Goal: Task Accomplishment & Management: Manage account settings

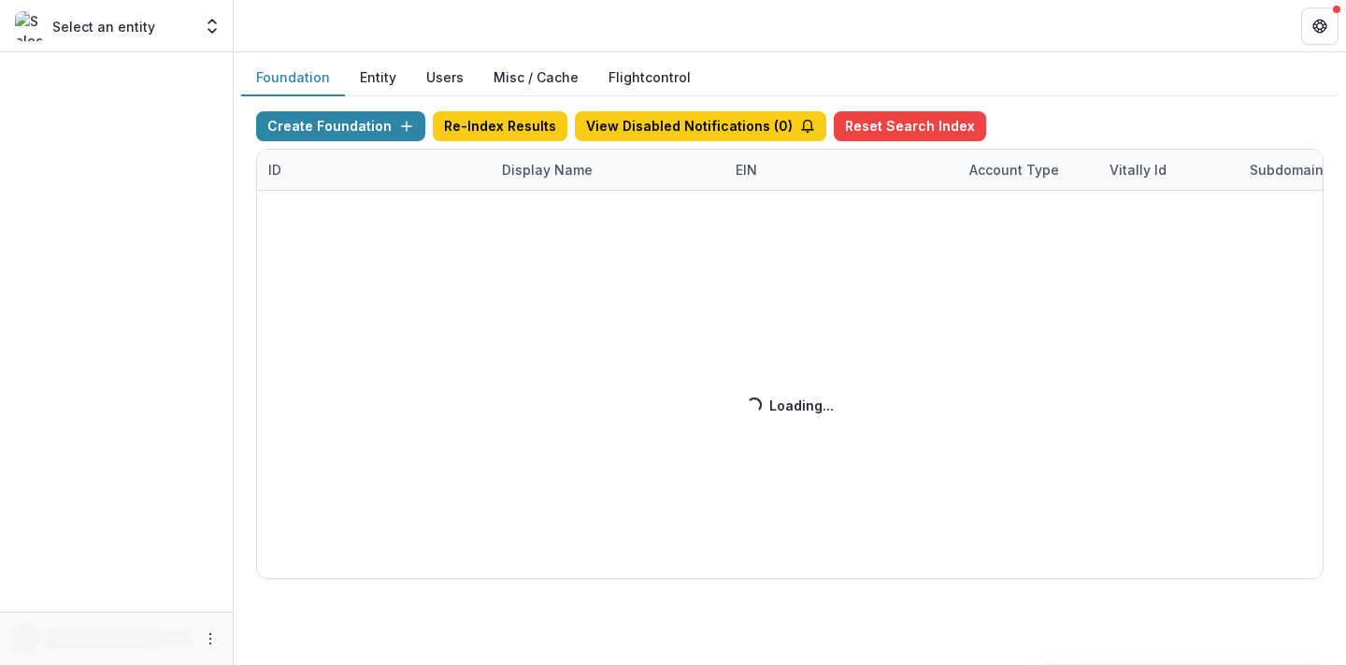
click at [517, 183] on div "Create Foundation Re-Index Results View Disabled Notifications ( 0 ) Reset Sear…" at bounding box center [790, 344] width 1068 height 467
click at [523, 170] on div "Create Foundation Re-Index Results View Disabled Notifications ( 2 ) Reset Sear…" at bounding box center [790, 344] width 1068 height 467
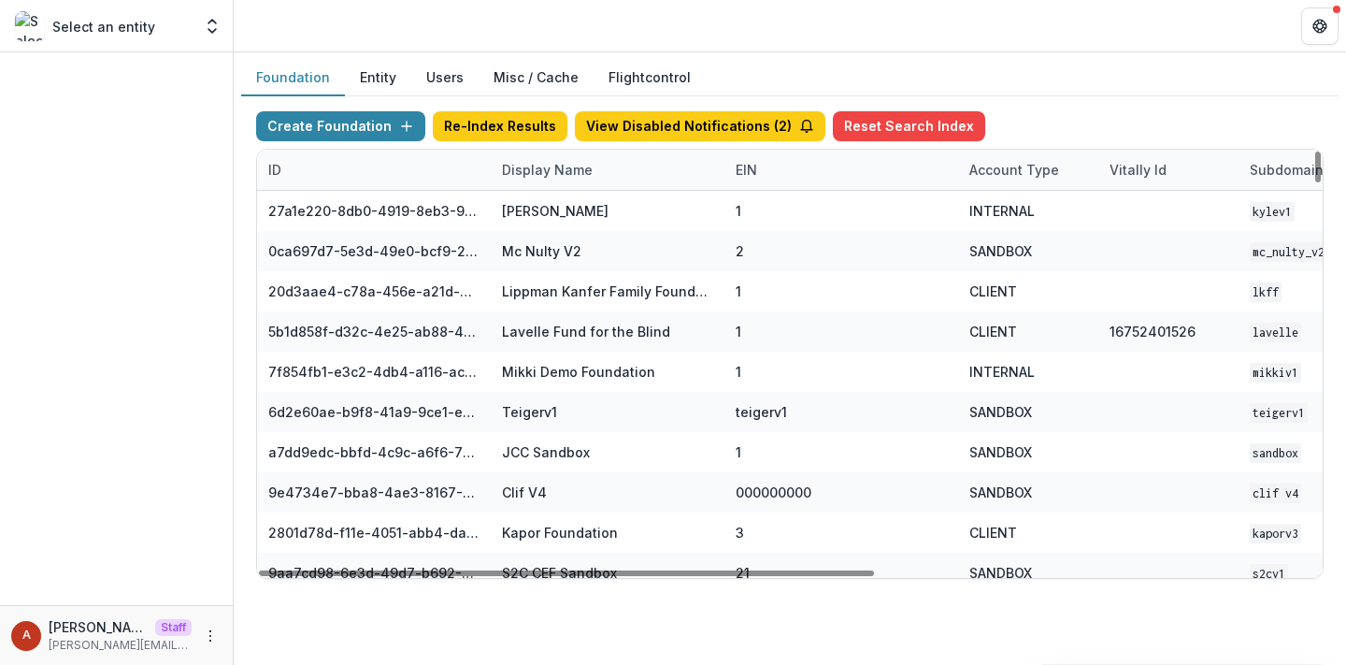
click at [521, 166] on div "Display Name" at bounding box center [547, 170] width 113 height 20
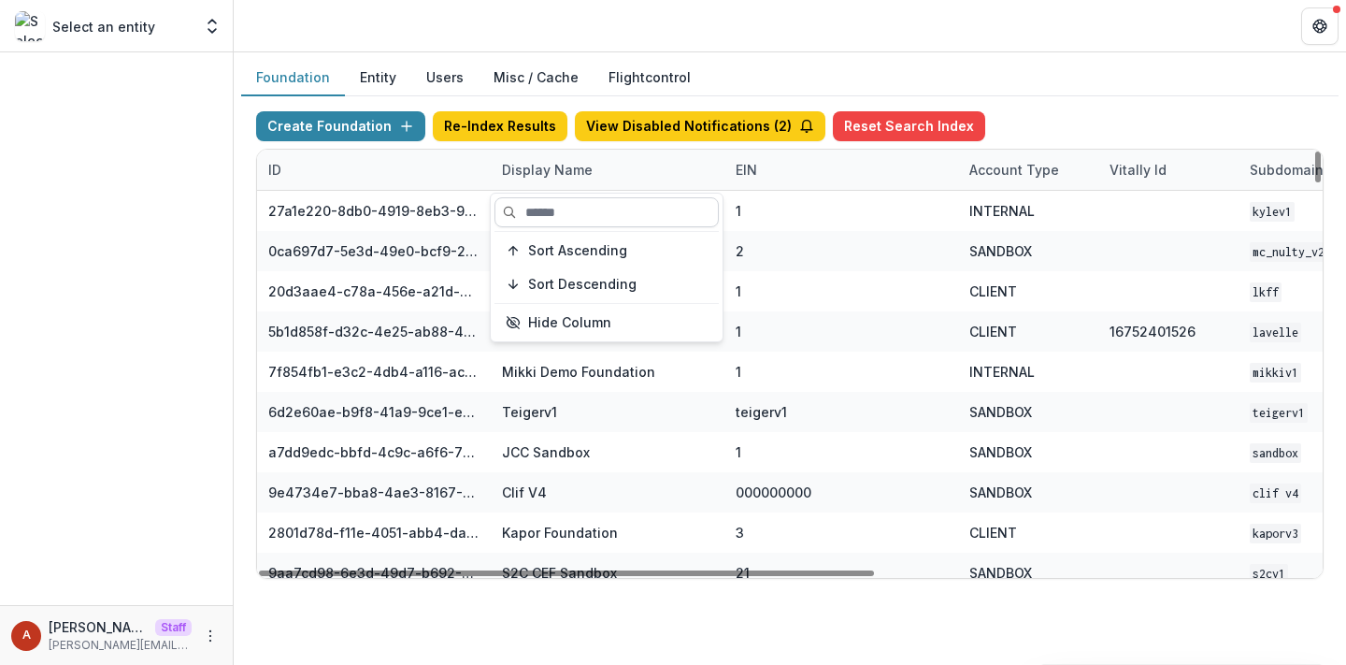
click at [543, 212] on input at bounding box center [607, 212] width 224 height 30
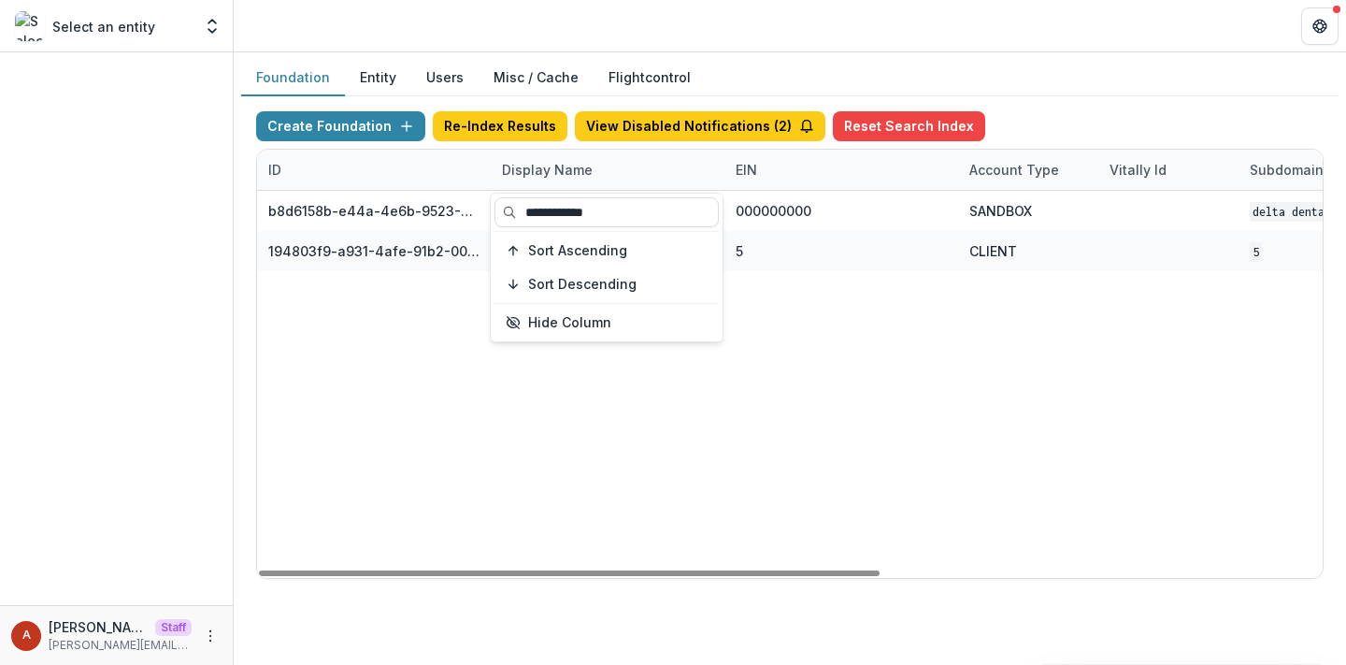
type input "**********"
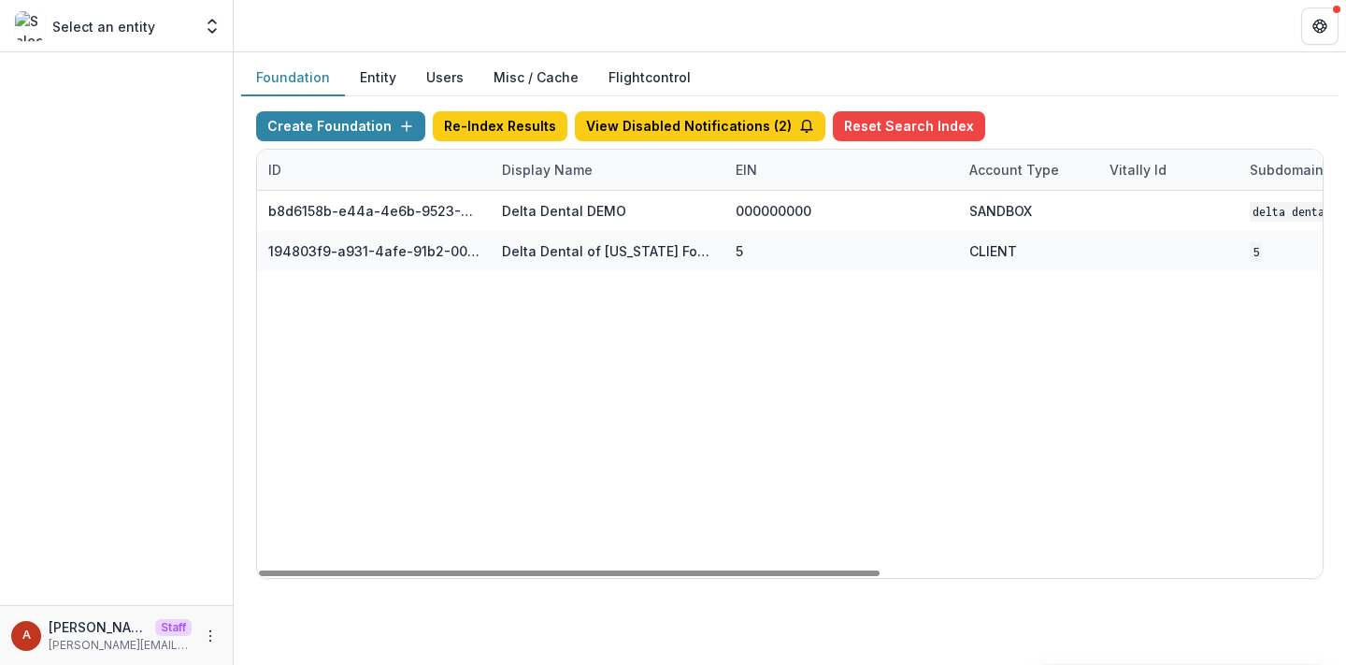
click at [534, 17] on header at bounding box center [790, 25] width 1112 height 51
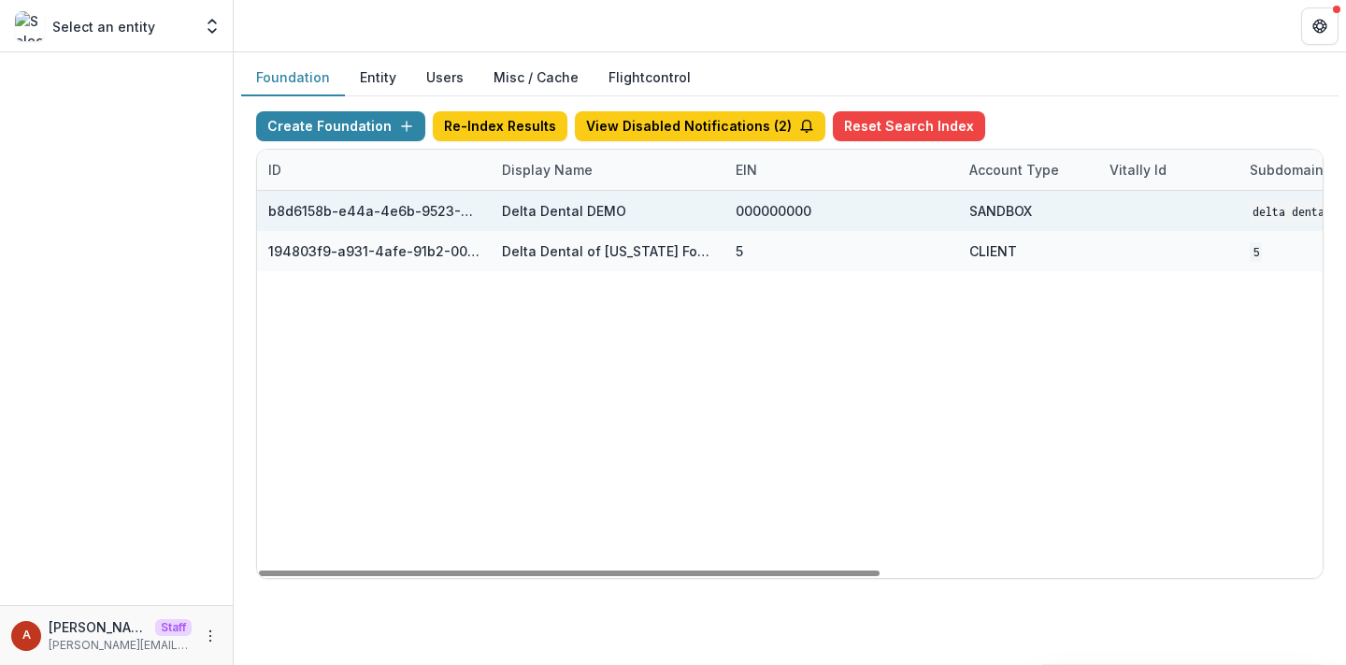
scroll to position [0, 757]
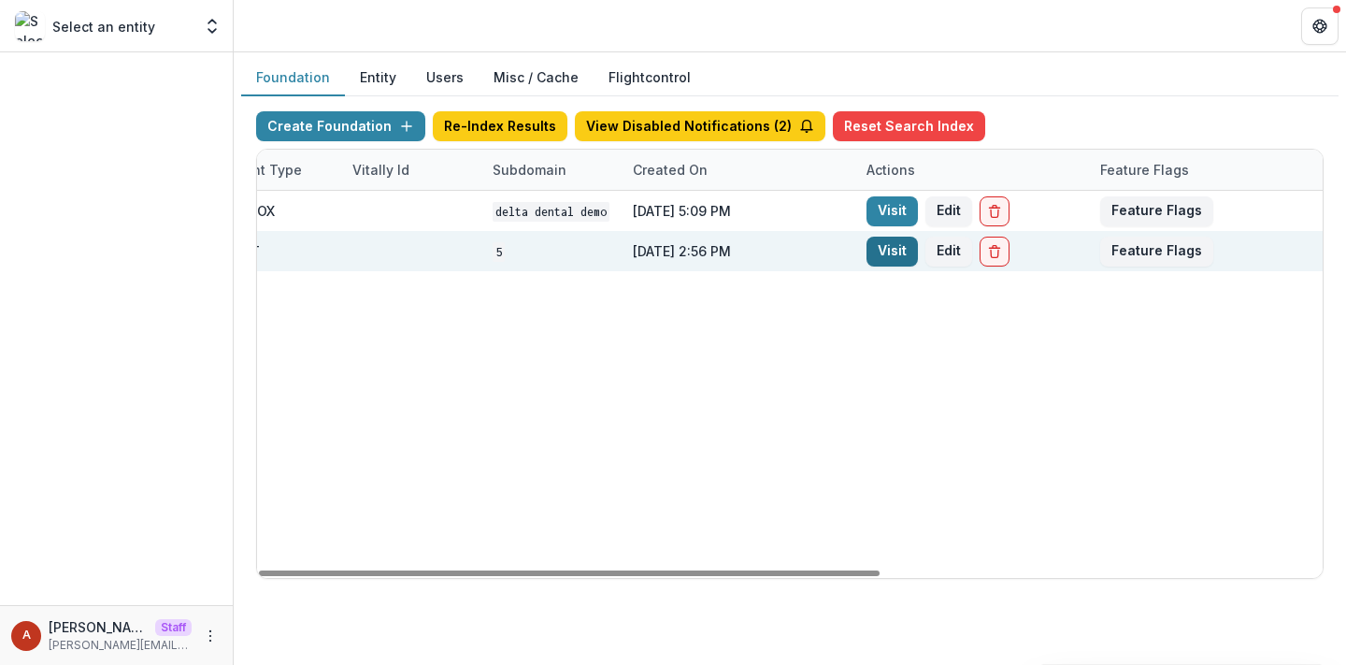
click at [897, 245] on link "Visit" at bounding box center [892, 252] width 51 height 30
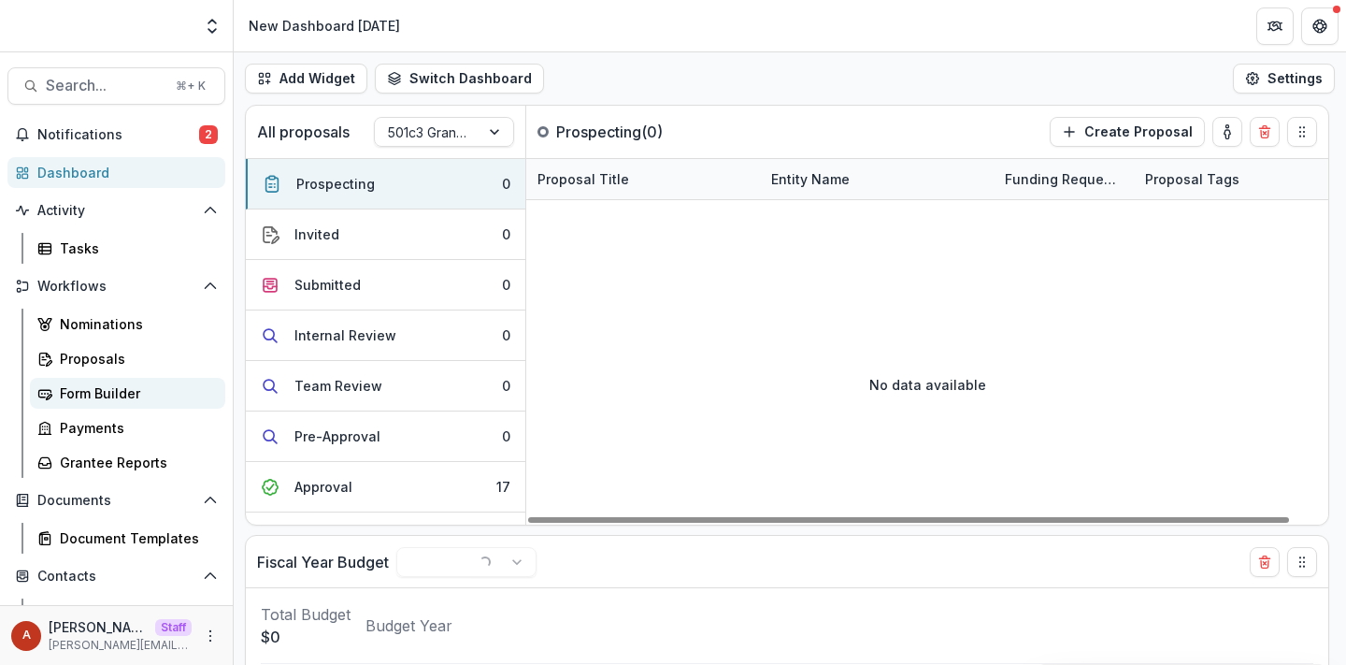
scroll to position [238, 0]
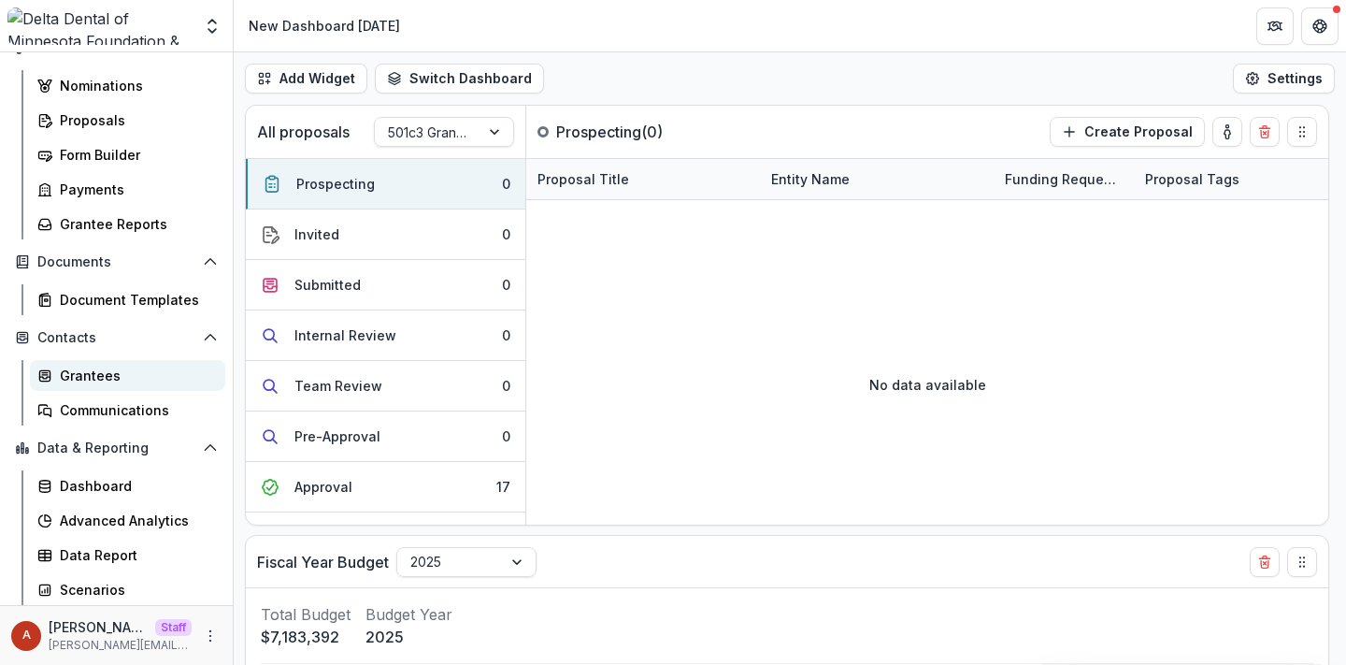
click at [109, 379] on div "Grantees" at bounding box center [135, 376] width 151 height 20
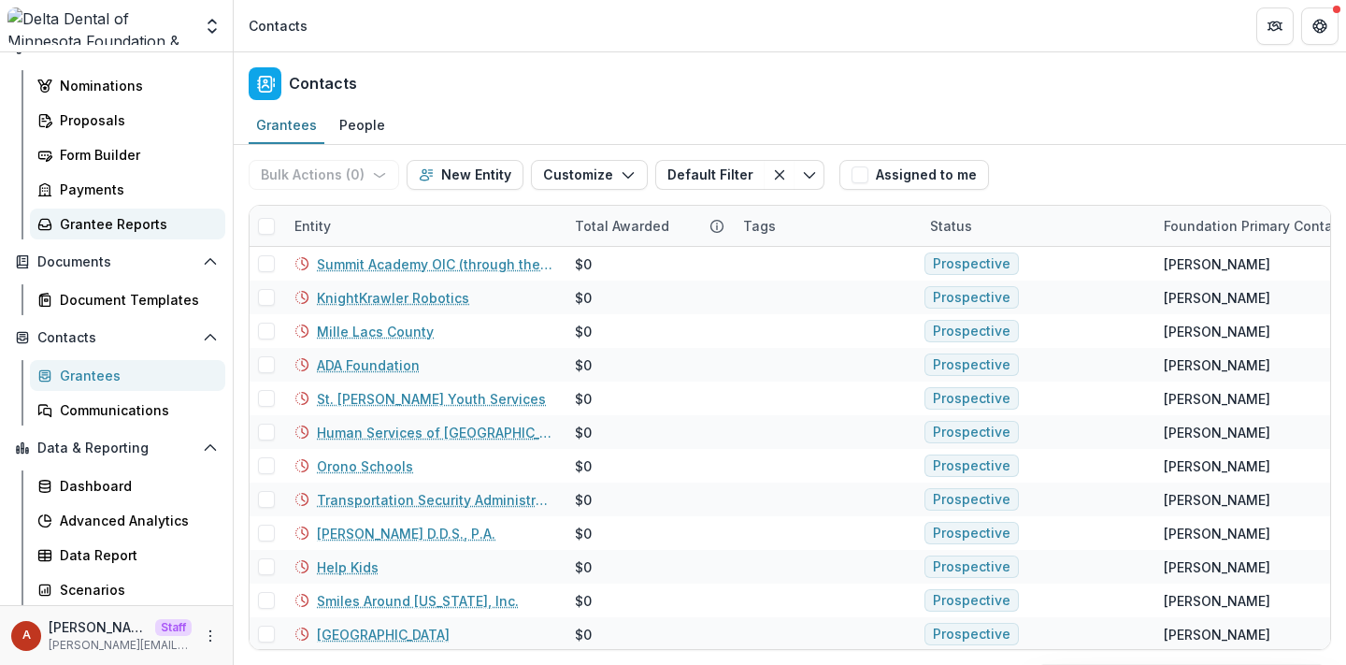
click at [102, 227] on div "Grantee Reports" at bounding box center [135, 224] width 151 height 20
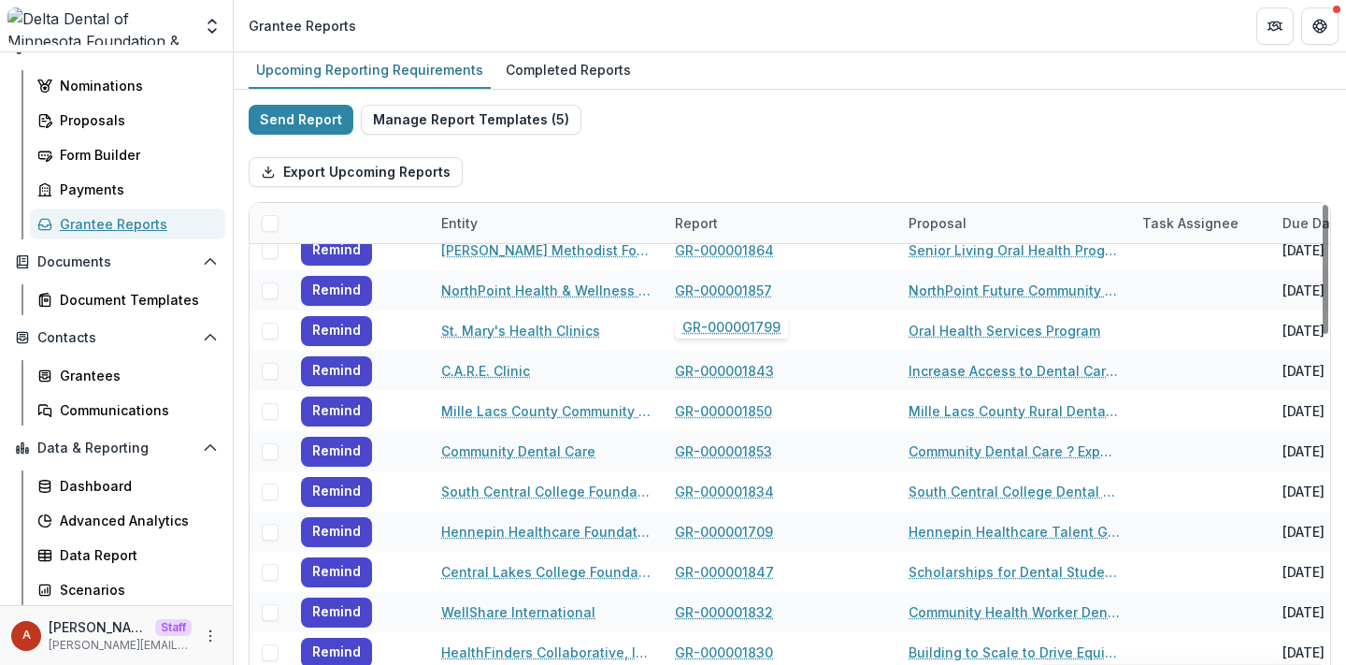
scroll to position [268, 0]
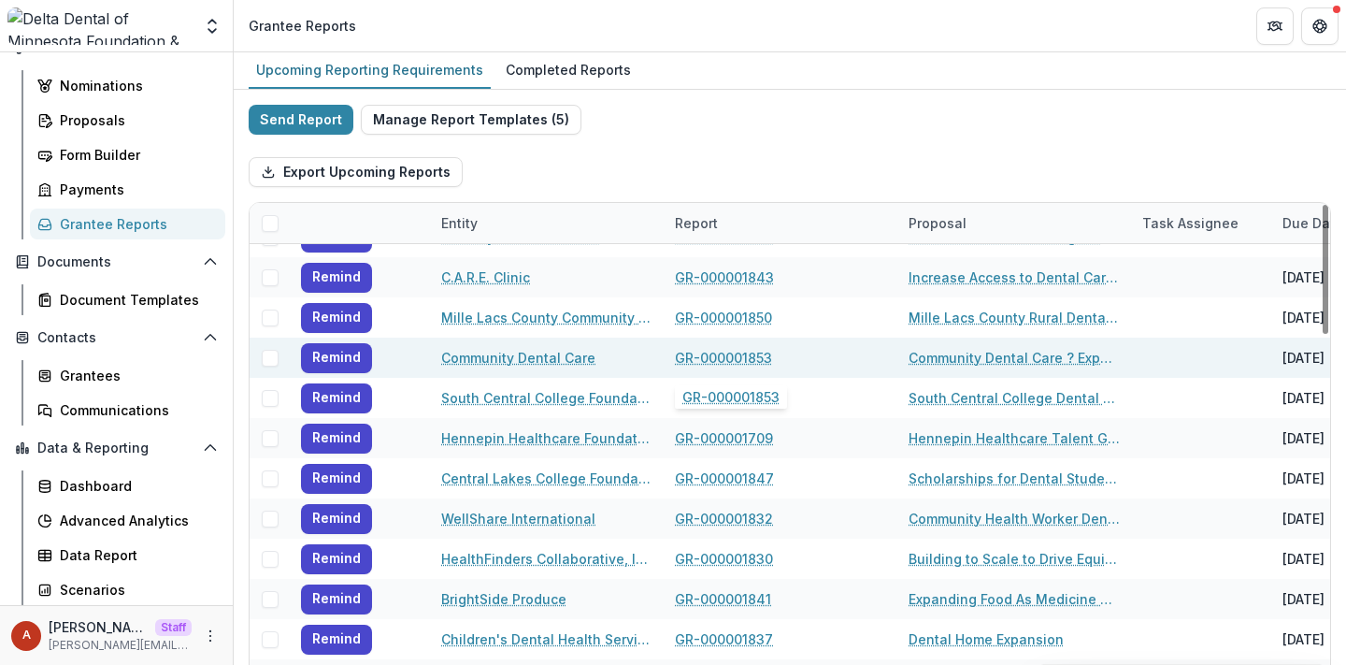
click at [721, 359] on link "GR-000001853" at bounding box center [723, 358] width 97 height 20
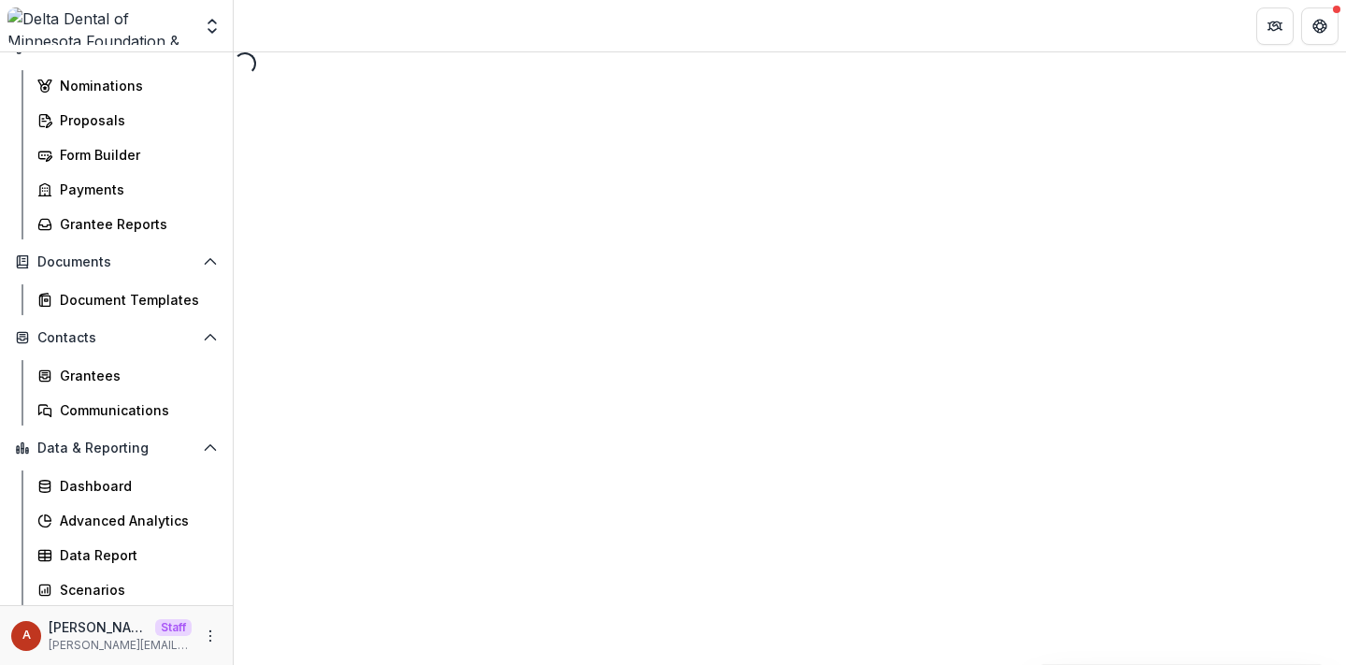
select select "********"
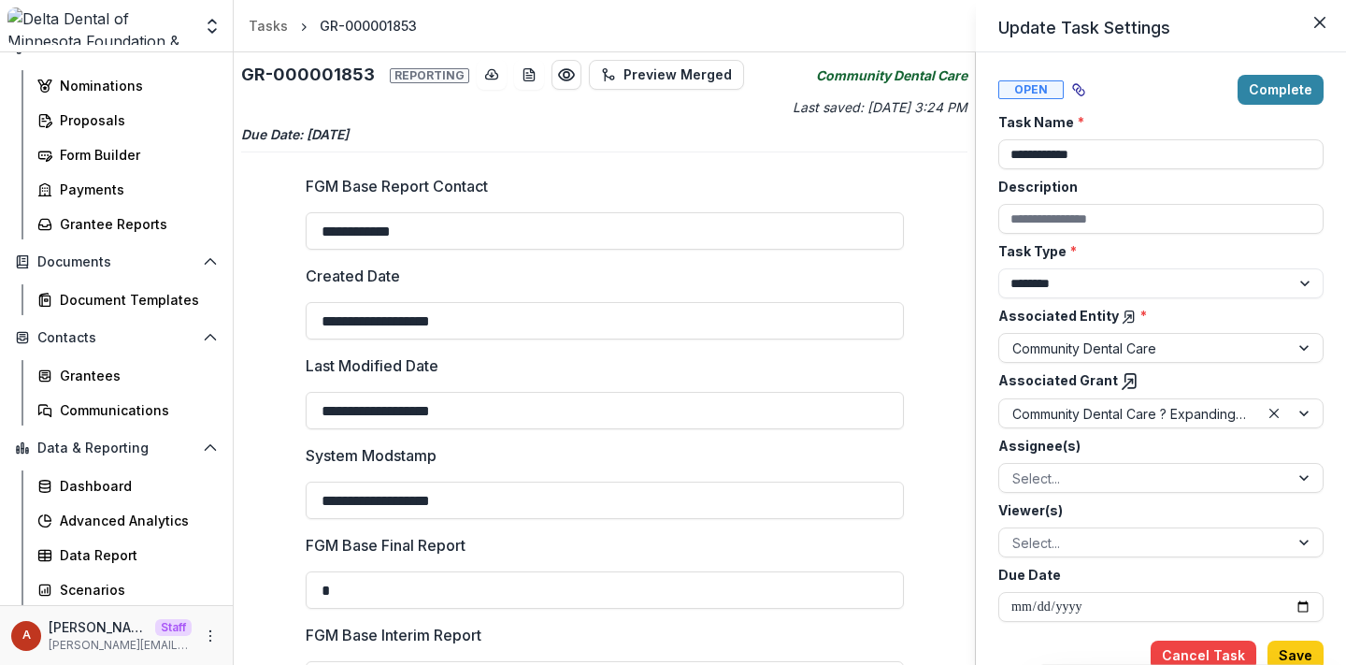
click at [609, 355] on div "**********" at bounding box center [673, 332] width 1346 height 665
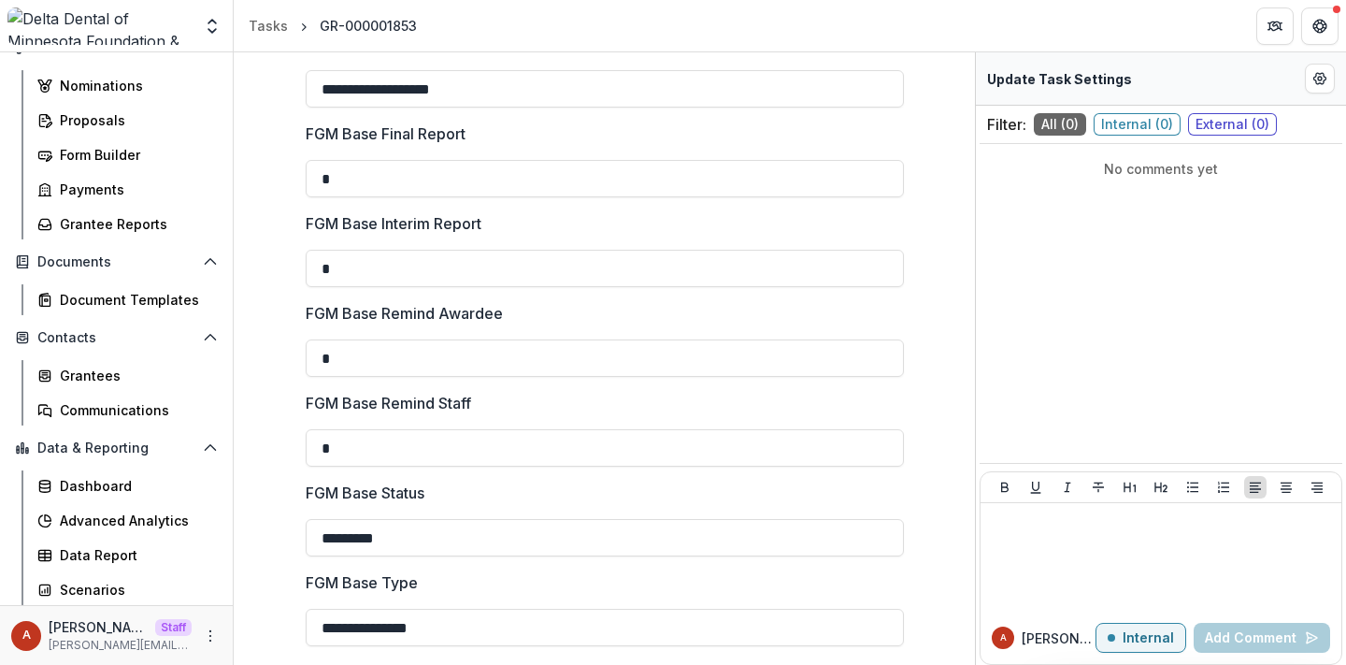
scroll to position [1148, 0]
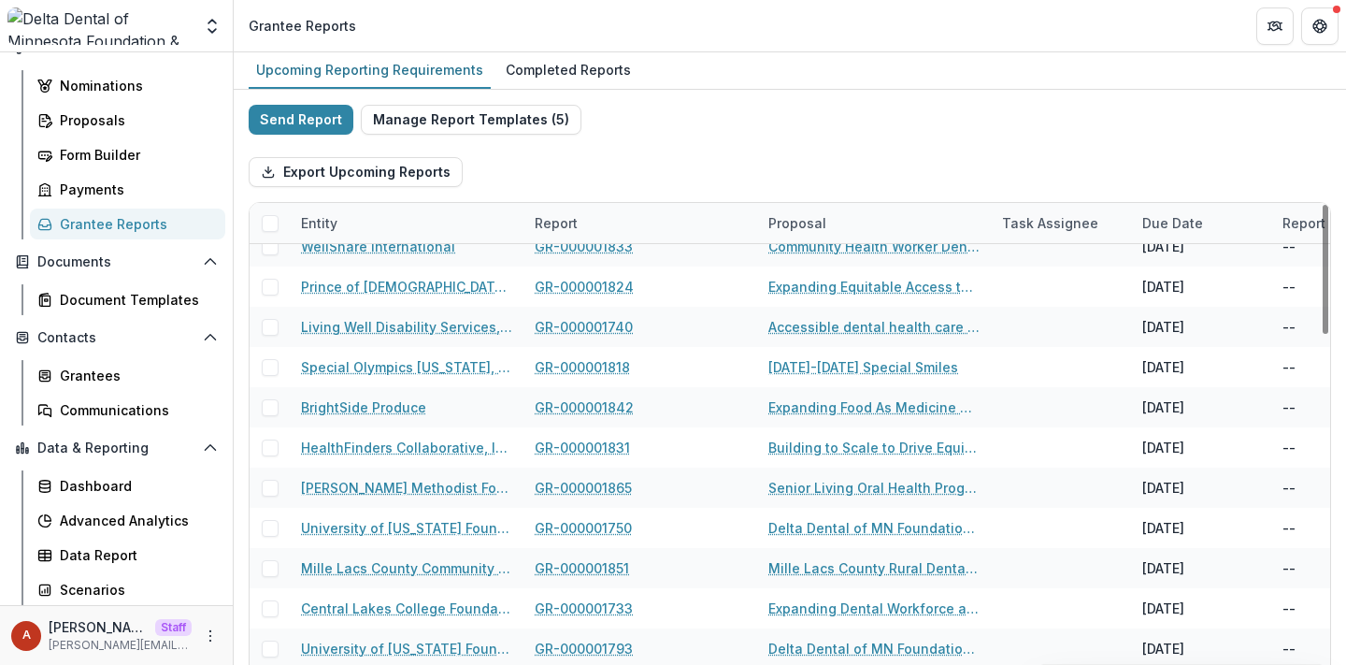
scroll to position [2502, 0]
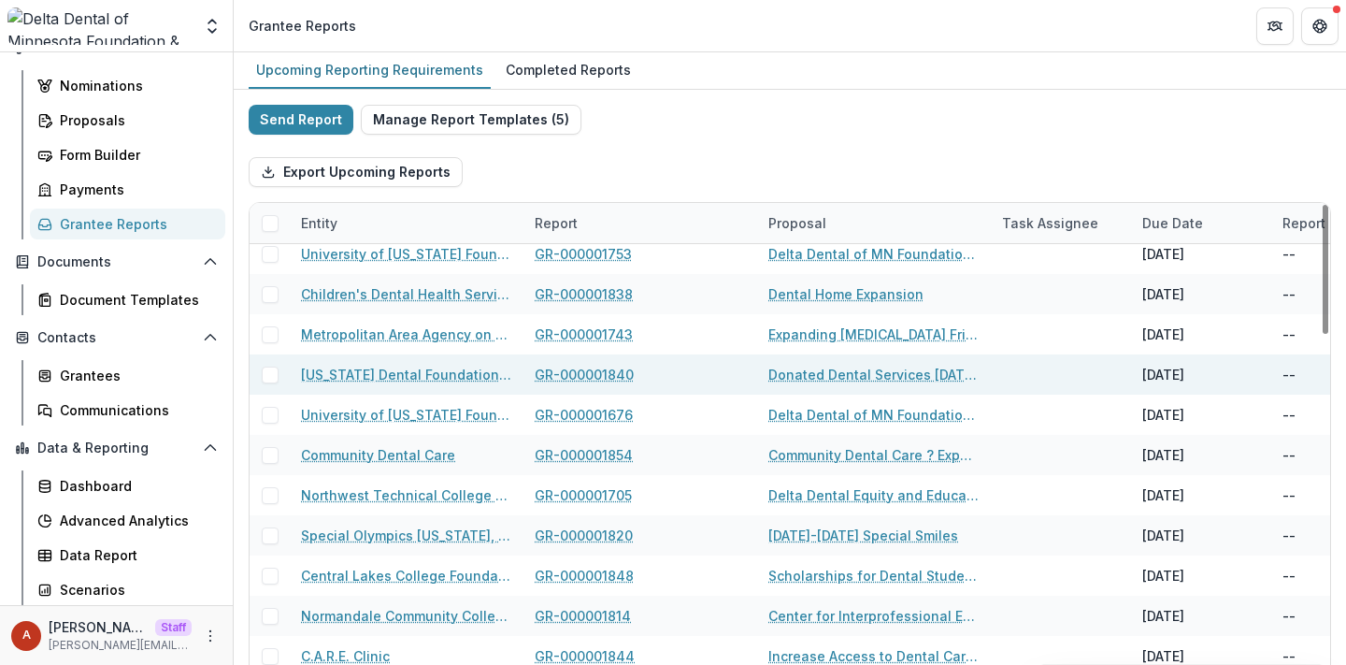
click at [562, 377] on link "GR-000001840" at bounding box center [584, 375] width 99 height 20
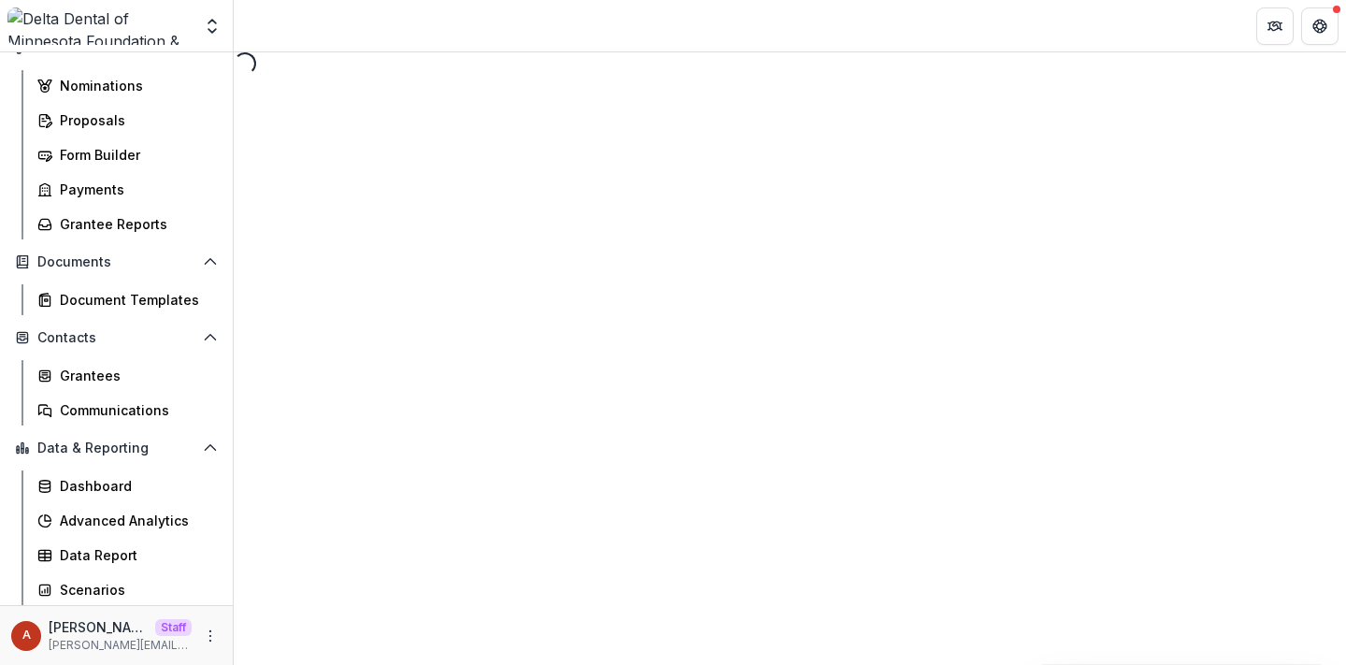
select select "********"
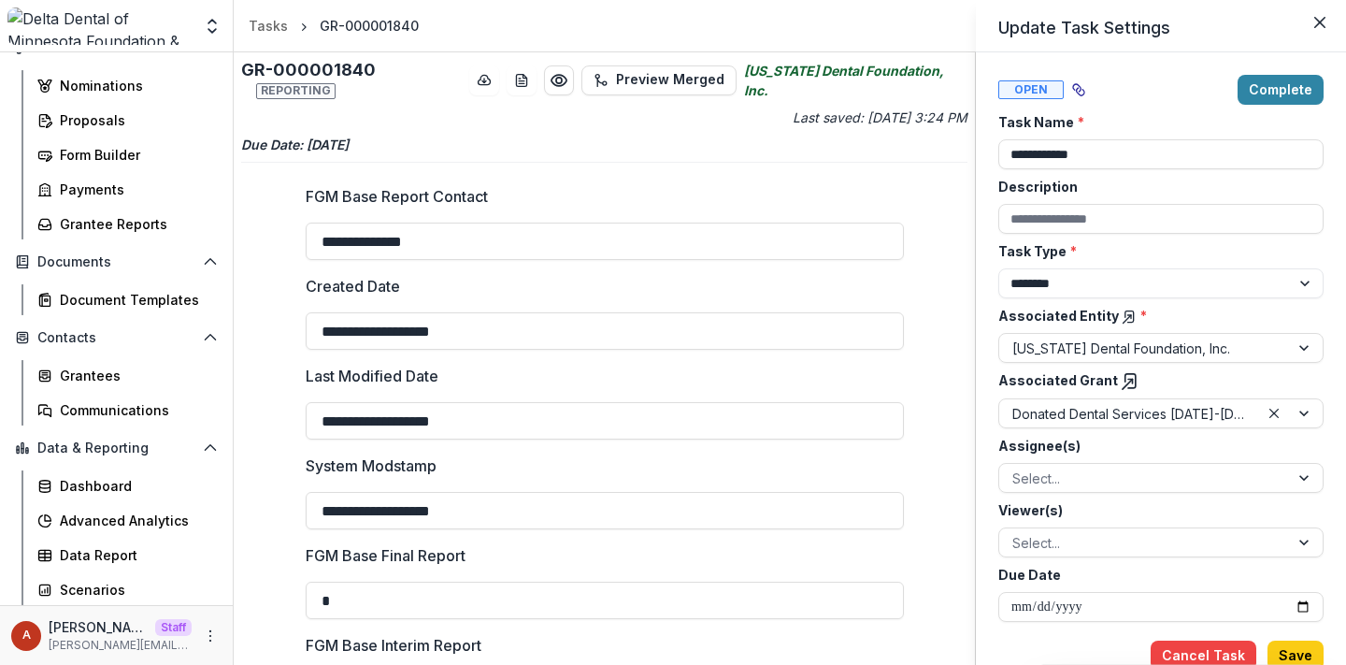
click at [562, 377] on div "**********" at bounding box center [673, 332] width 1346 height 665
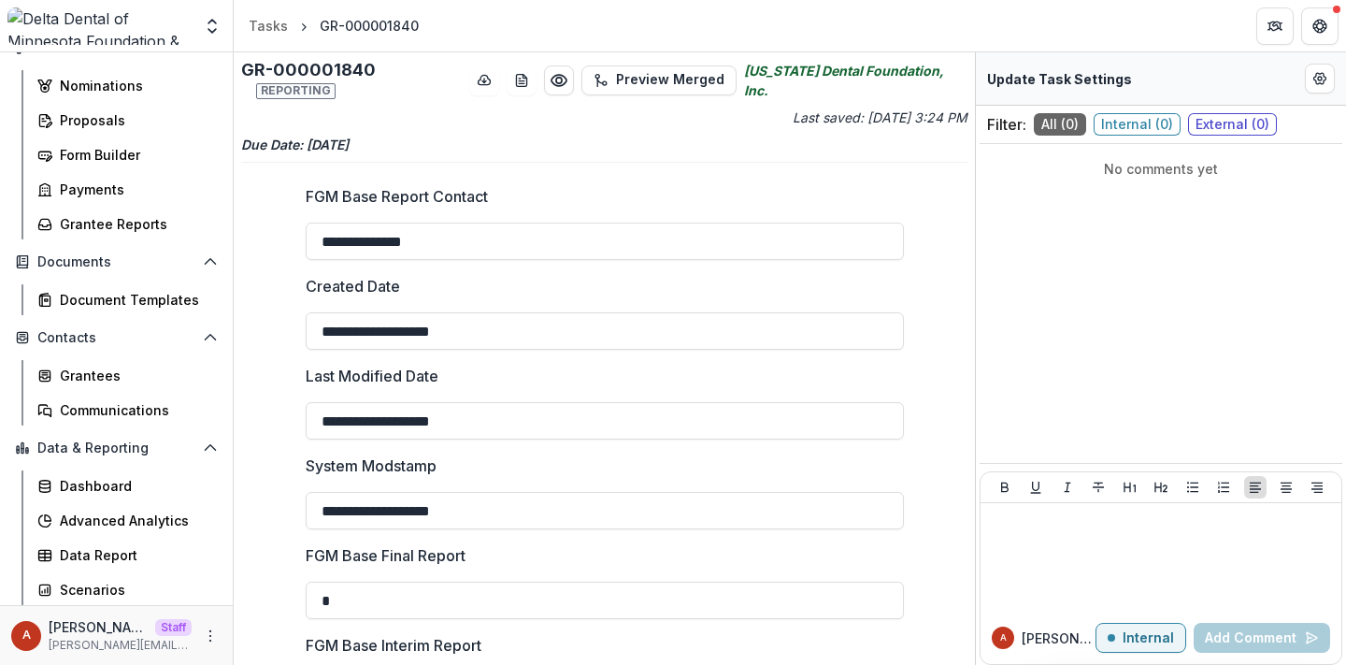
scroll to position [1148, 0]
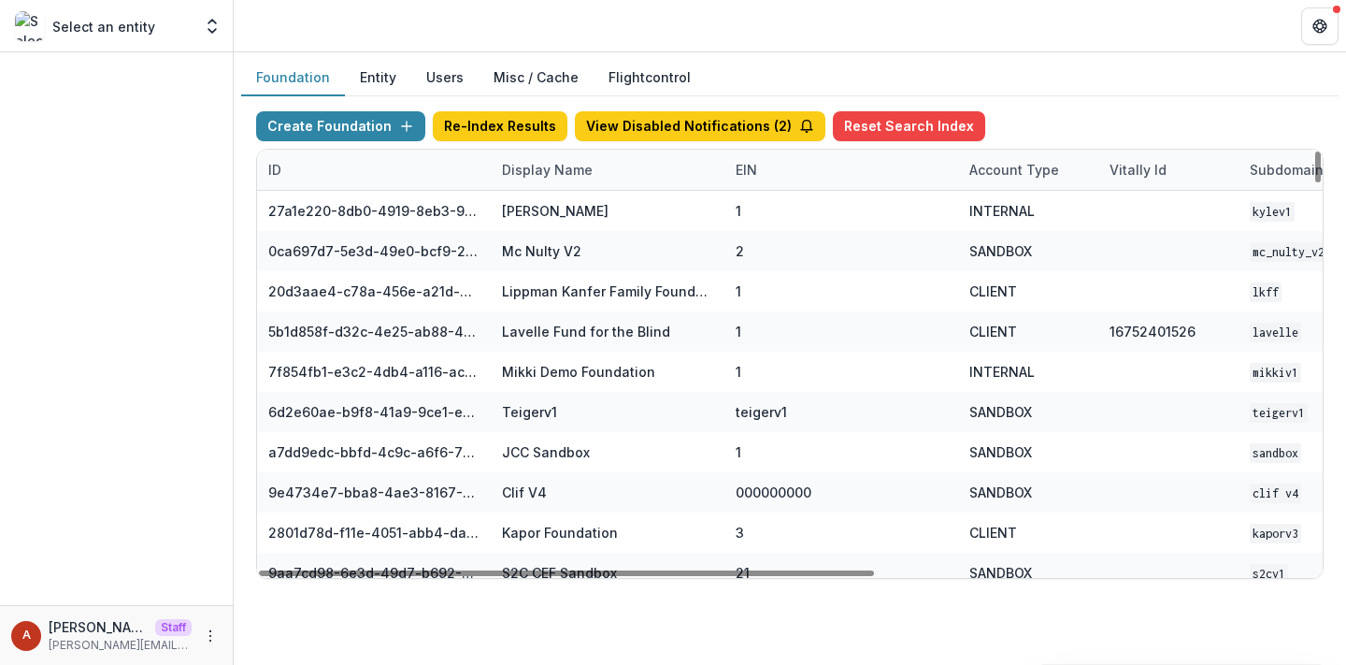
click at [552, 173] on div "Display Name" at bounding box center [547, 170] width 113 height 20
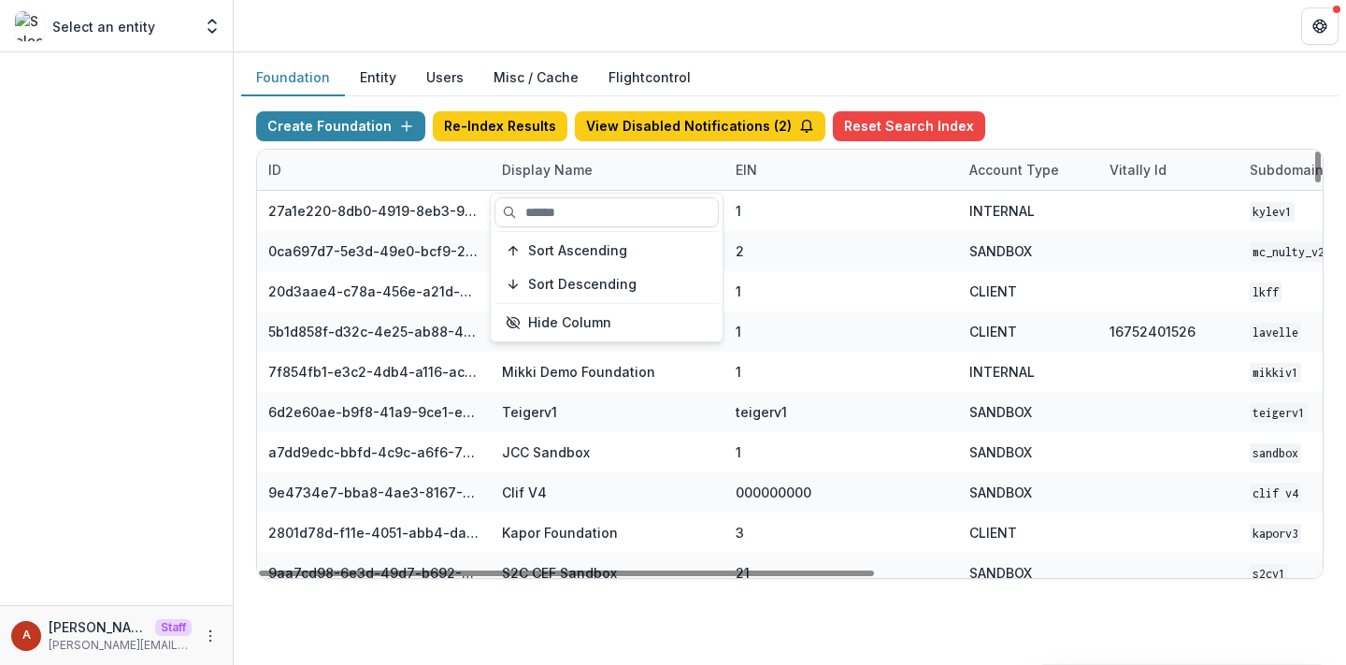
click at [381, 79] on button "Entity" at bounding box center [378, 78] width 66 height 36
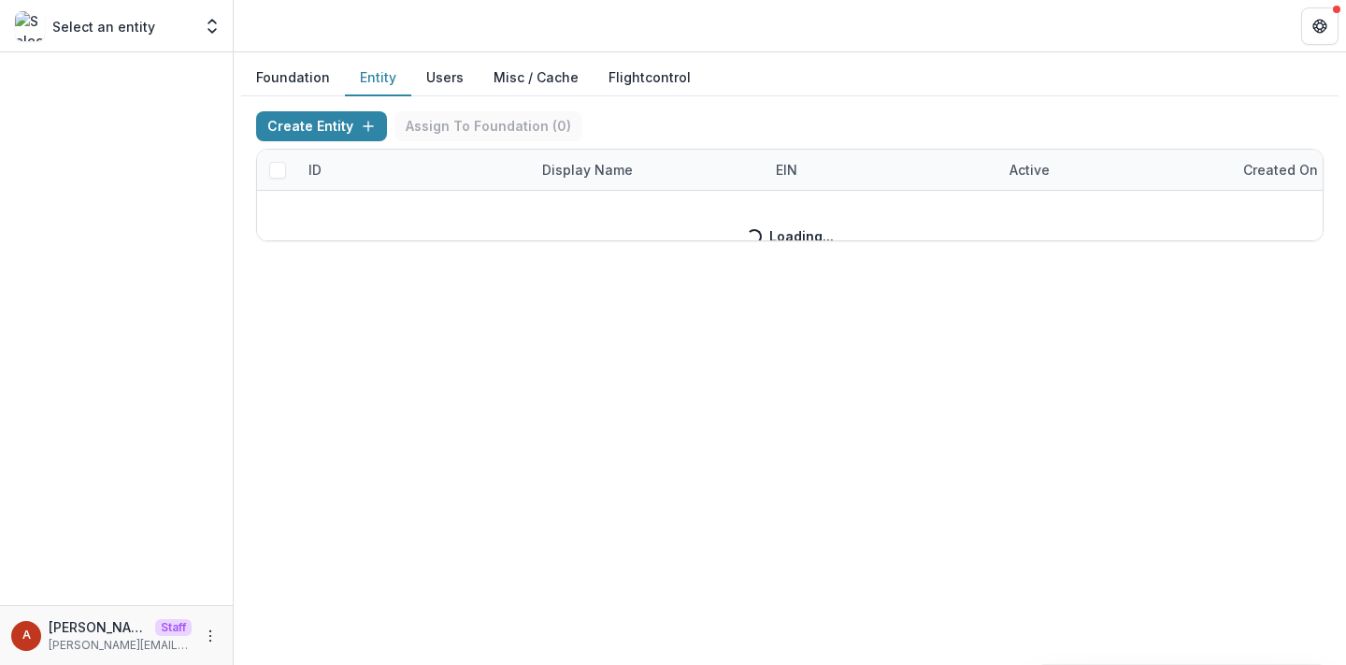
click at [306, 78] on button "Foundation" at bounding box center [293, 78] width 104 height 36
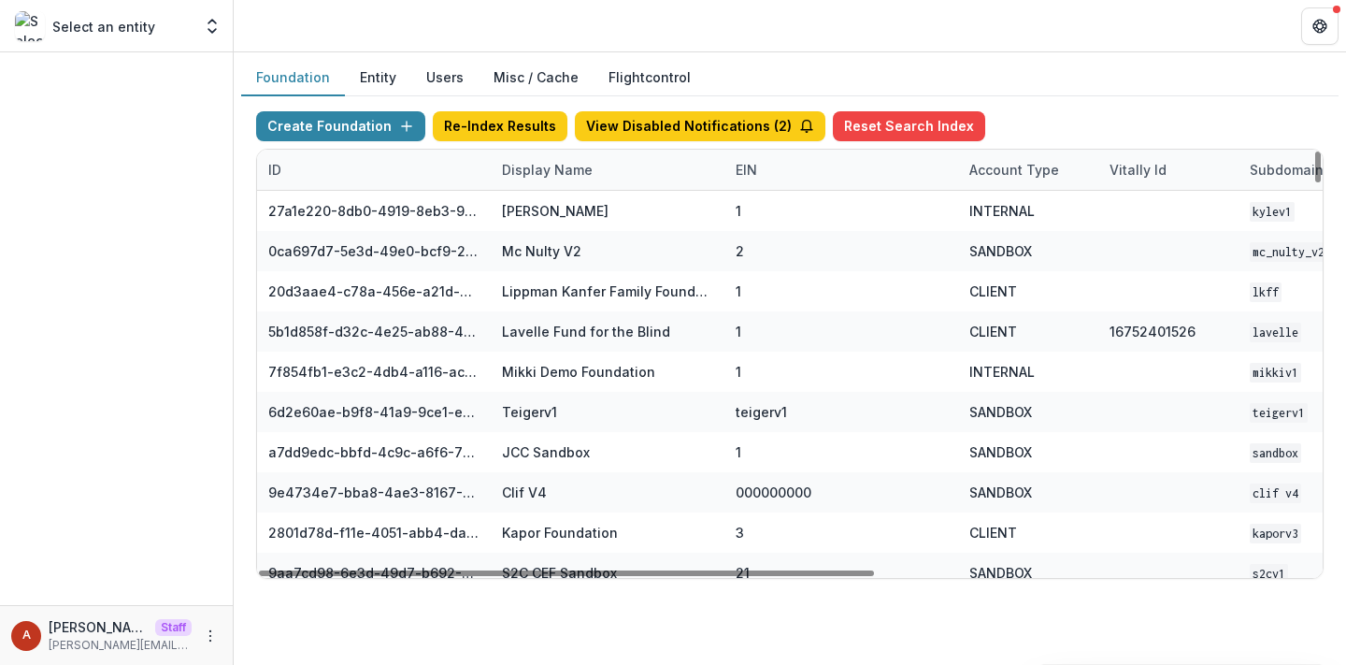
click at [540, 172] on div "Display Name" at bounding box center [547, 170] width 113 height 20
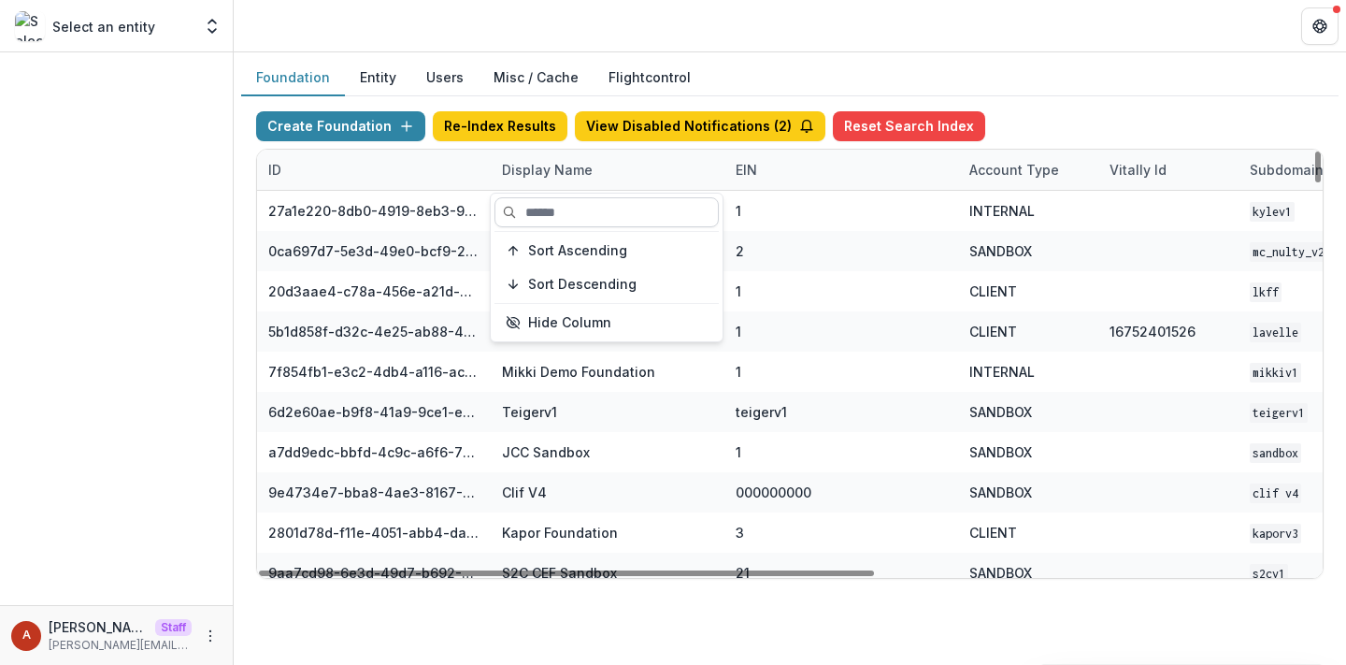
click at [557, 208] on input at bounding box center [607, 212] width 224 height 30
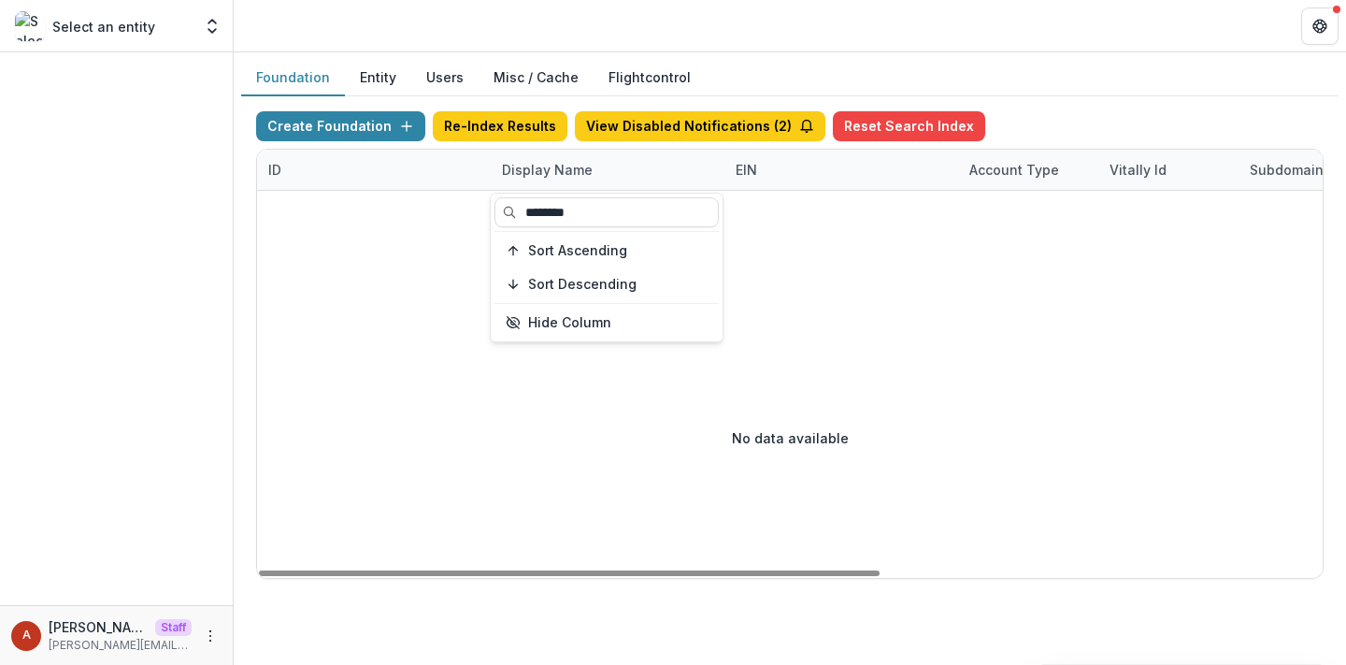
type input "********"
click at [436, 15] on header at bounding box center [790, 25] width 1112 height 51
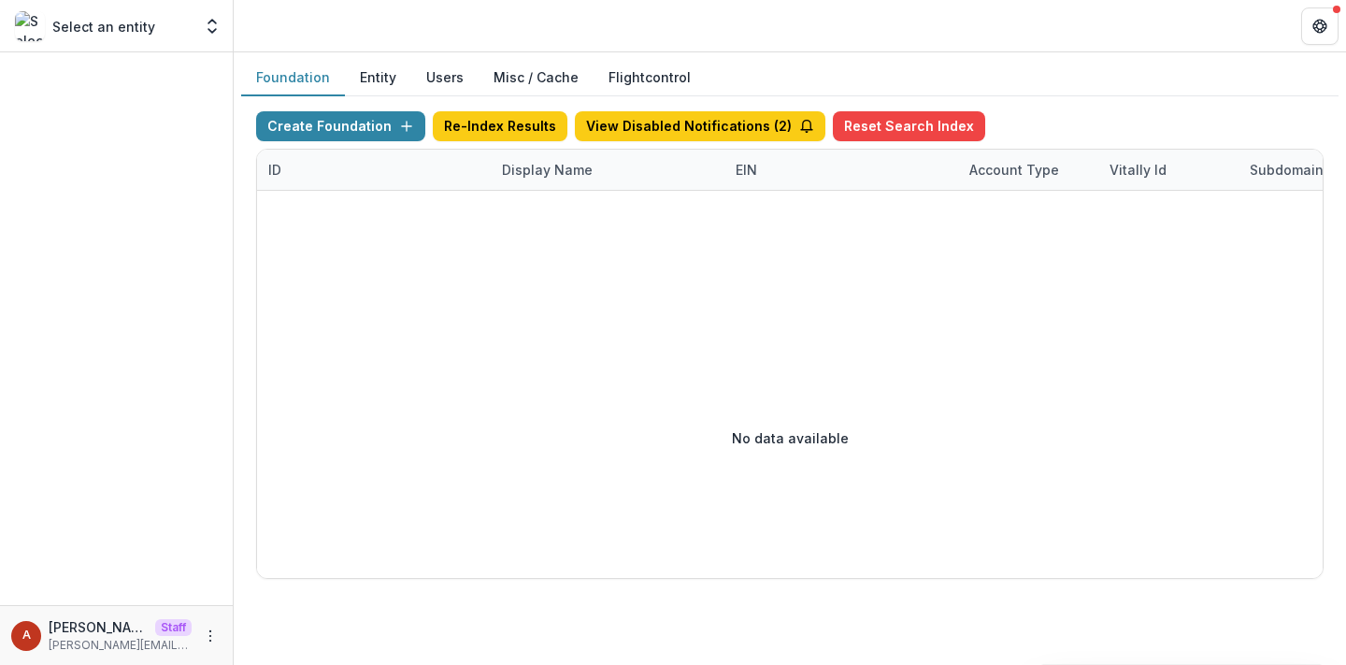
click at [372, 88] on button "Entity" at bounding box center [378, 78] width 66 height 36
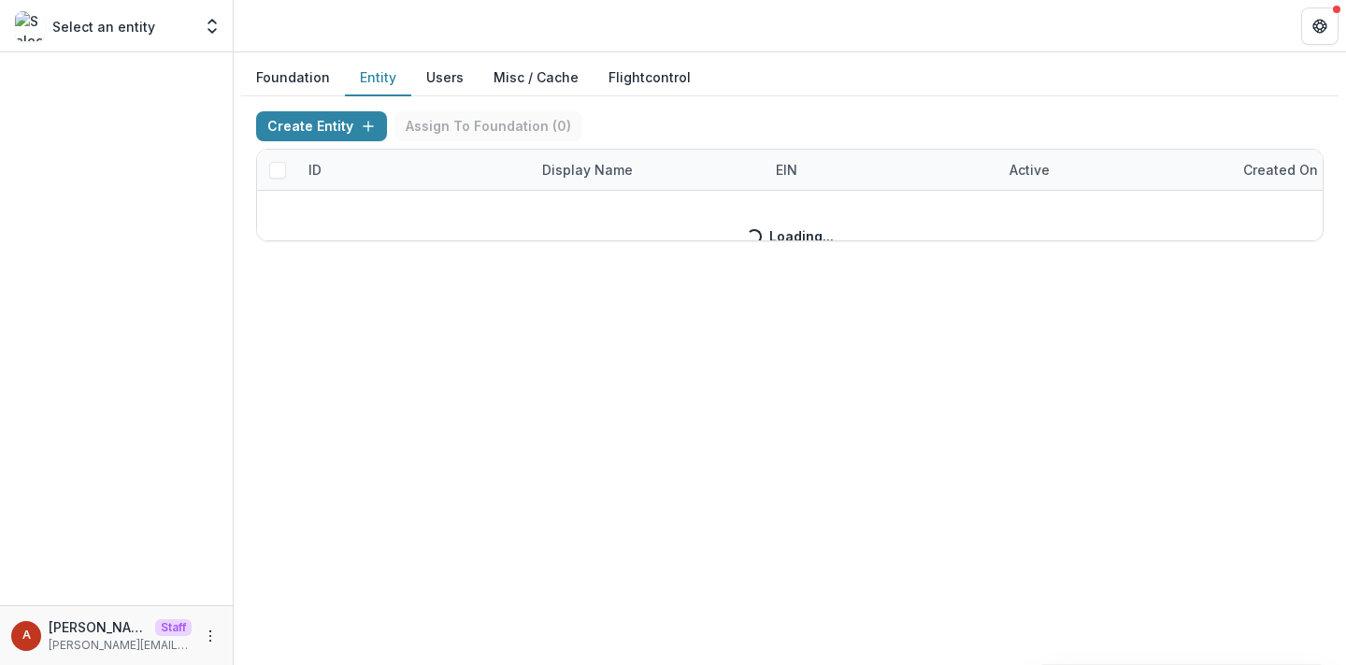
click at [580, 173] on div "Create Entity Assign To Foundation ( 0 ) ID Display Name EIN Active Created on …" at bounding box center [790, 176] width 1068 height 130
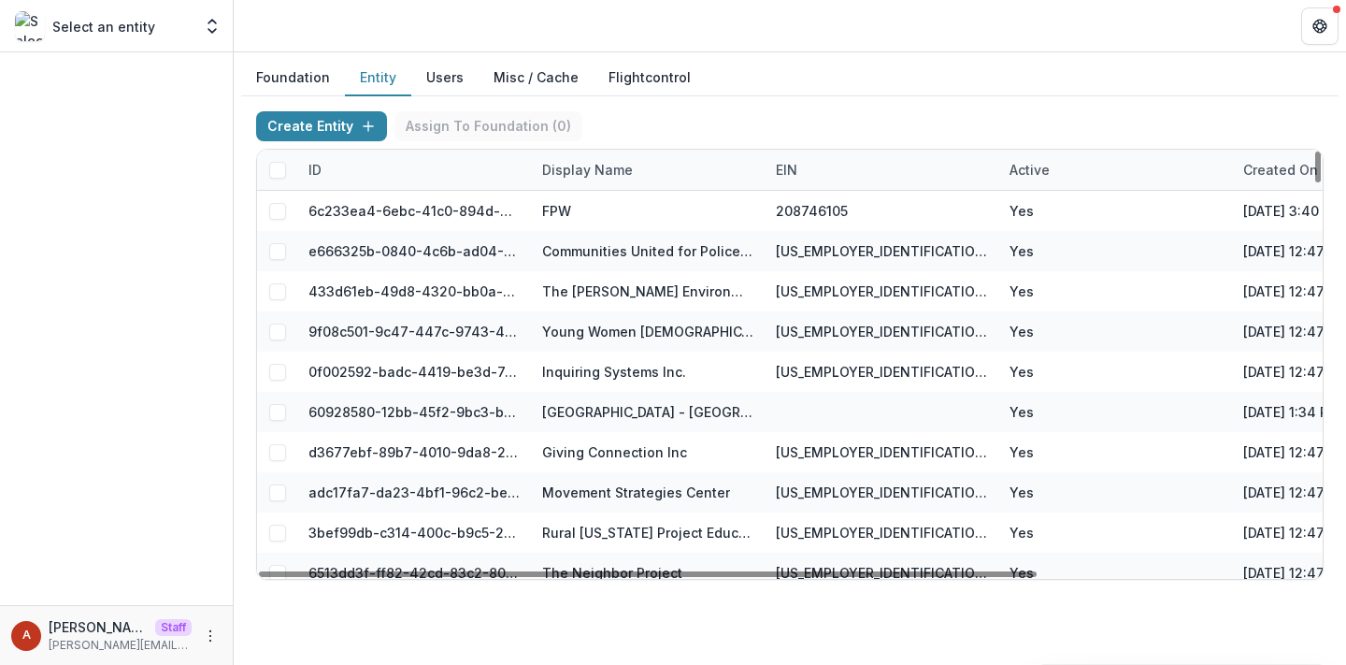
click at [571, 171] on div "Display Name" at bounding box center [587, 170] width 113 height 20
click at [595, 213] on input at bounding box center [647, 212] width 224 height 30
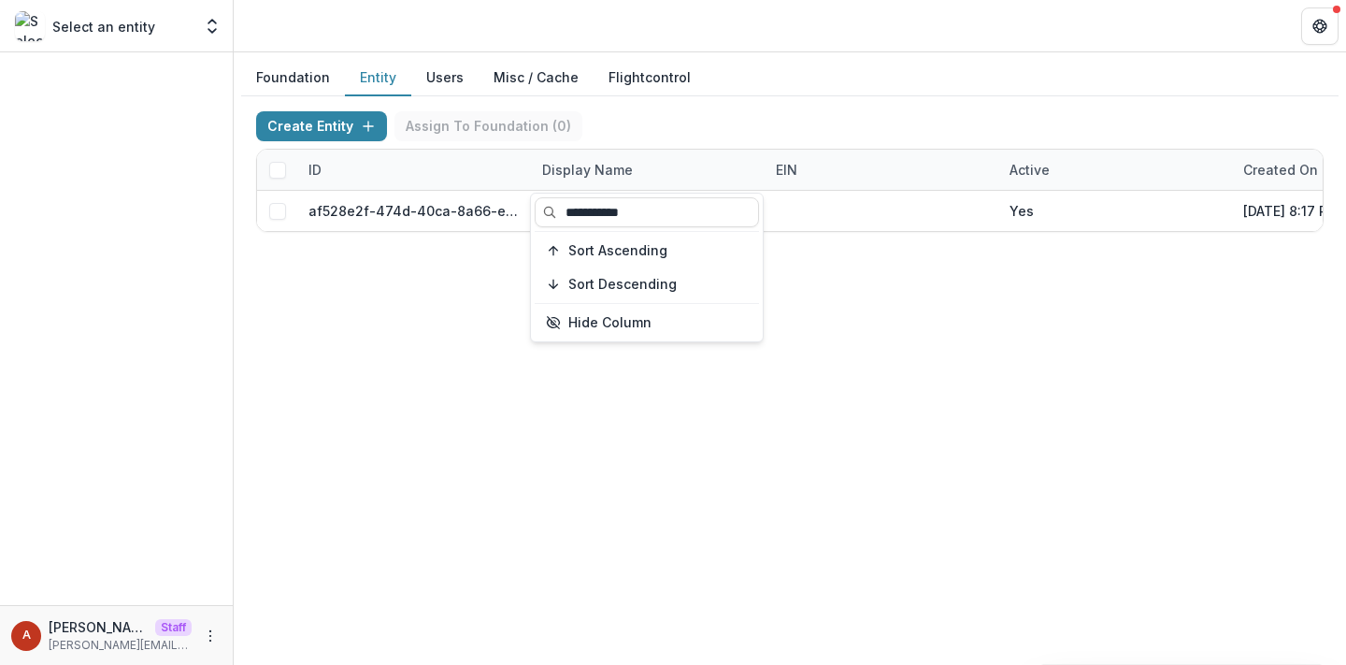
type input "**********"
click at [604, 33] on header at bounding box center [790, 25] width 1112 height 51
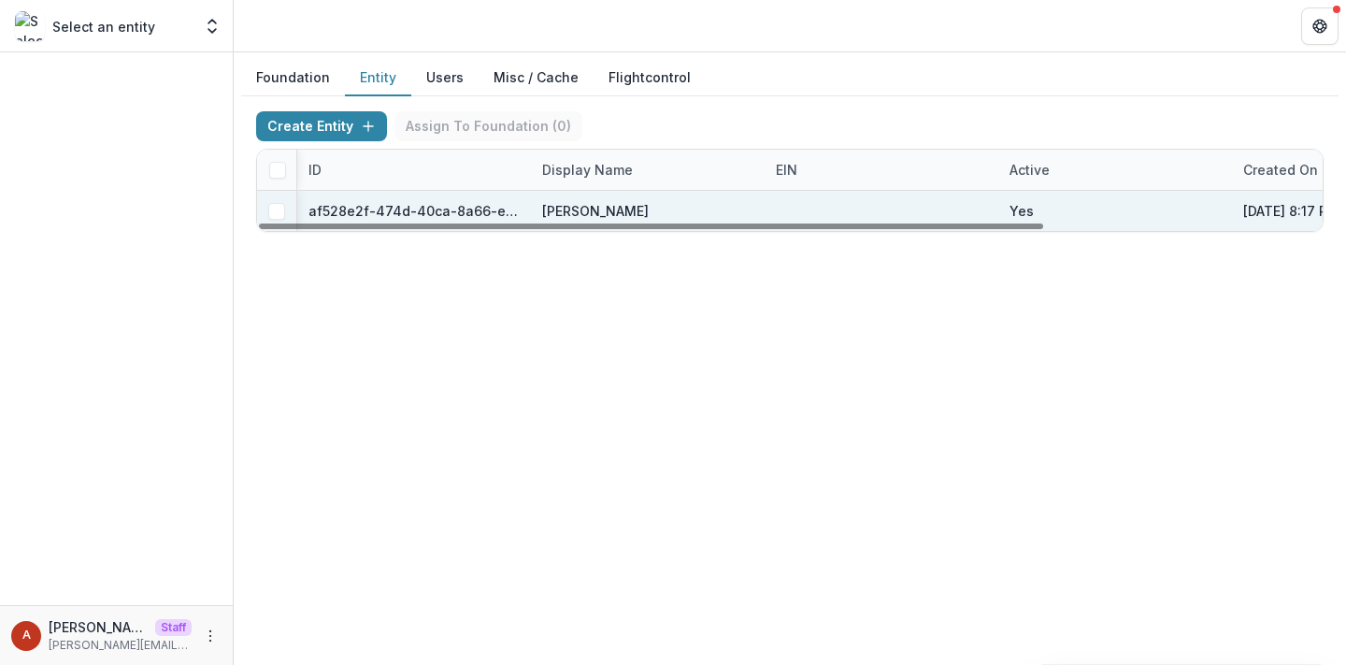
scroll to position [0, 377]
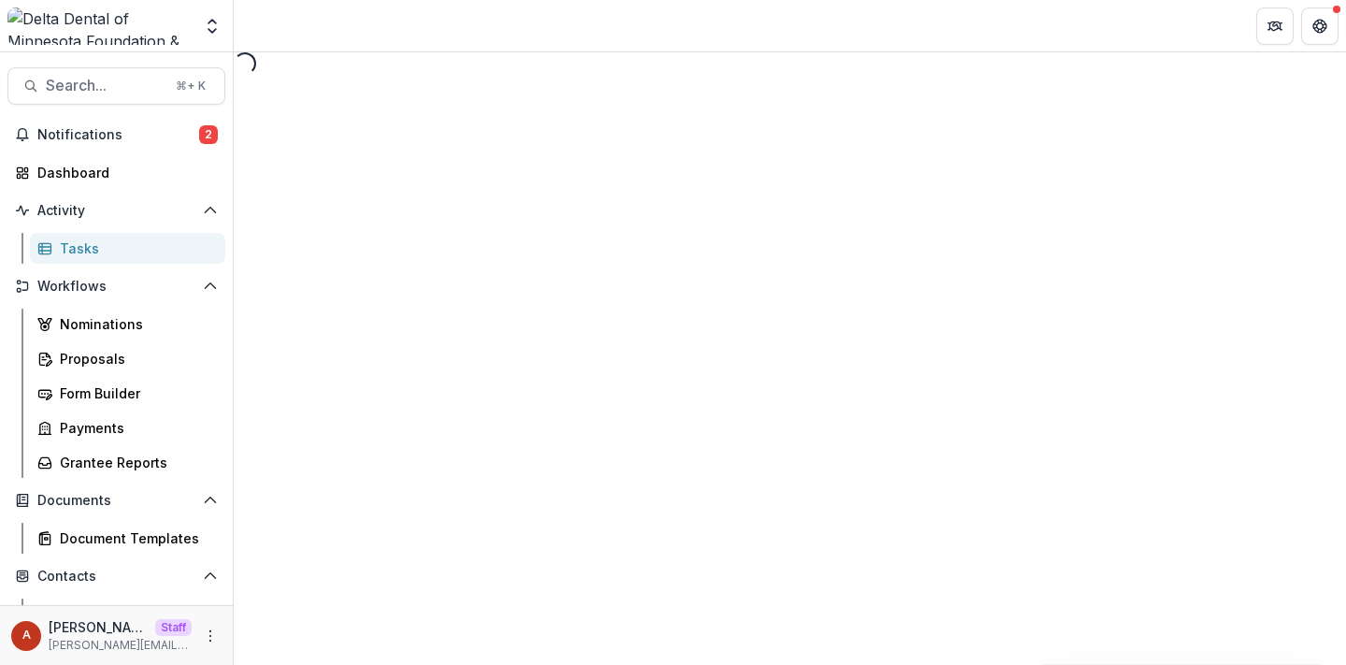
select select "********"
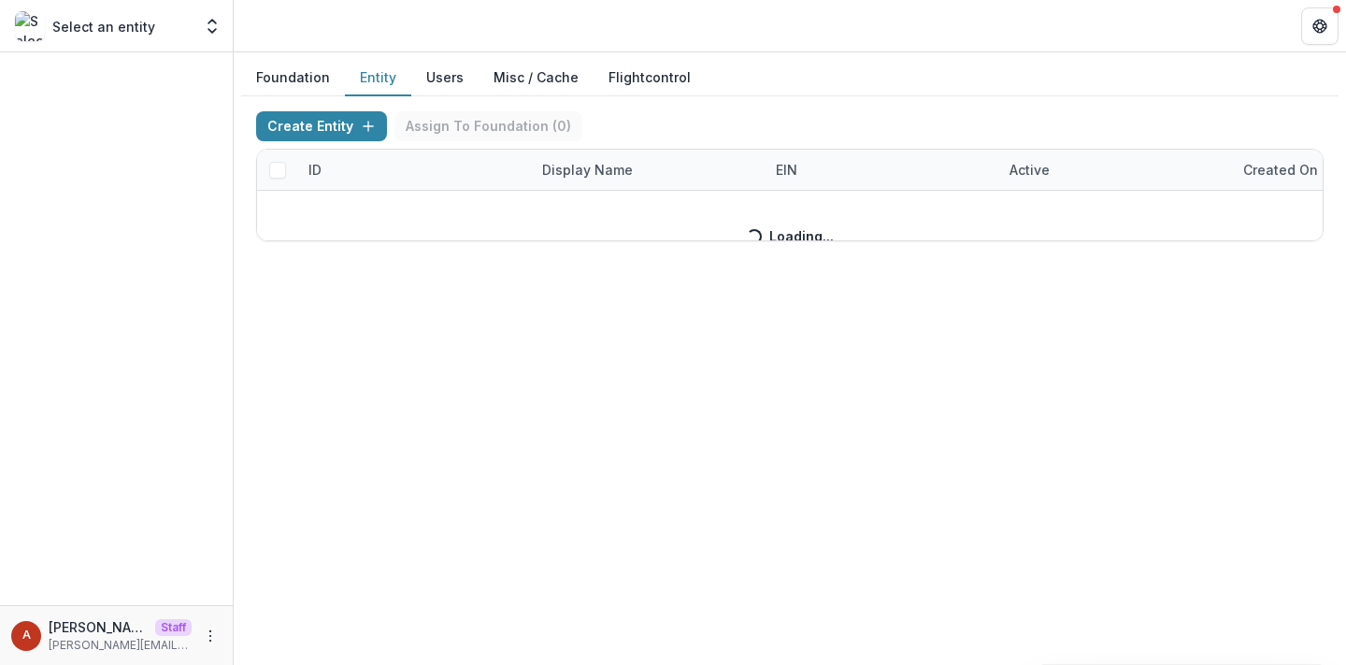
click at [366, 80] on button "Entity" at bounding box center [378, 78] width 66 height 36
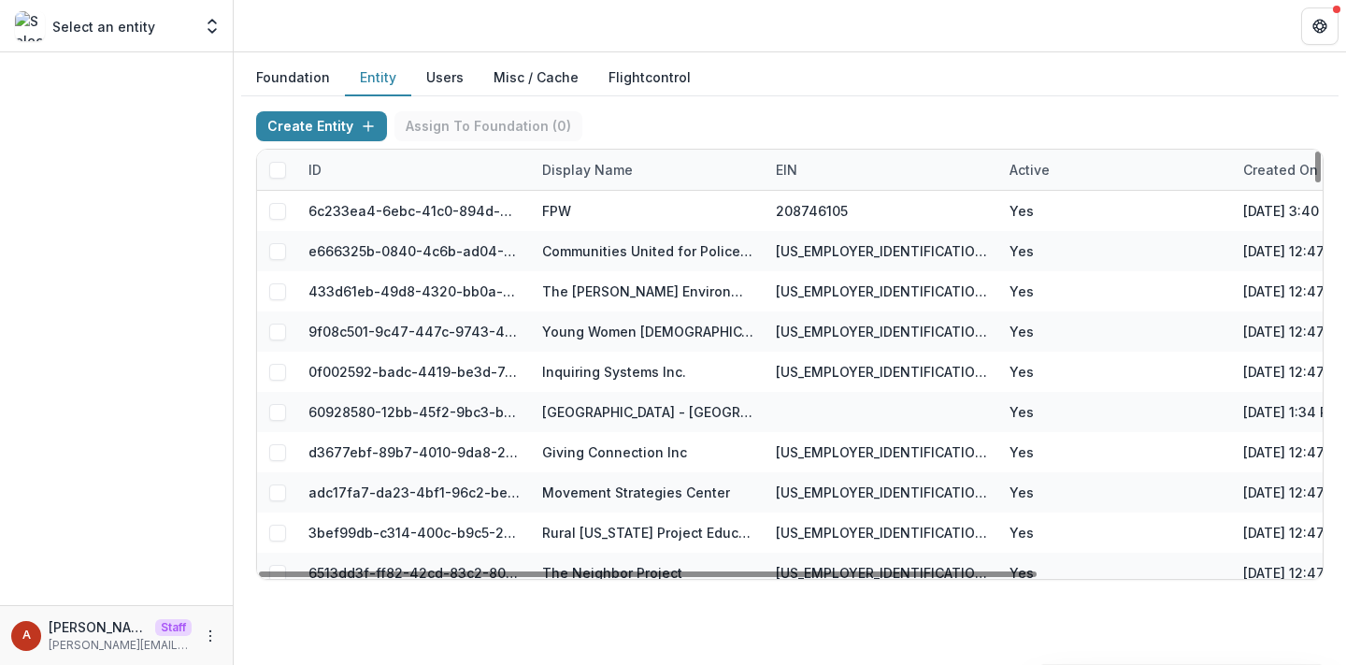
click at [570, 178] on div "Display Name" at bounding box center [587, 170] width 113 height 20
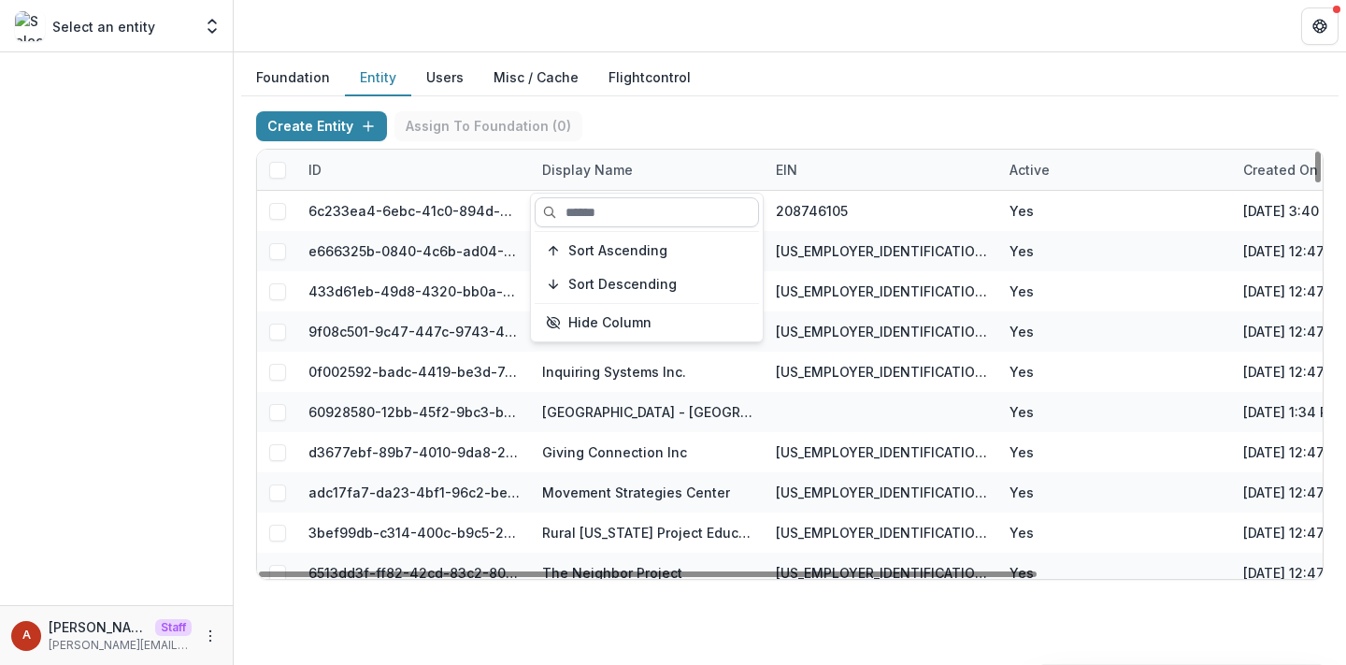
click at [586, 213] on input at bounding box center [647, 212] width 224 height 30
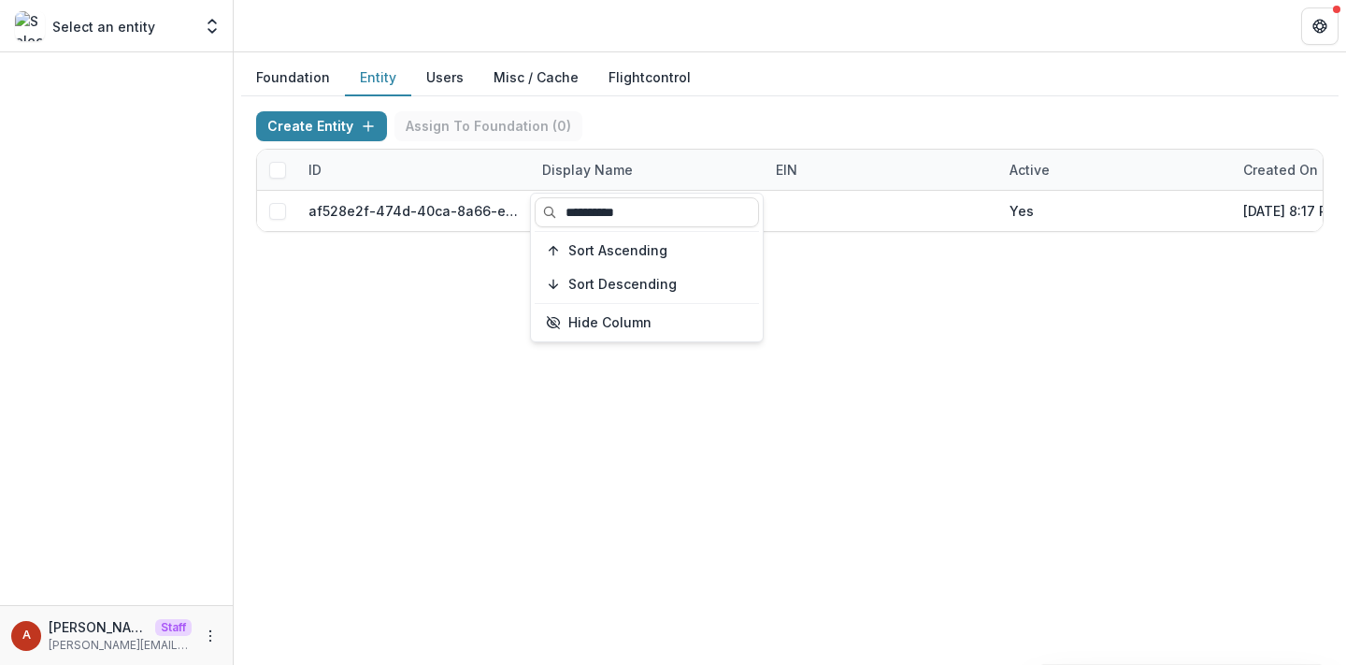
type input "**********"
click at [810, 56] on div "Foundation Entity Users Misc / Cache Flightcontrol Create Entity Assign To Foun…" at bounding box center [790, 153] width 1112 height 202
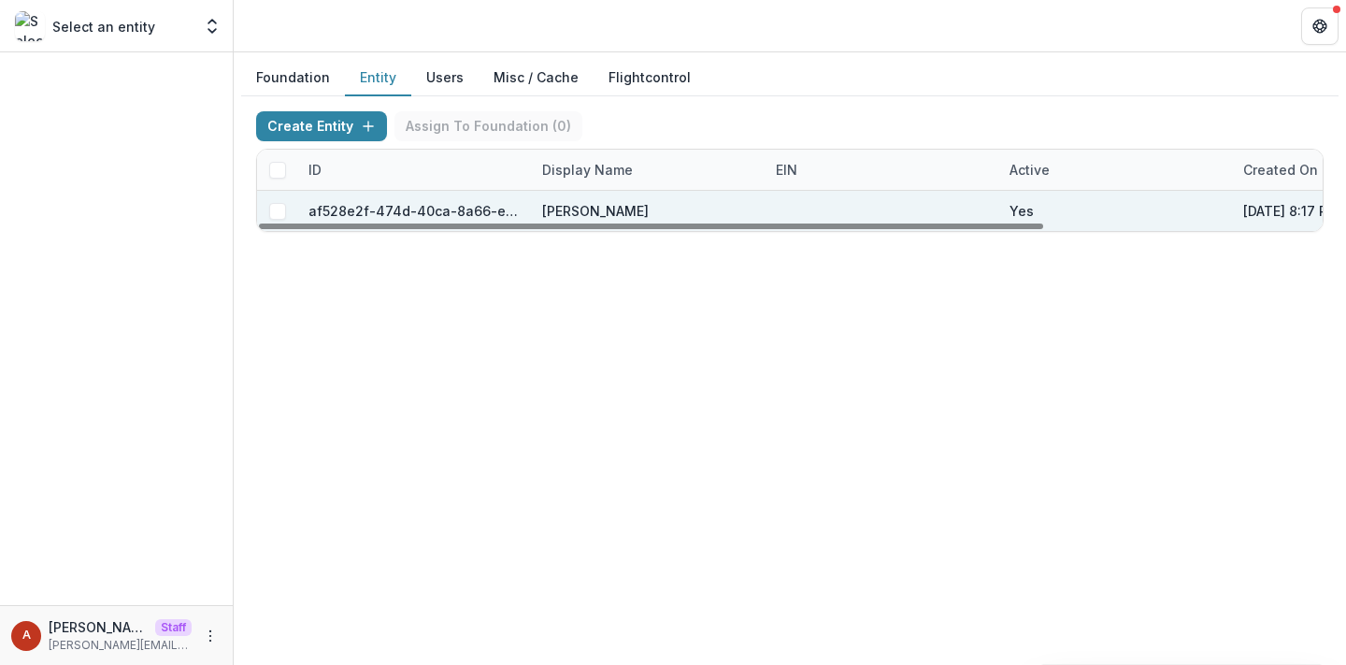
click at [283, 208] on span at bounding box center [277, 211] width 17 height 17
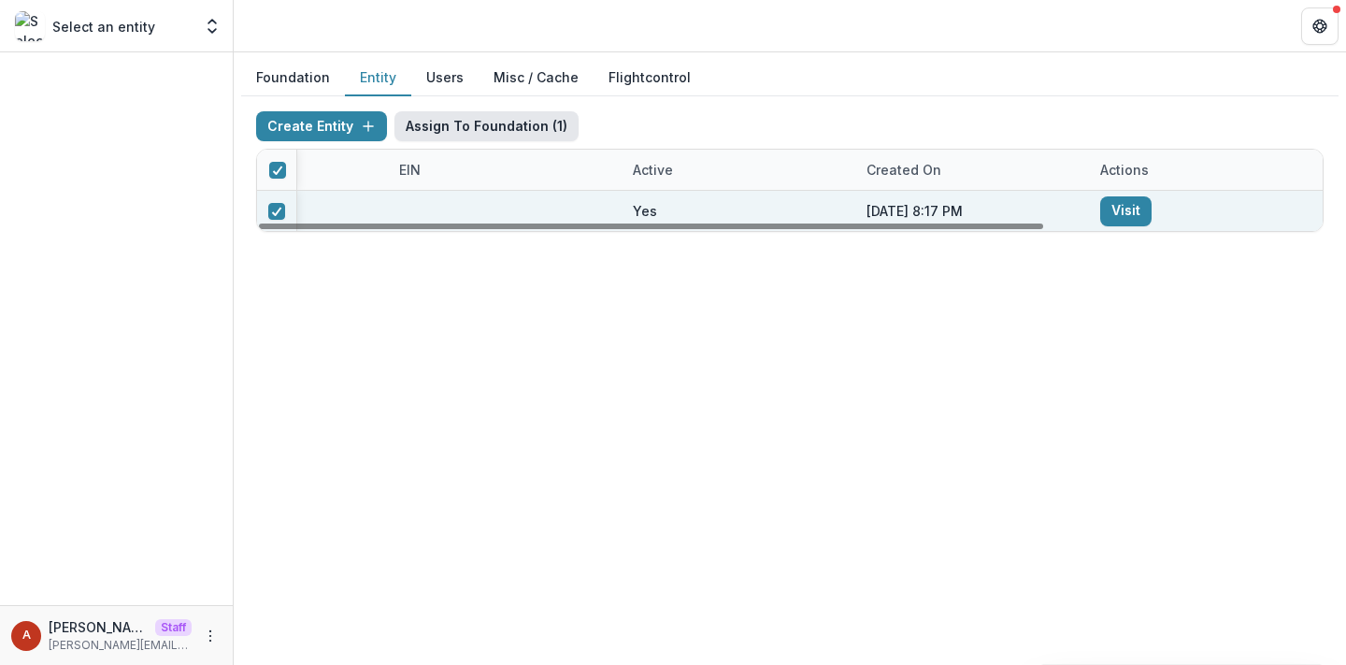
click at [539, 128] on button "Assign To Foundation ( 1 )" at bounding box center [486, 126] width 184 height 30
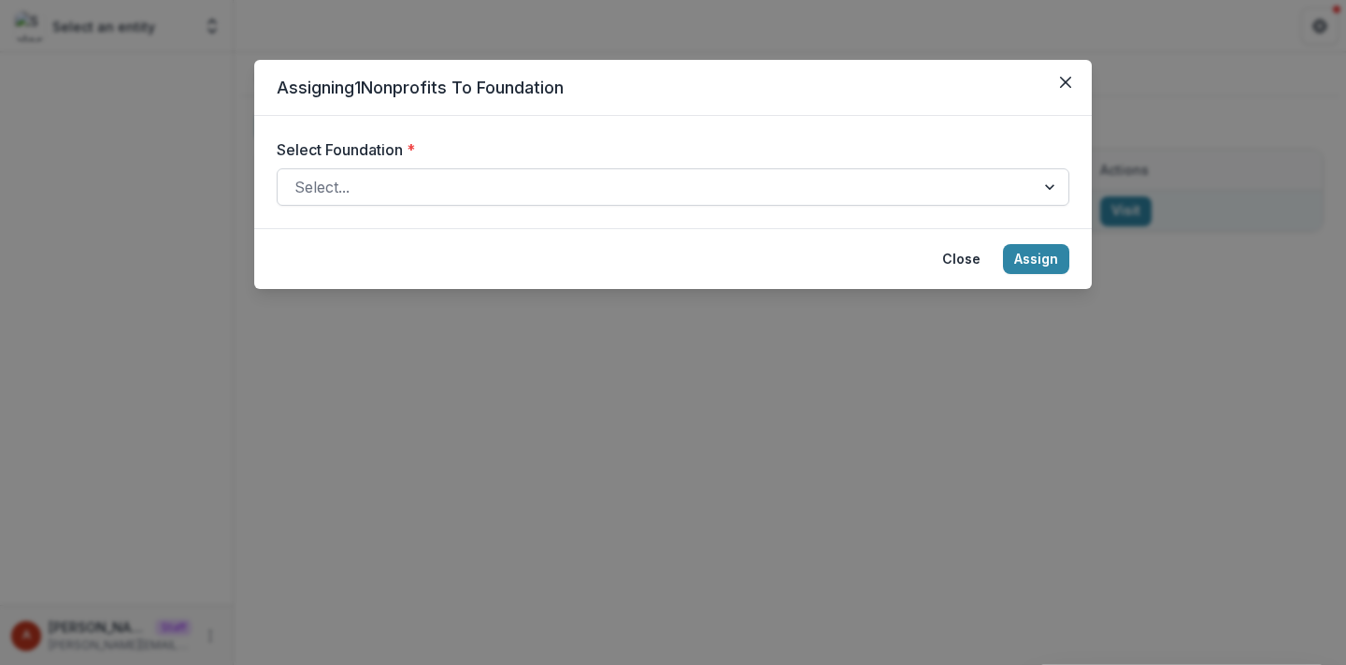
click at [455, 199] on div at bounding box center [656, 187] width 724 height 26
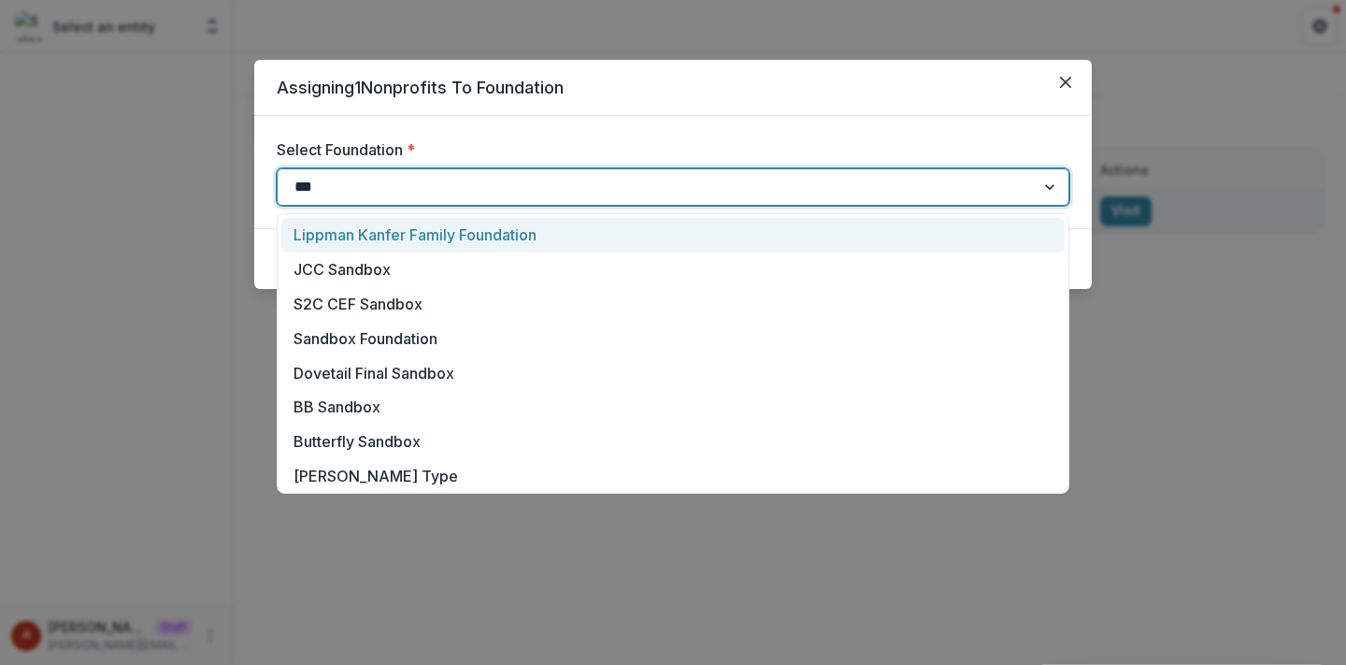
type input "****"
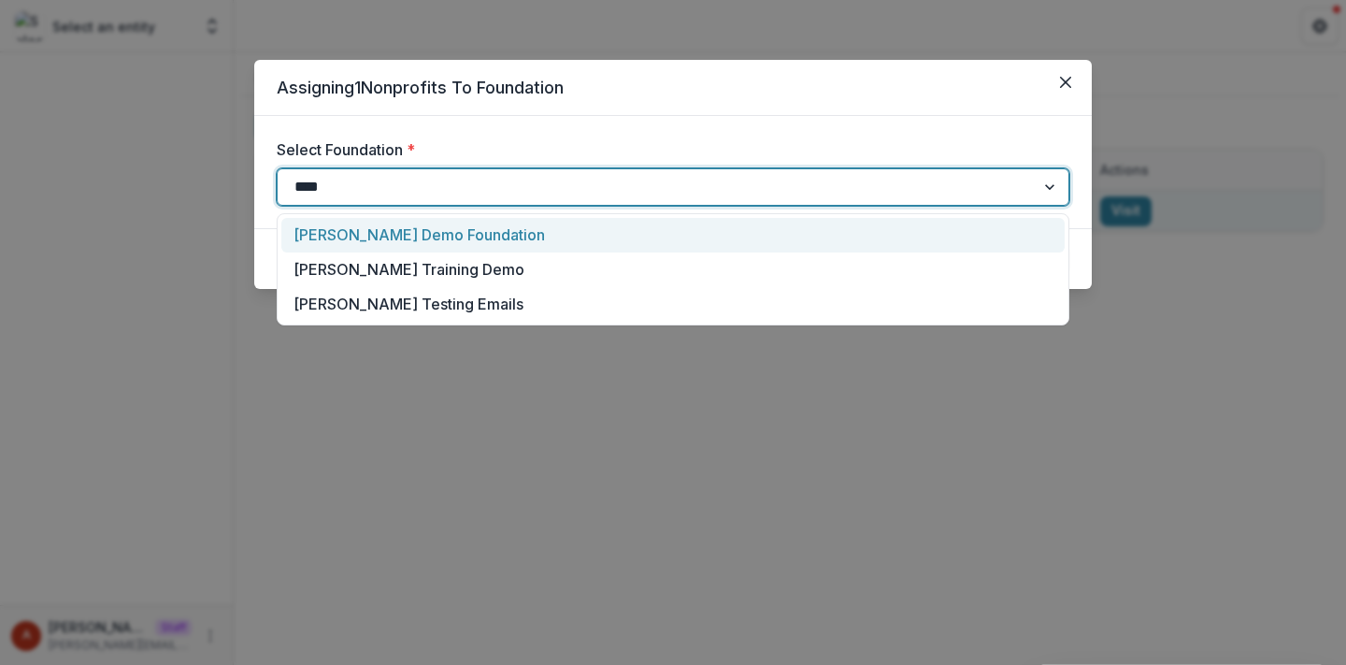
click at [449, 232] on div "[PERSON_NAME] Demo Foundation" at bounding box center [672, 235] width 783 height 35
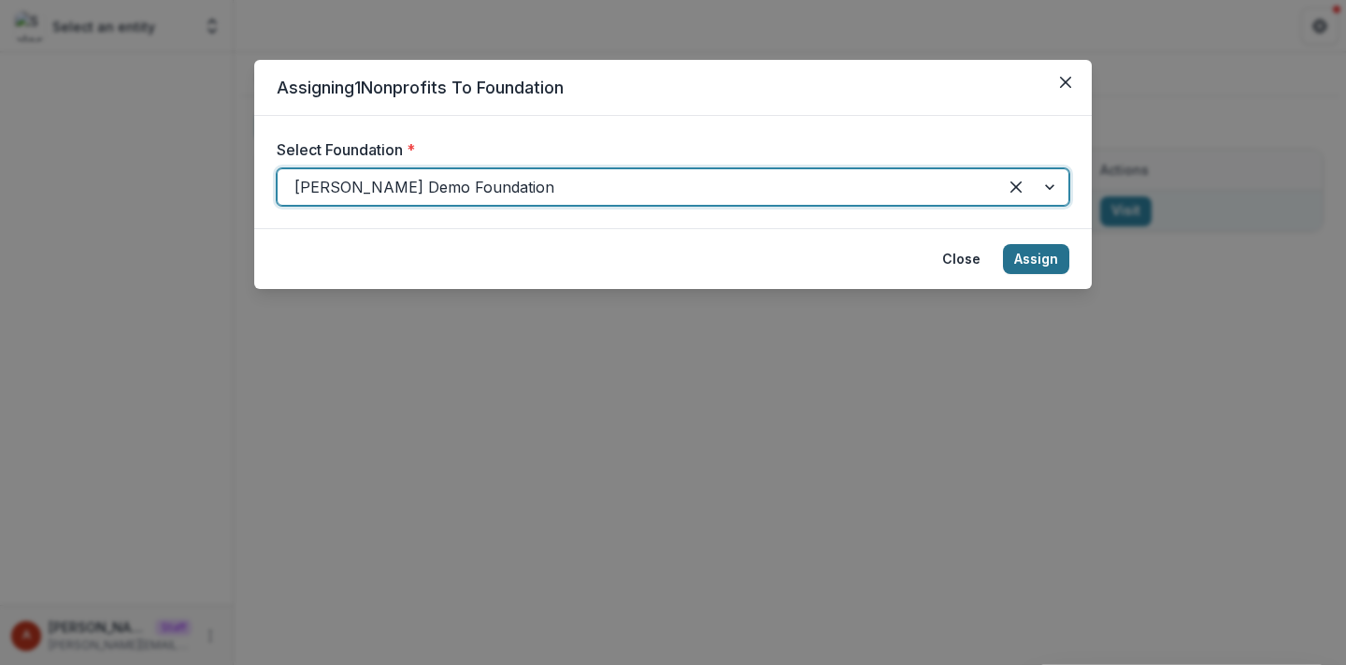
click at [1044, 257] on button "Assign" at bounding box center [1036, 259] width 66 height 30
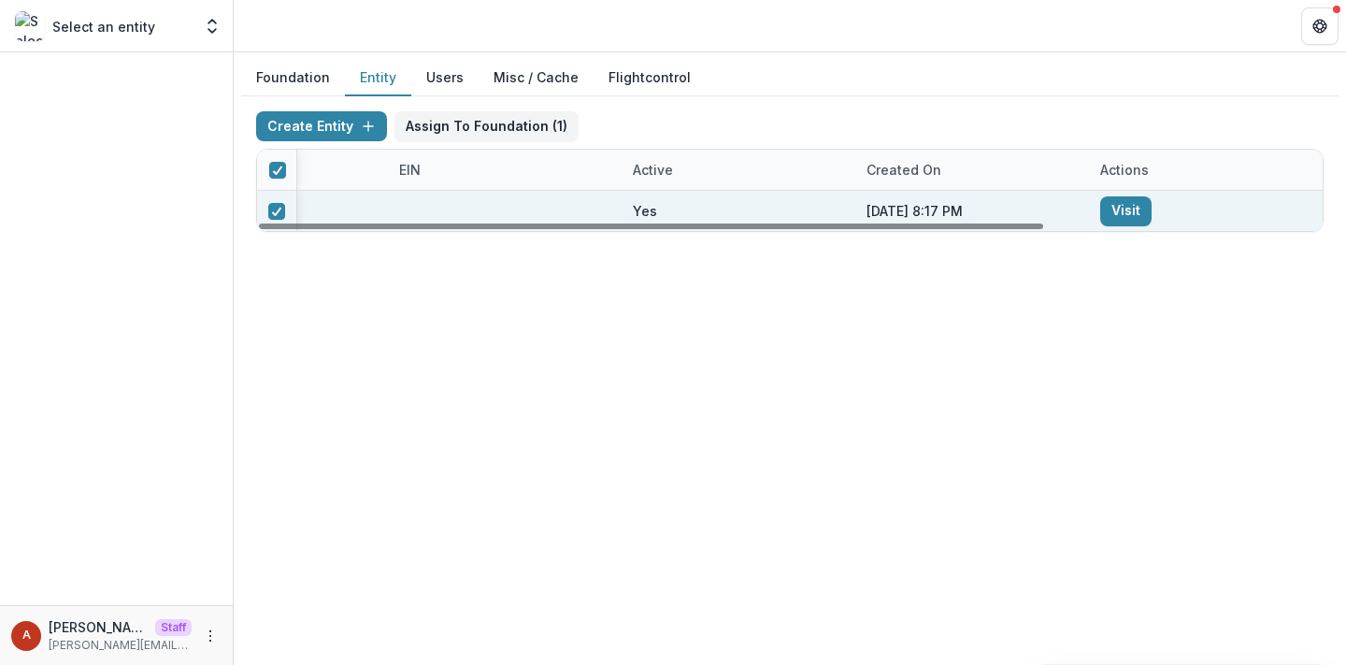
scroll to position [0, 0]
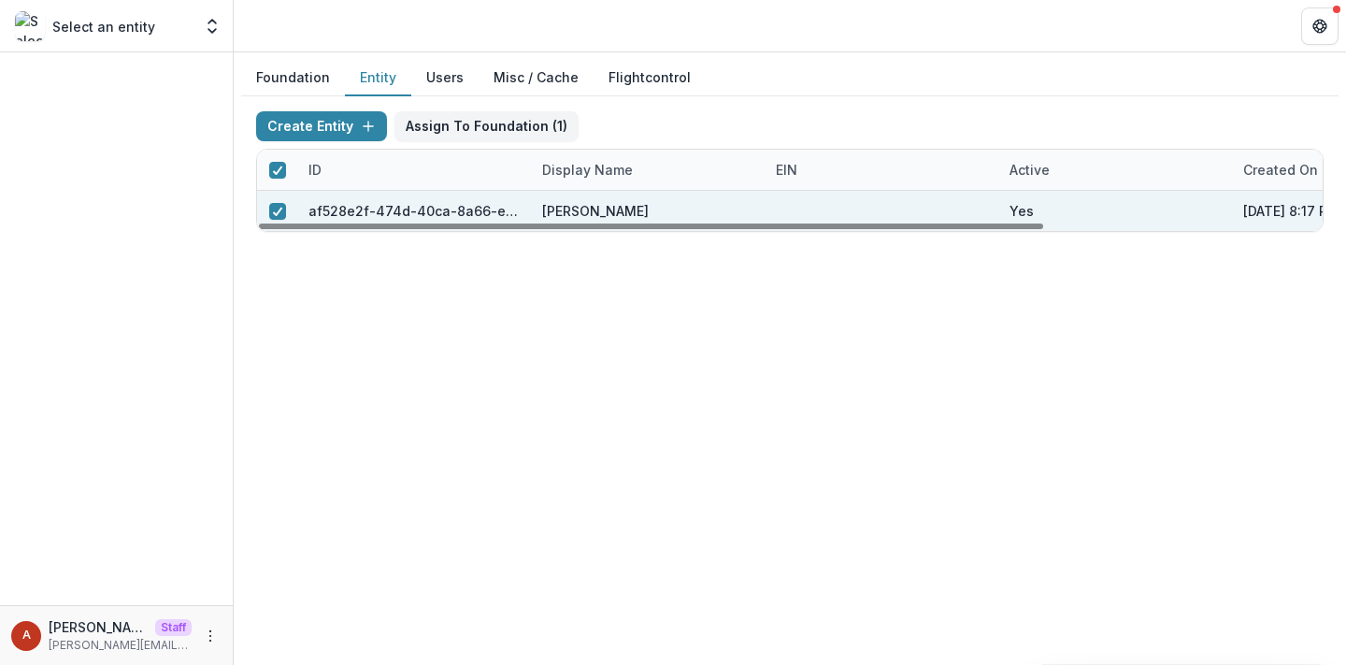
click at [314, 74] on button "Foundation" at bounding box center [293, 78] width 104 height 36
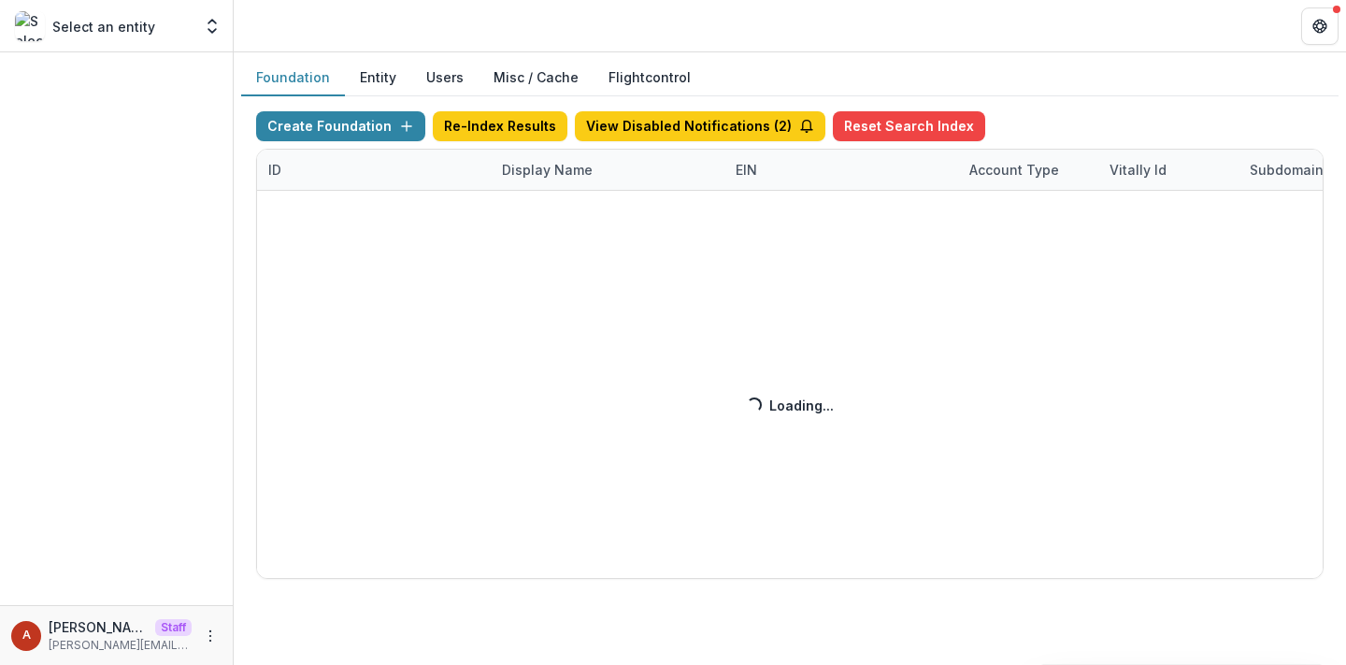
click at [533, 168] on div "Create Foundation Re-Index Results View Disabled Notifications ( 2 ) Reset Sear…" at bounding box center [790, 344] width 1068 height 467
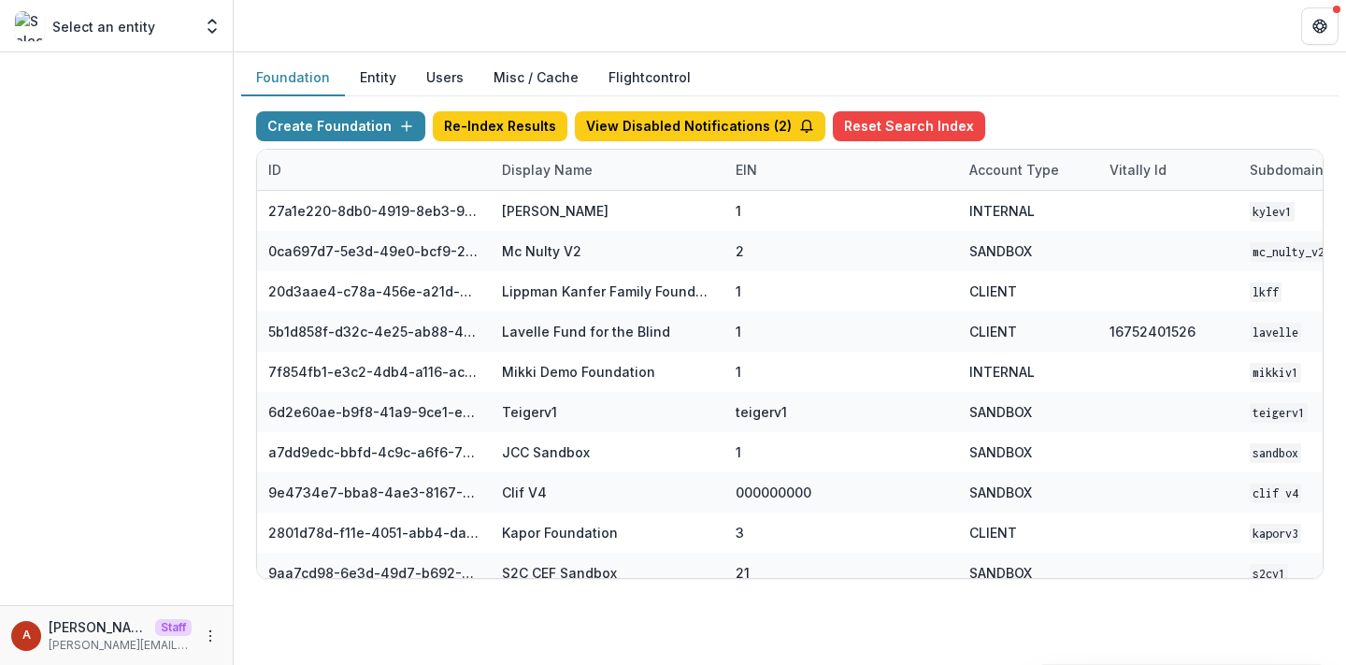
click at [533, 168] on div "Display Name" at bounding box center [547, 170] width 113 height 20
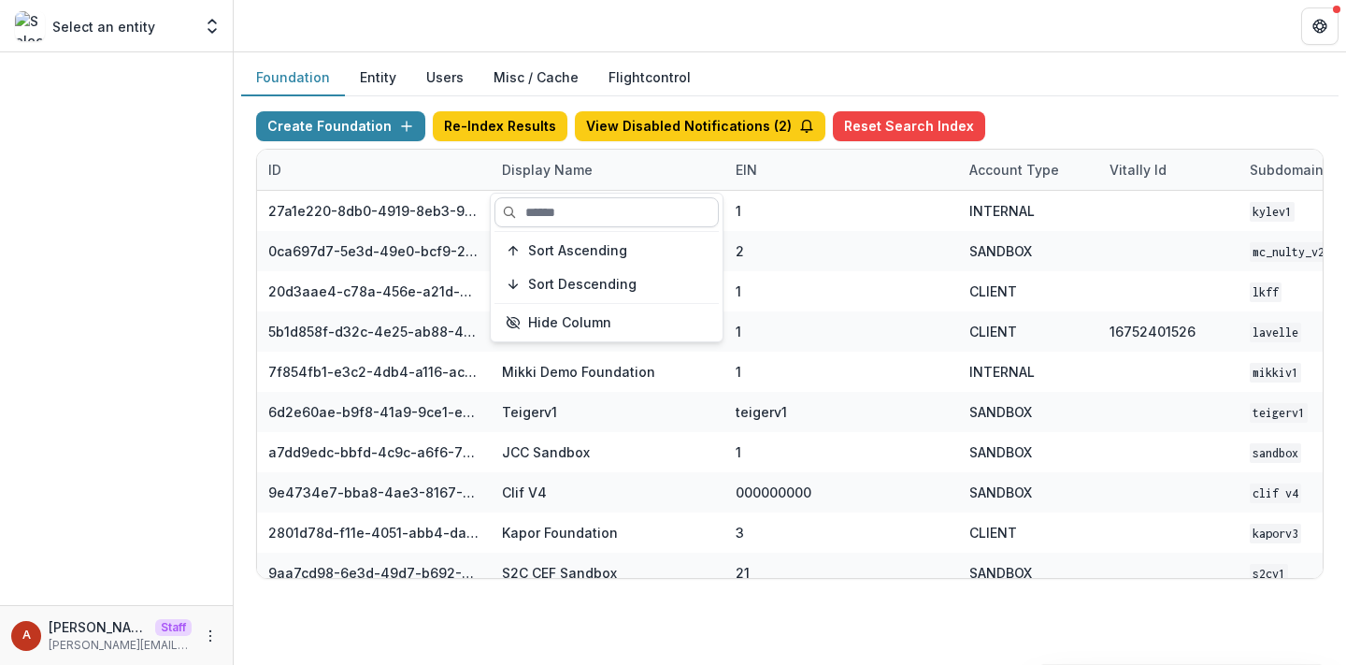
click at [551, 208] on input at bounding box center [607, 212] width 224 height 30
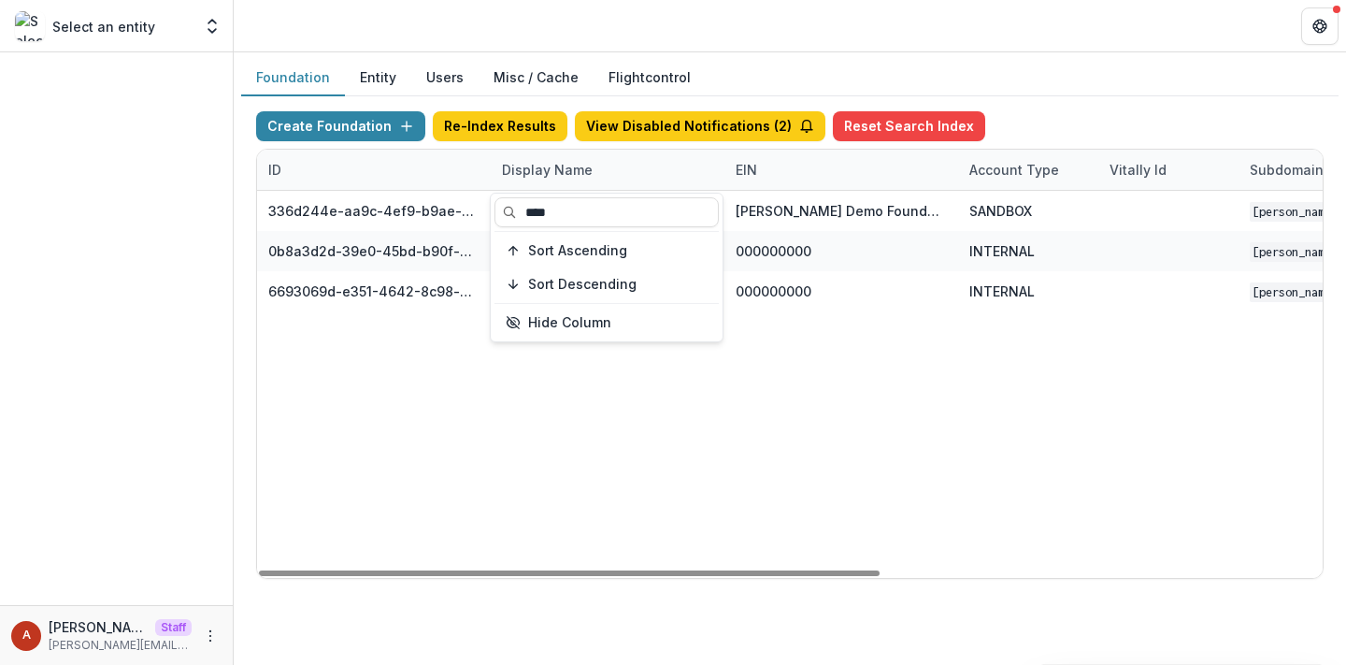
type input "****"
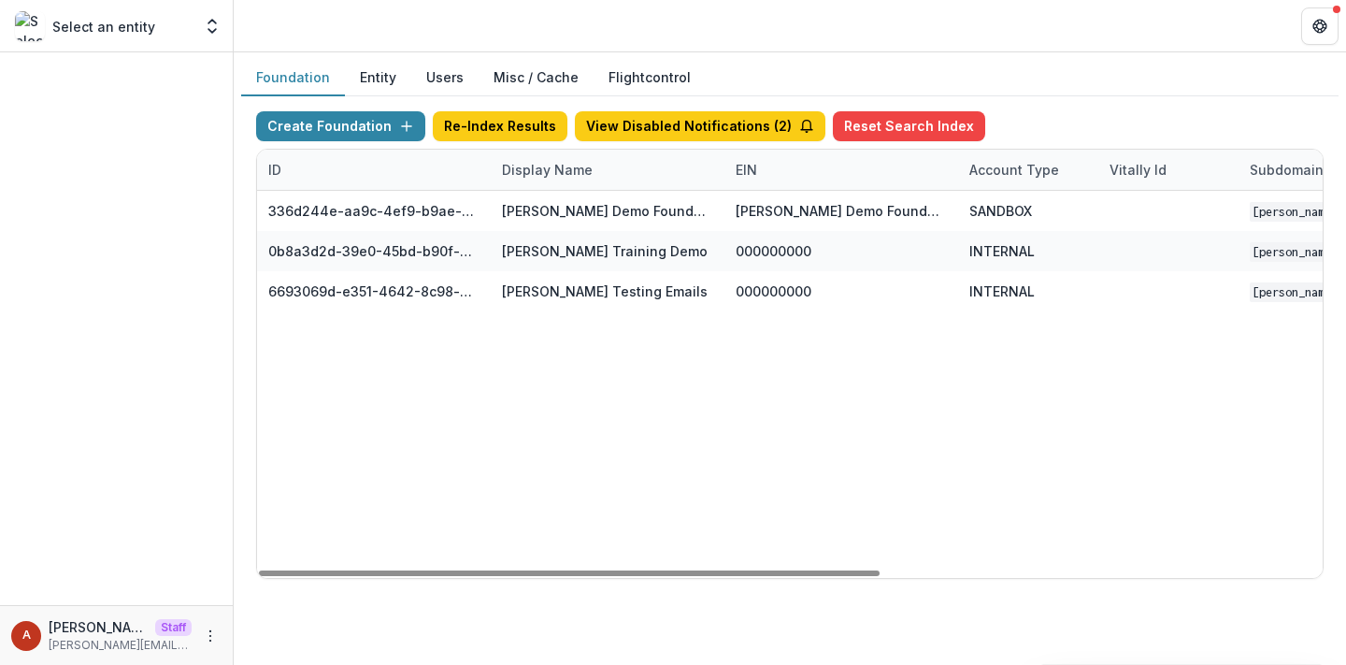
click at [551, 23] on header at bounding box center [790, 25] width 1112 height 51
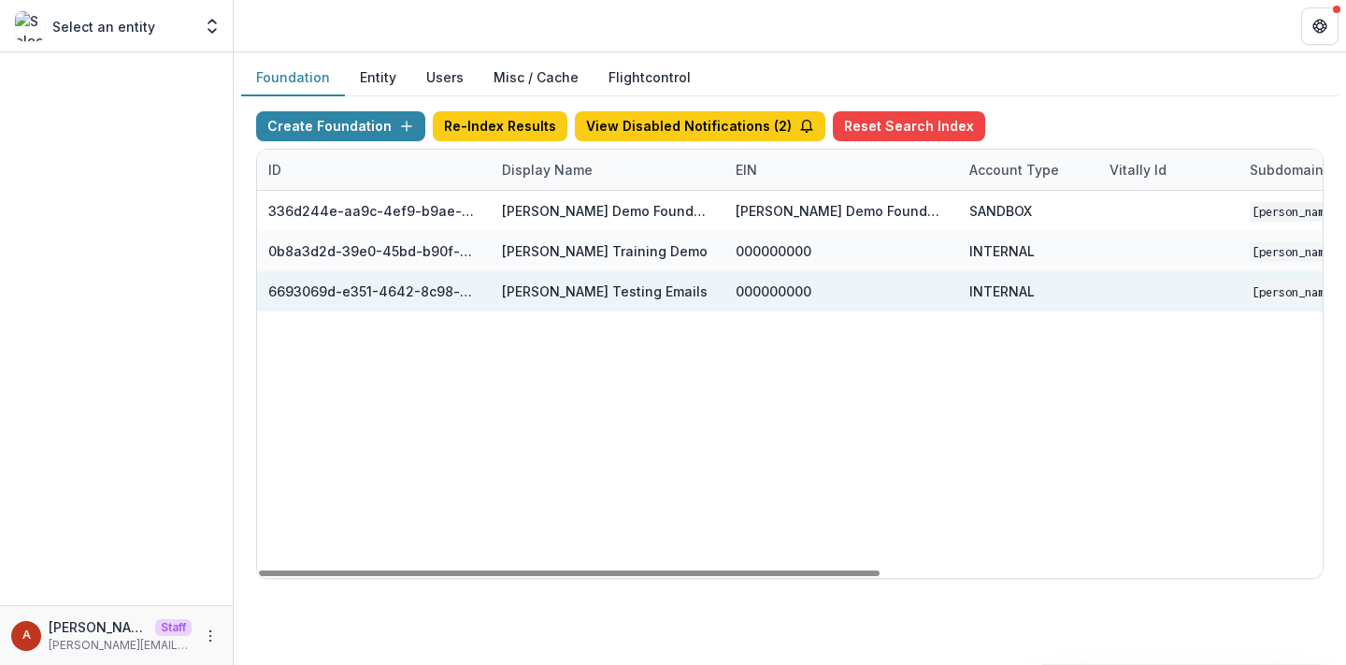
scroll to position [0, 757]
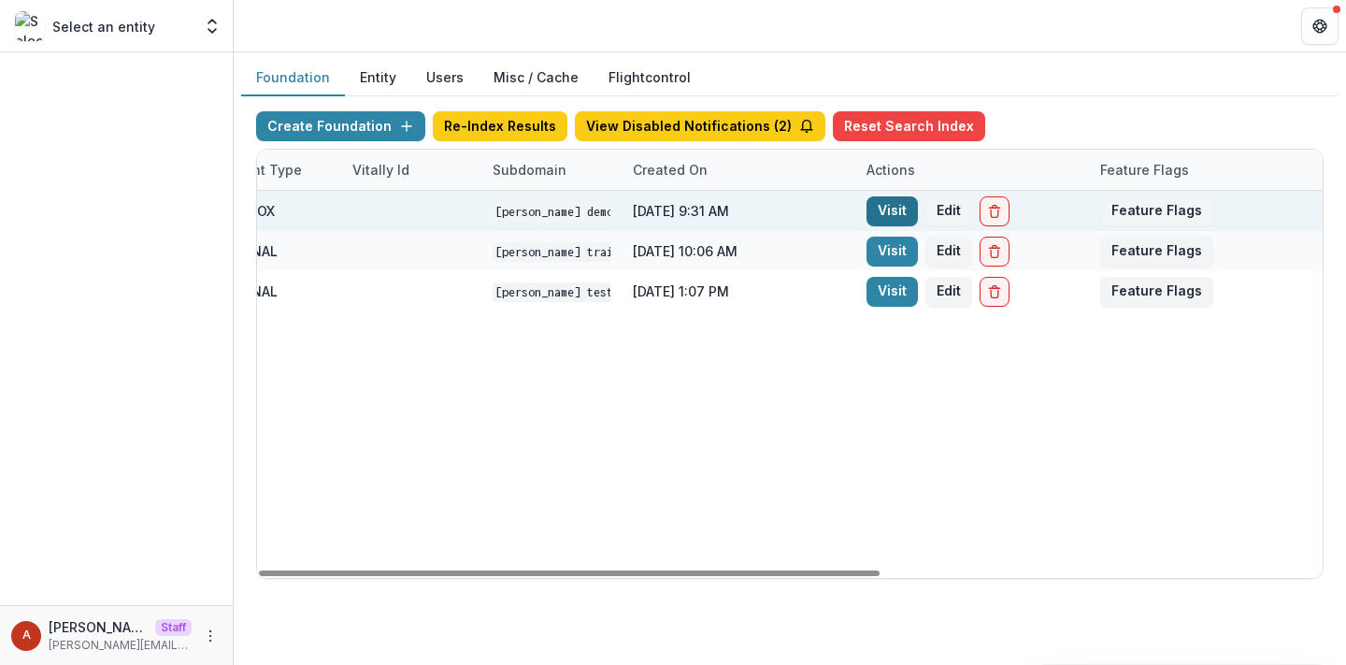
click at [891, 206] on link "Visit" at bounding box center [892, 211] width 51 height 30
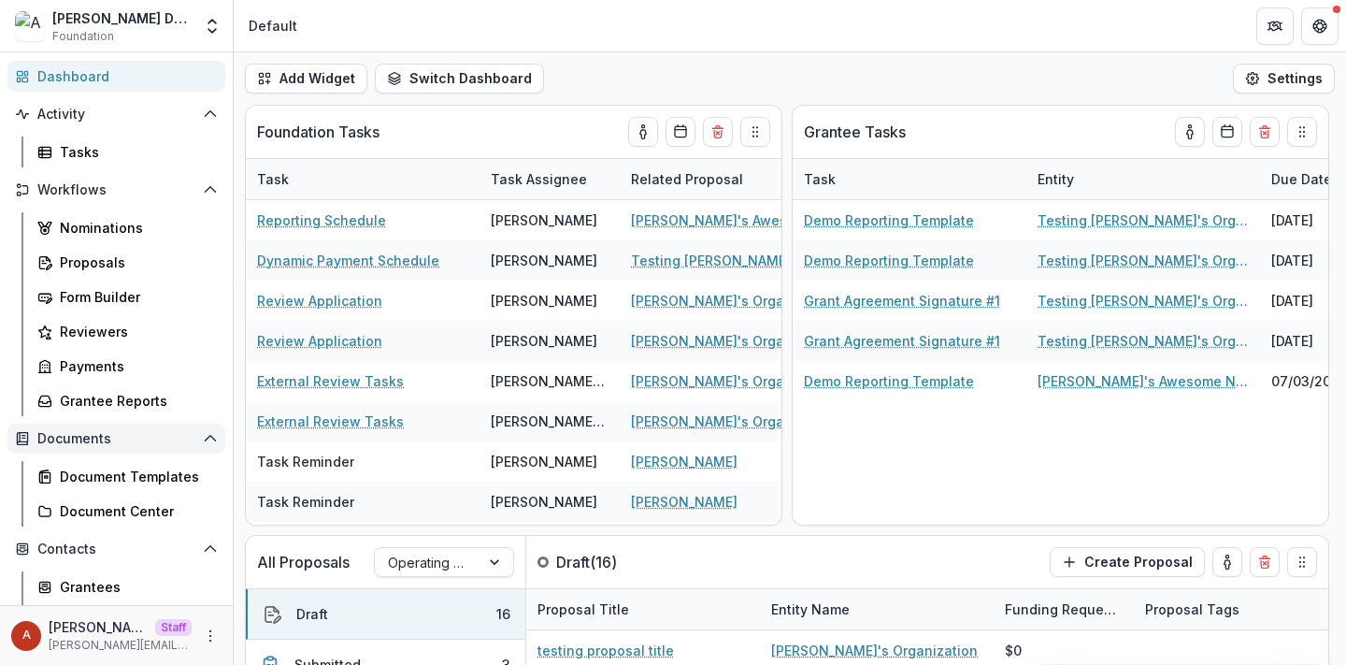
scroll to position [122, 0]
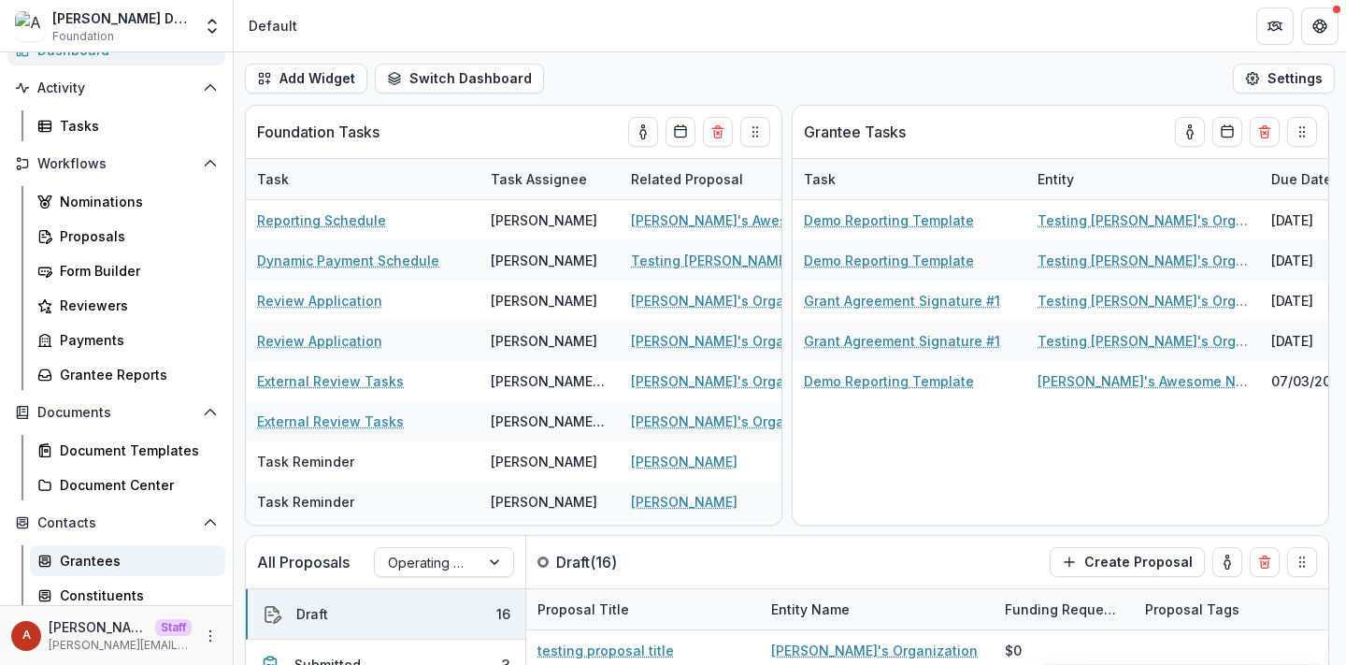
click at [78, 564] on div "Grantees" at bounding box center [135, 561] width 151 height 20
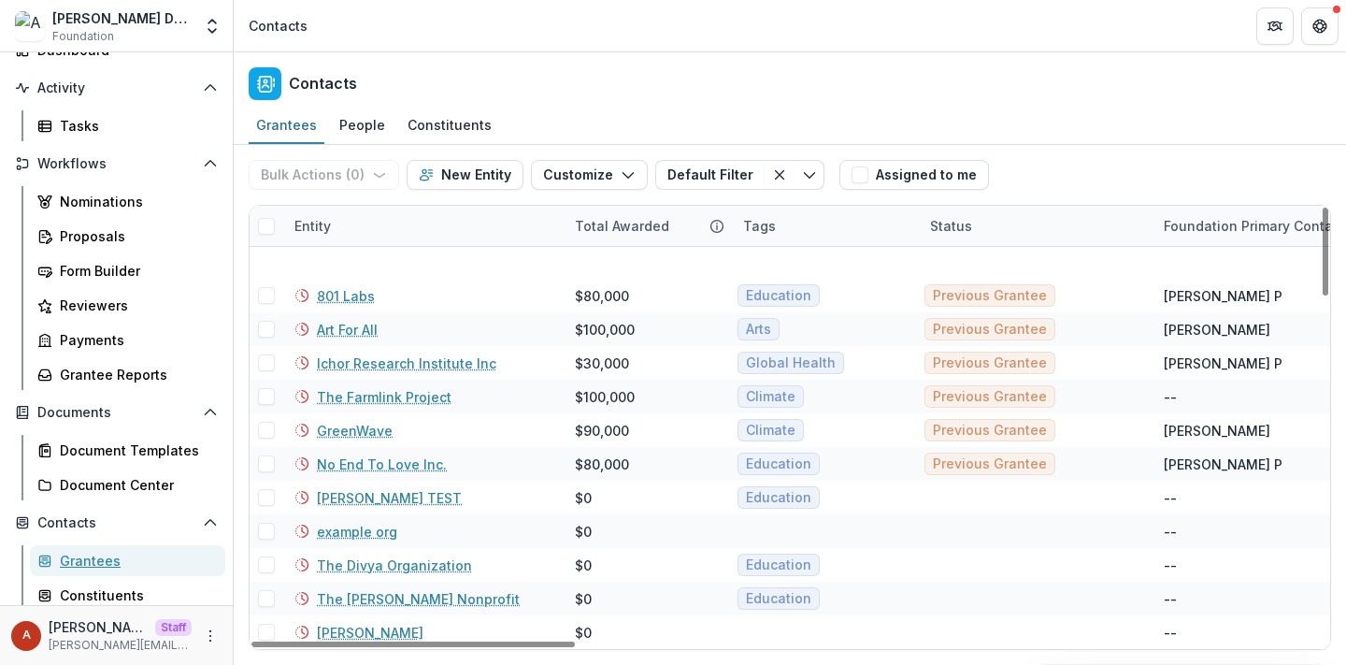
scroll to position [1718, 0]
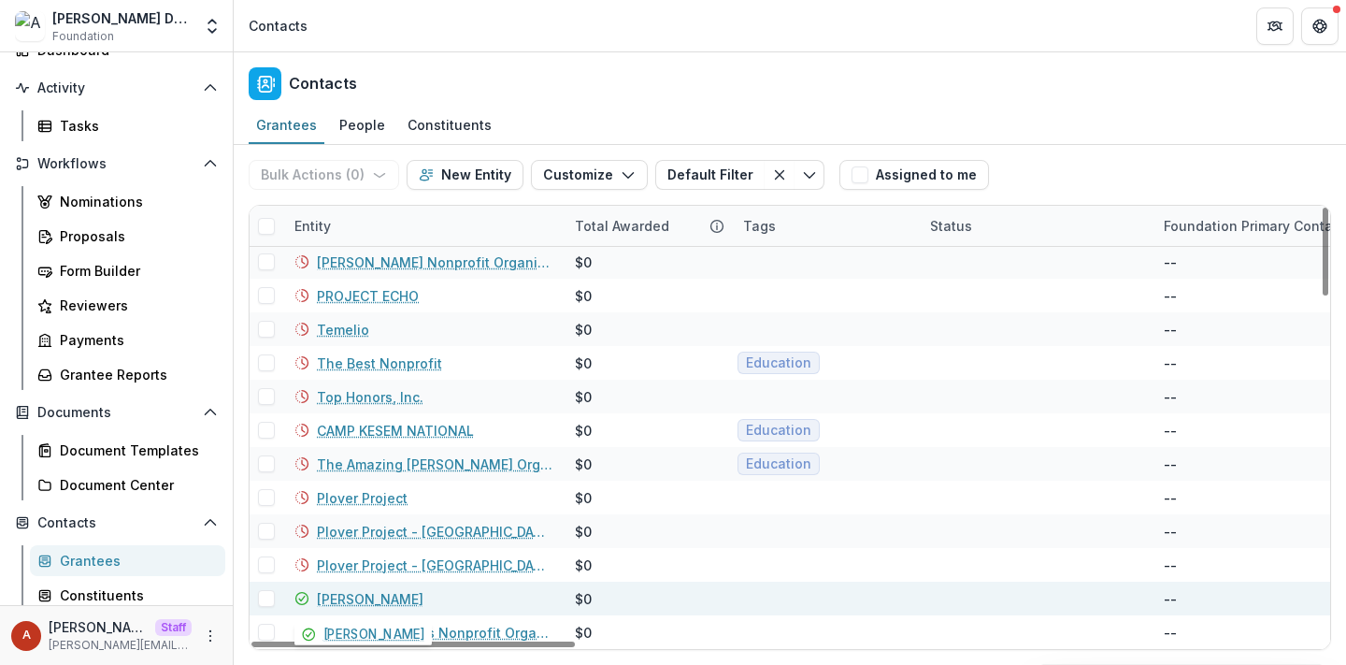
click at [351, 595] on link "Nancy Cohen" at bounding box center [370, 599] width 107 height 20
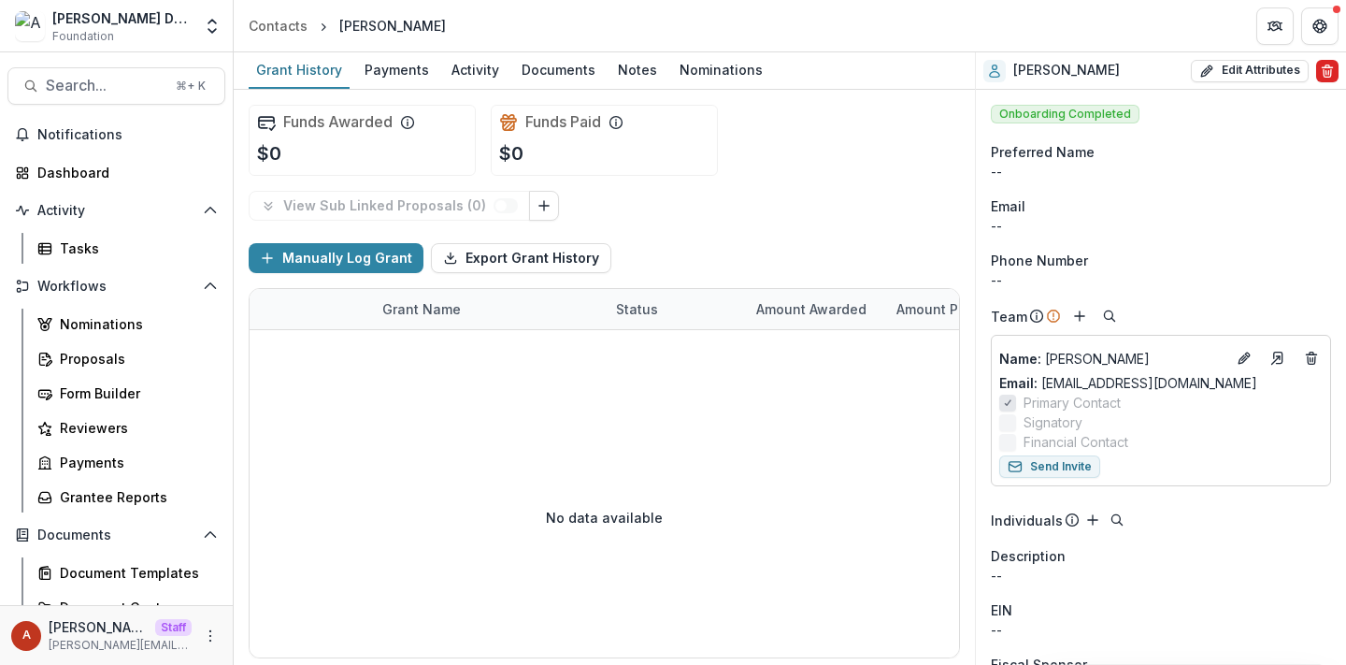
click at [1321, 70] on icon "Delete" at bounding box center [1327, 71] width 15 height 15
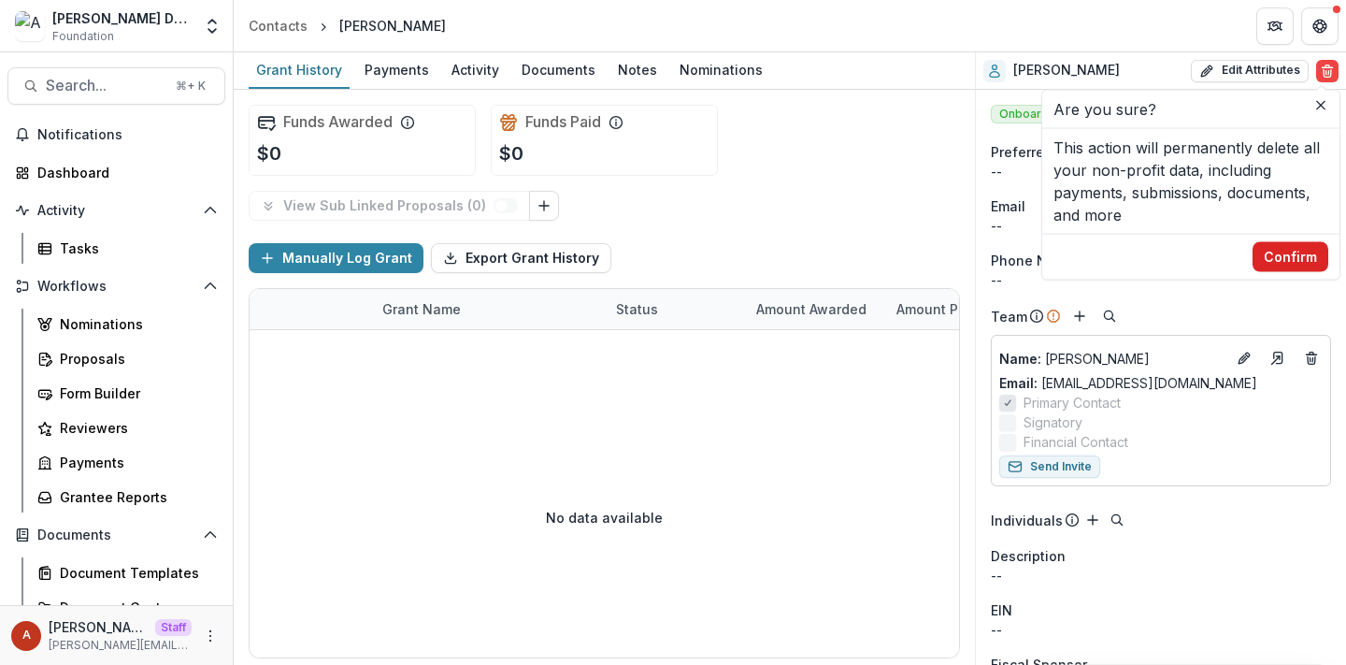
click at [1298, 261] on button "Confirm" at bounding box center [1291, 257] width 76 height 30
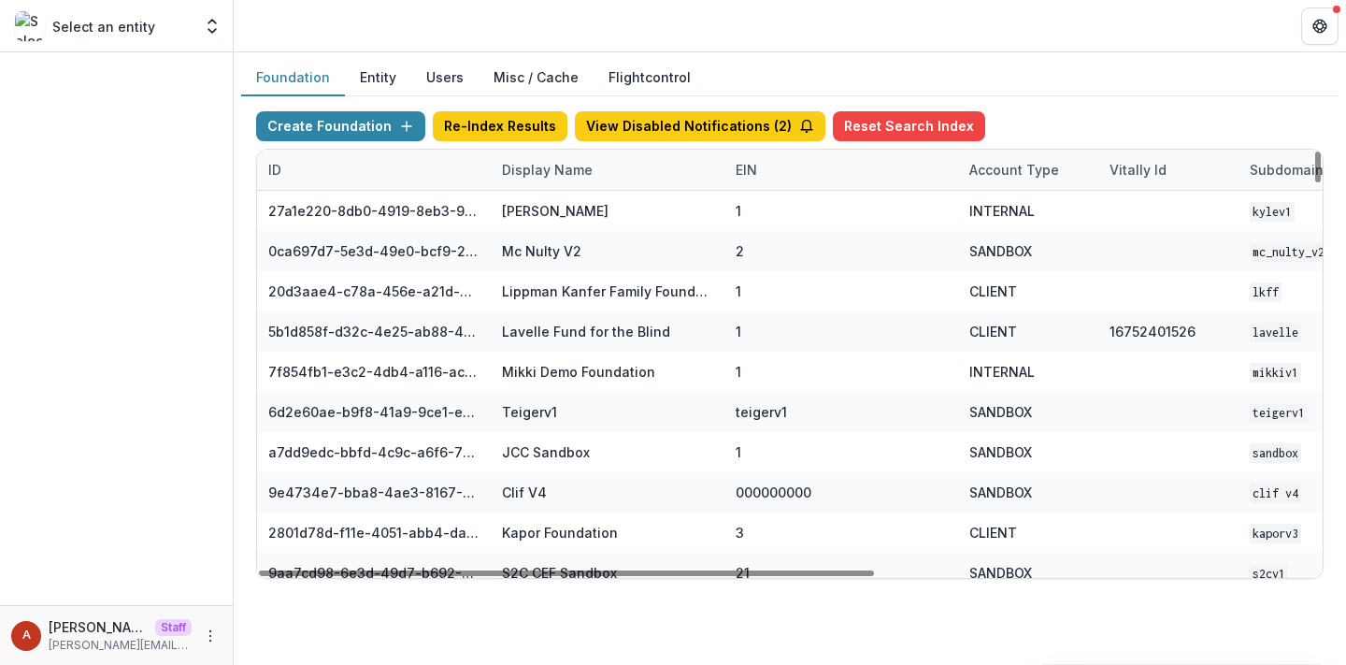
click at [518, 170] on div "Display Name" at bounding box center [547, 170] width 113 height 20
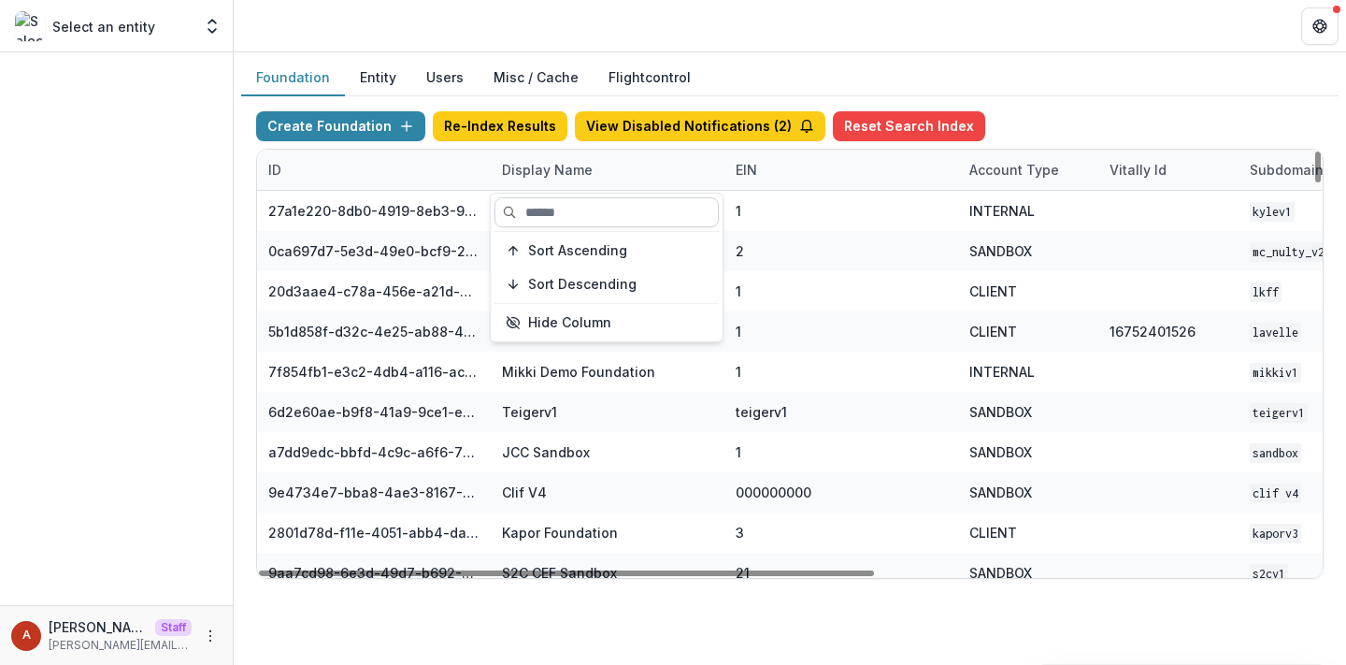
click at [559, 209] on input at bounding box center [607, 212] width 224 height 30
type input "*****"
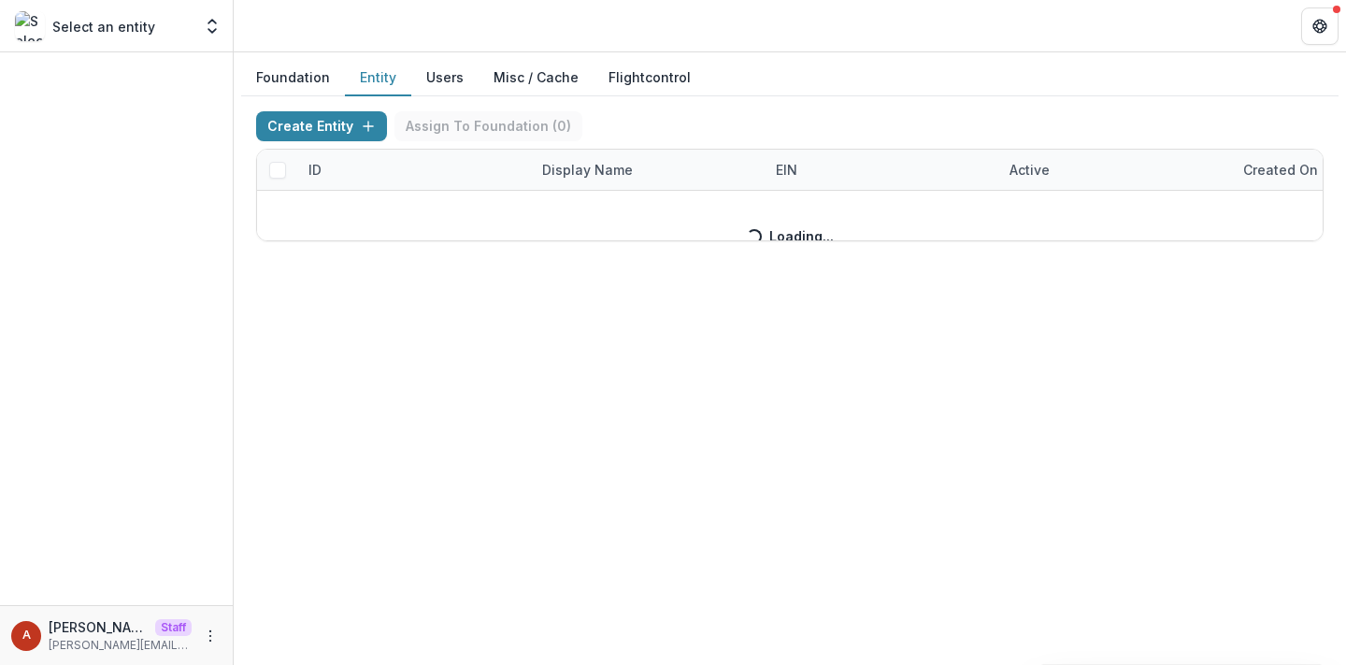
click at [383, 84] on button "Entity" at bounding box center [378, 78] width 66 height 36
click at [584, 169] on div "Create Entity Assign To Foundation ( 0 ) ID Display Name EIN Active Created on …" at bounding box center [790, 176] width 1068 height 130
click at [570, 166] on div "Create Entity Assign To Foundation ( 0 ) ID Display Name EIN Active Created on …" at bounding box center [790, 176] width 1068 height 130
click at [581, 168] on div "Create Entity Assign To Foundation ( 0 ) ID Display Name EIN Active Created on …" at bounding box center [790, 176] width 1068 height 130
click at [573, 171] on div "Create Entity Assign To Foundation ( 0 ) ID Display Name EIN Active Created on …" at bounding box center [790, 176] width 1068 height 130
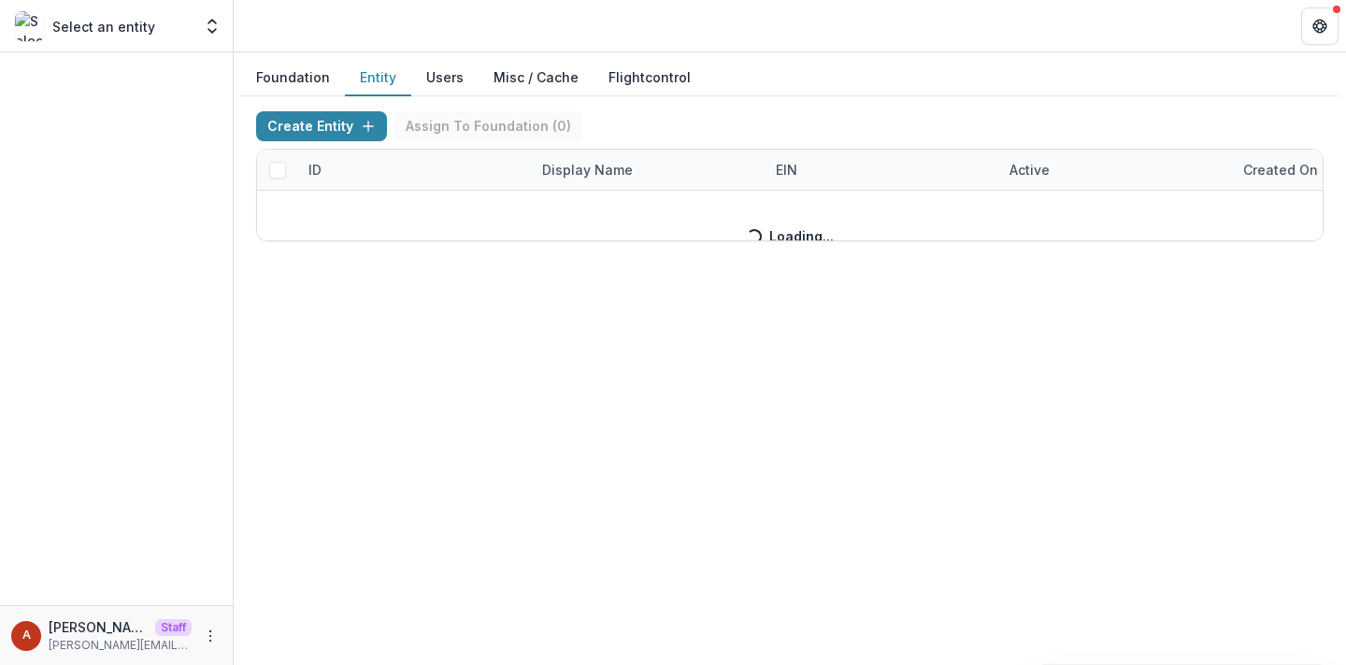
click at [572, 172] on div "Create Entity Assign To Foundation ( 0 ) ID Display Name EIN Active Created on …" at bounding box center [790, 176] width 1068 height 130
click at [577, 172] on div "Create Entity Assign To Foundation ( 0 ) ID Display Name EIN Active Created on …" at bounding box center [790, 176] width 1068 height 130
click at [572, 168] on div "Display Name" at bounding box center [587, 170] width 113 height 20
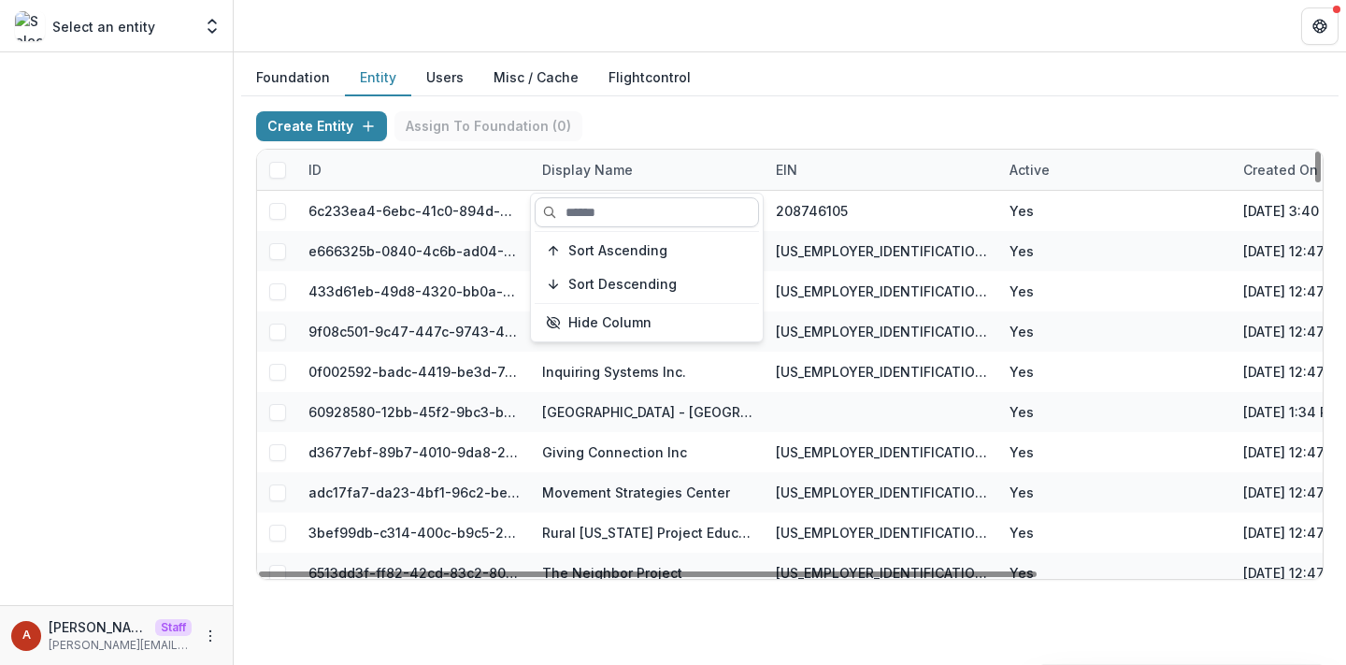
click at [595, 209] on input at bounding box center [647, 212] width 224 height 30
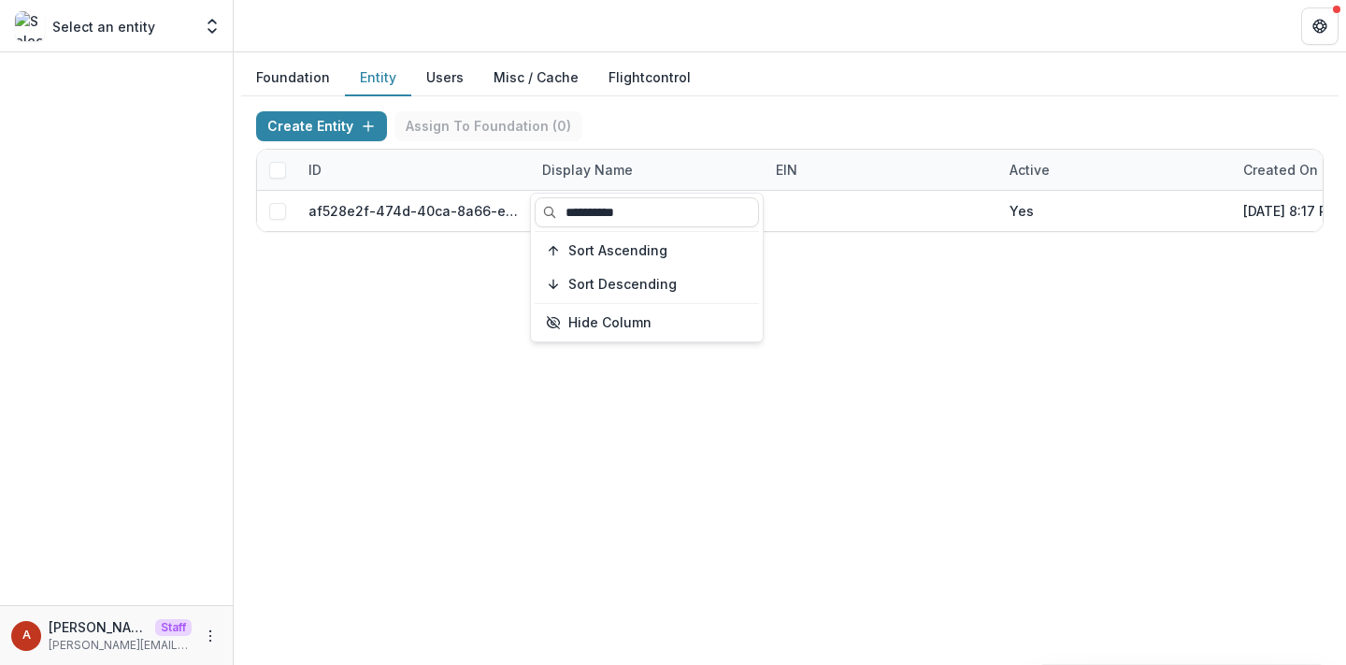
type input "**********"
click at [675, 32] on header at bounding box center [790, 25] width 1112 height 51
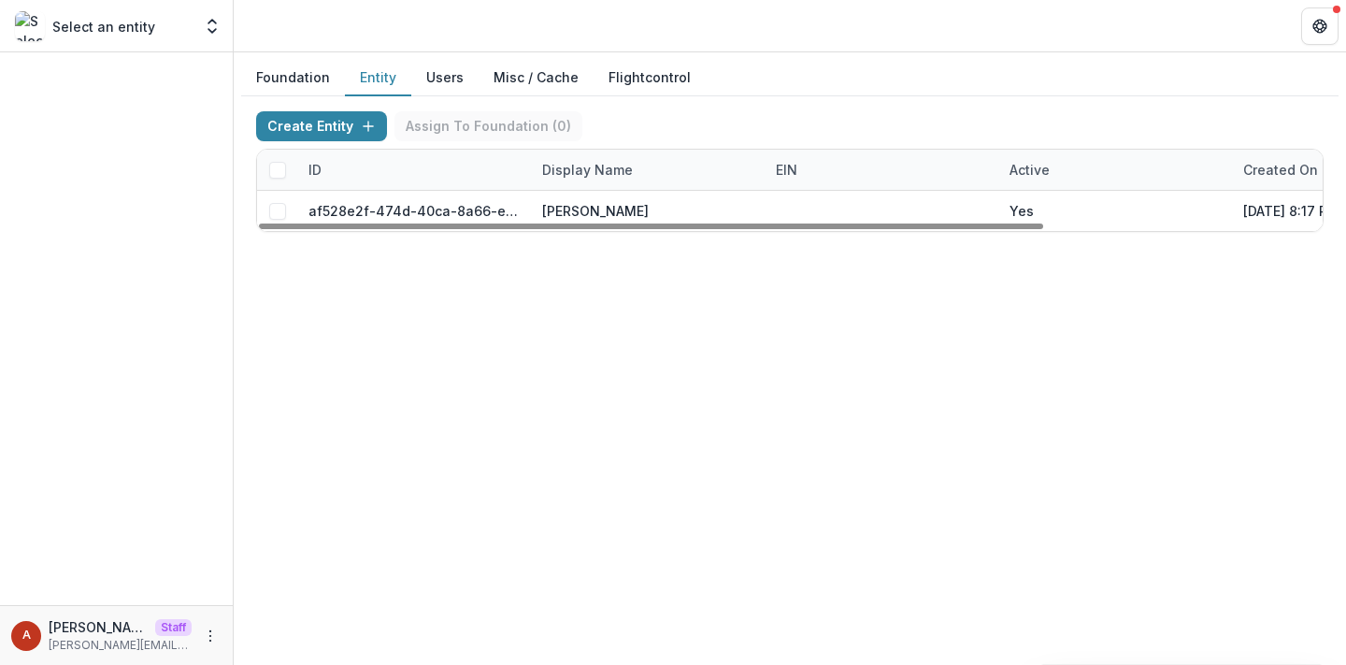
click at [896, 300] on div "Foundation Entity Users Misc / Cache Flightcontrol Create Entity Assign To Foun…" at bounding box center [790, 358] width 1112 height 612
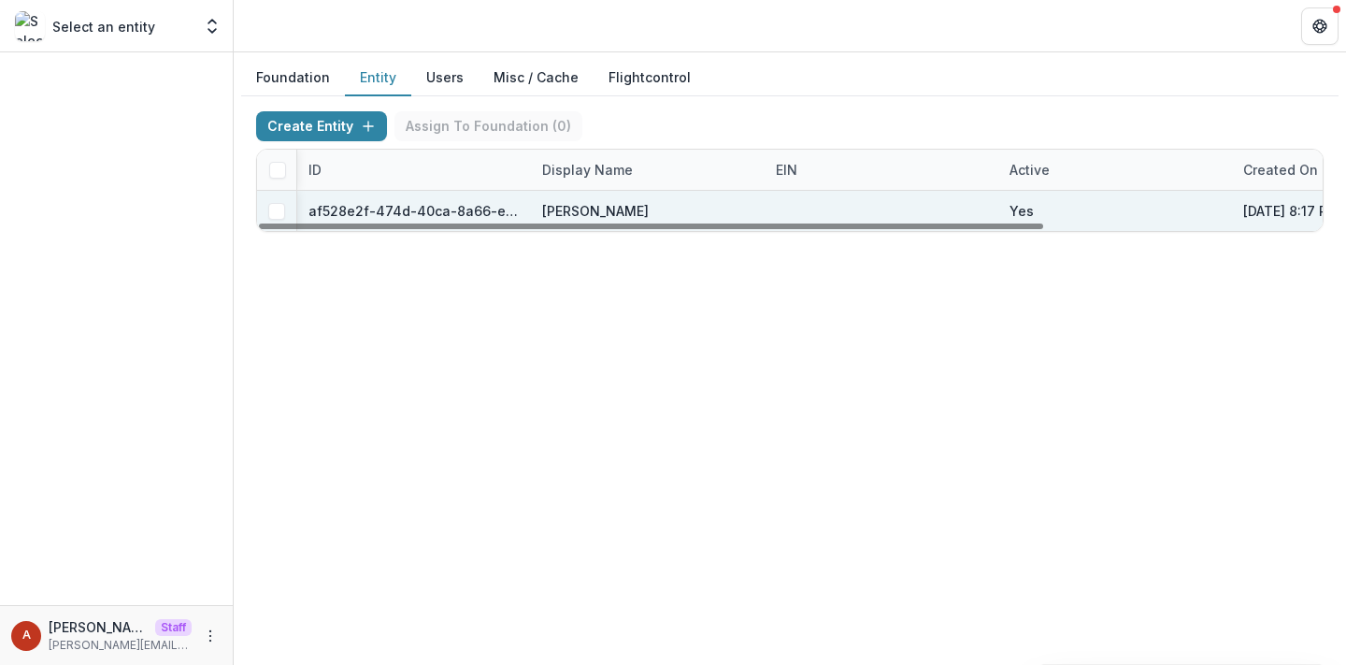
scroll to position [0, 377]
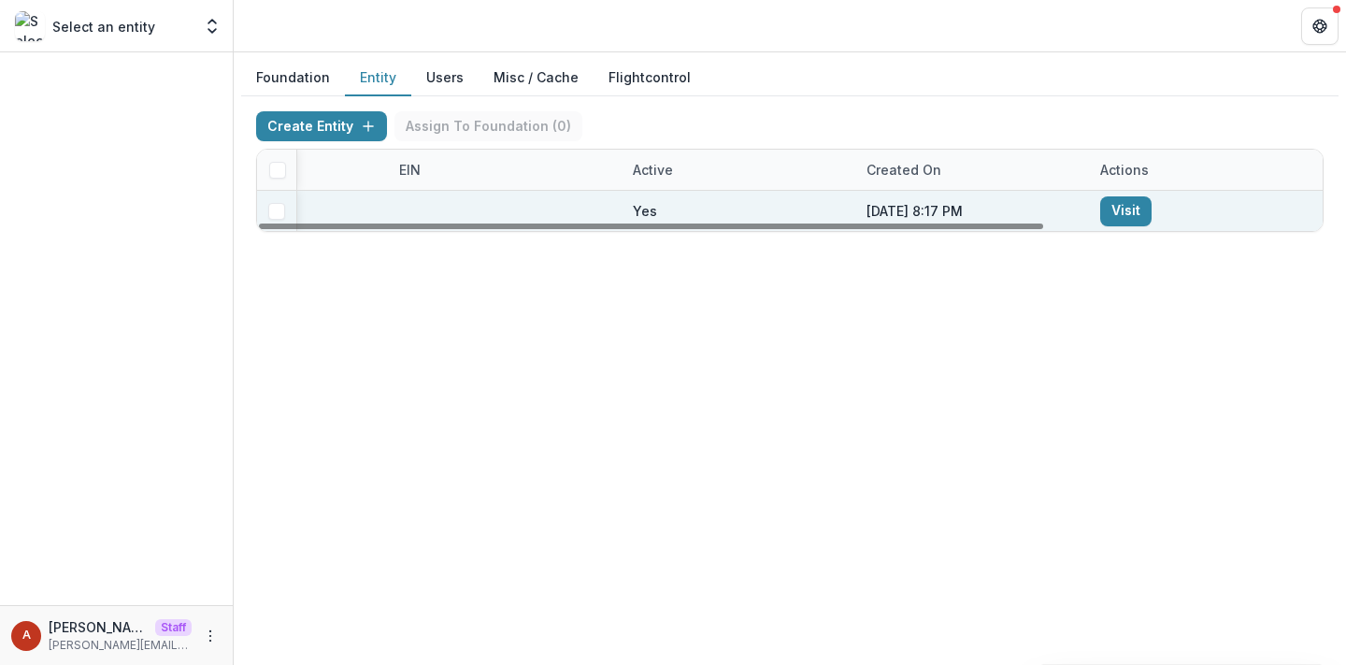
click at [1111, 216] on link "Visit" at bounding box center [1125, 211] width 51 height 30
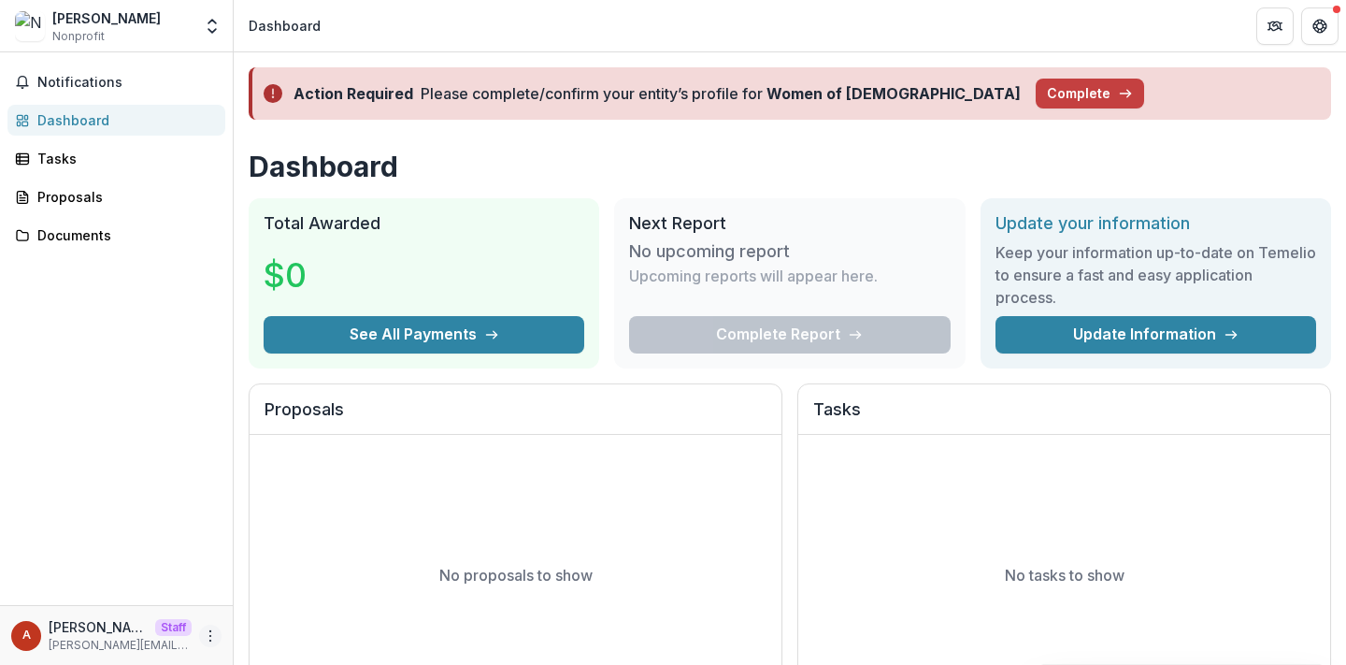
click at [213, 641] on icon "More" at bounding box center [210, 635] width 15 height 15
click at [329, 594] on link "Settings" at bounding box center [334, 596] width 200 height 31
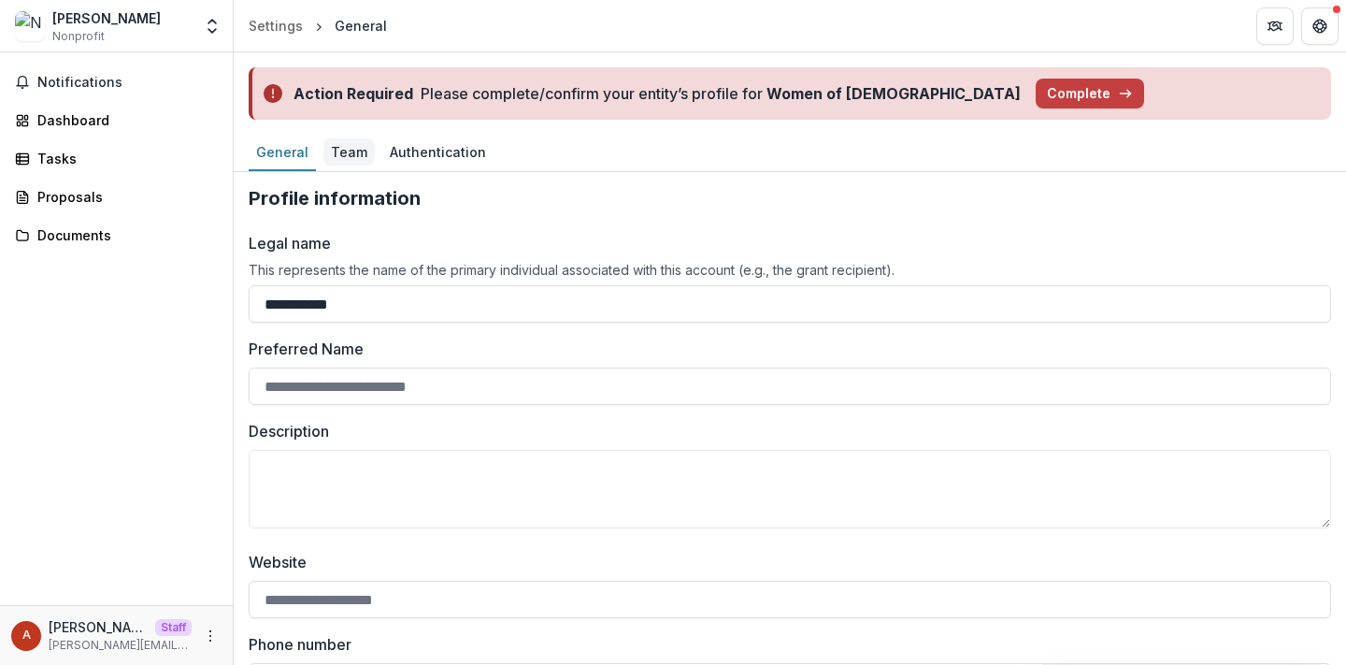
click at [349, 157] on div "Team" at bounding box center [348, 151] width 51 height 27
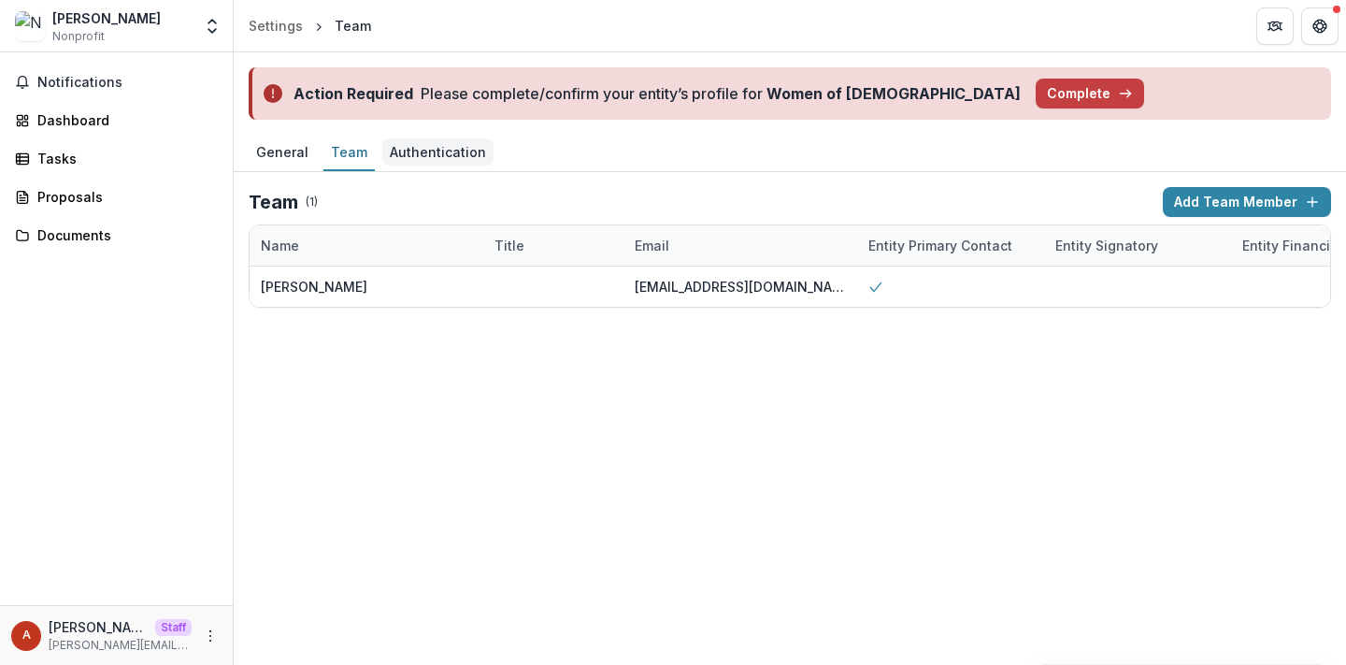
click at [406, 160] on div "Authentication" at bounding box center [437, 151] width 111 height 27
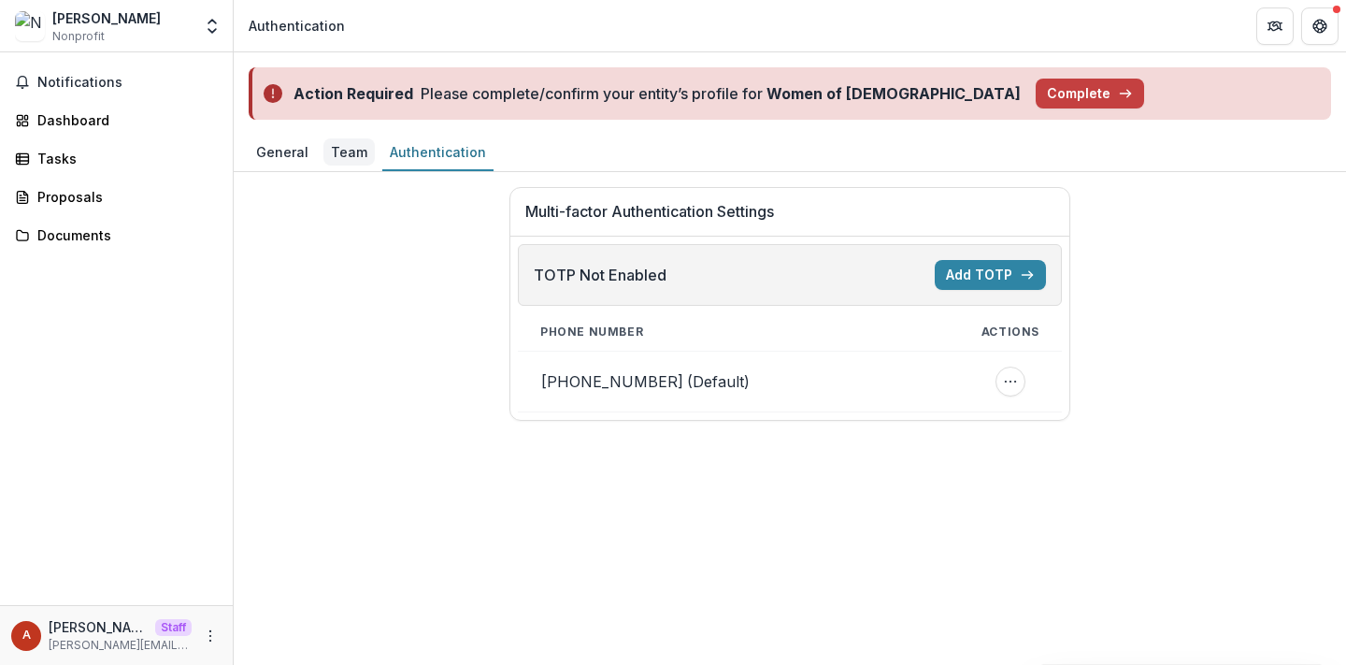
click at [337, 152] on div "Team" at bounding box center [348, 151] width 51 height 27
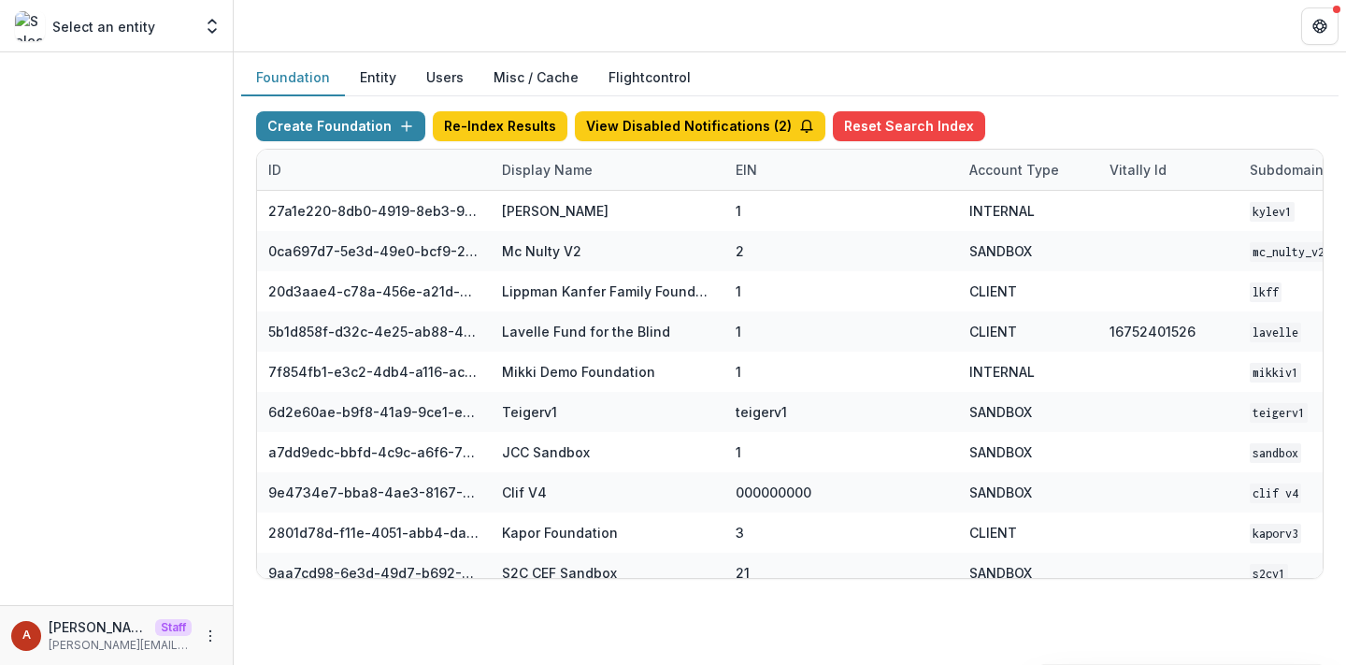
click at [380, 76] on button "Entity" at bounding box center [378, 78] width 66 height 36
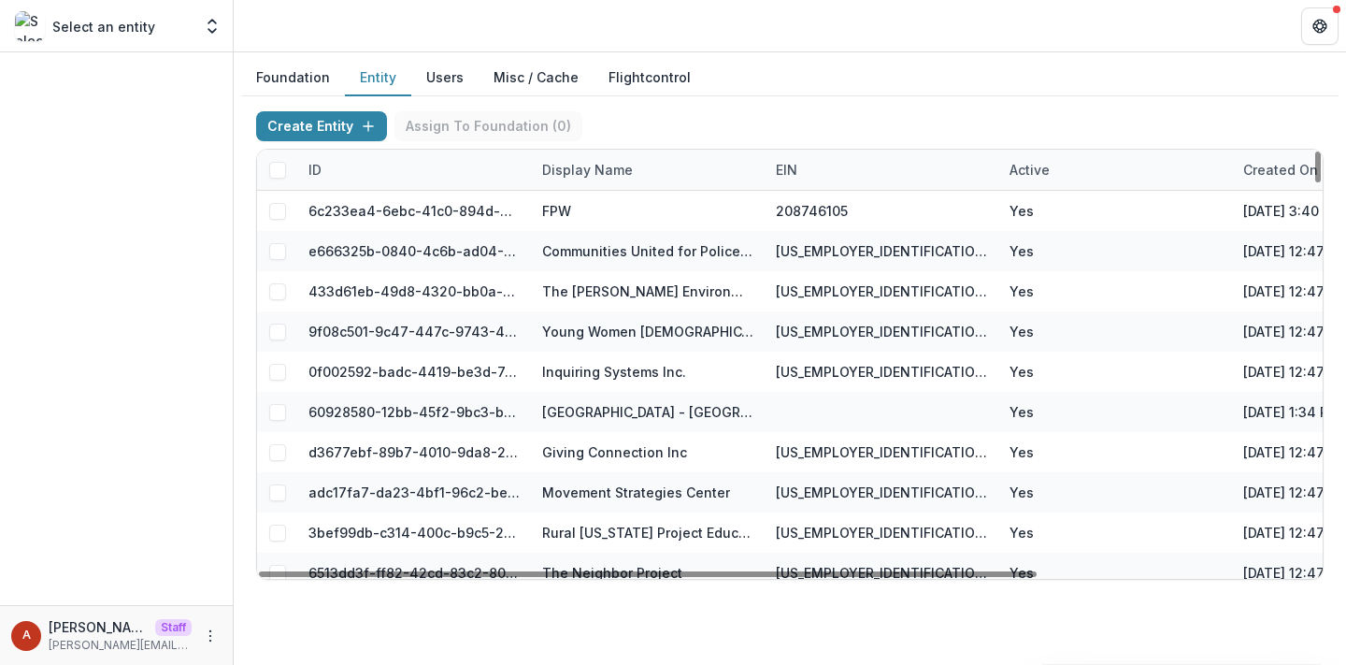
click at [556, 162] on div "Display Name" at bounding box center [587, 170] width 113 height 20
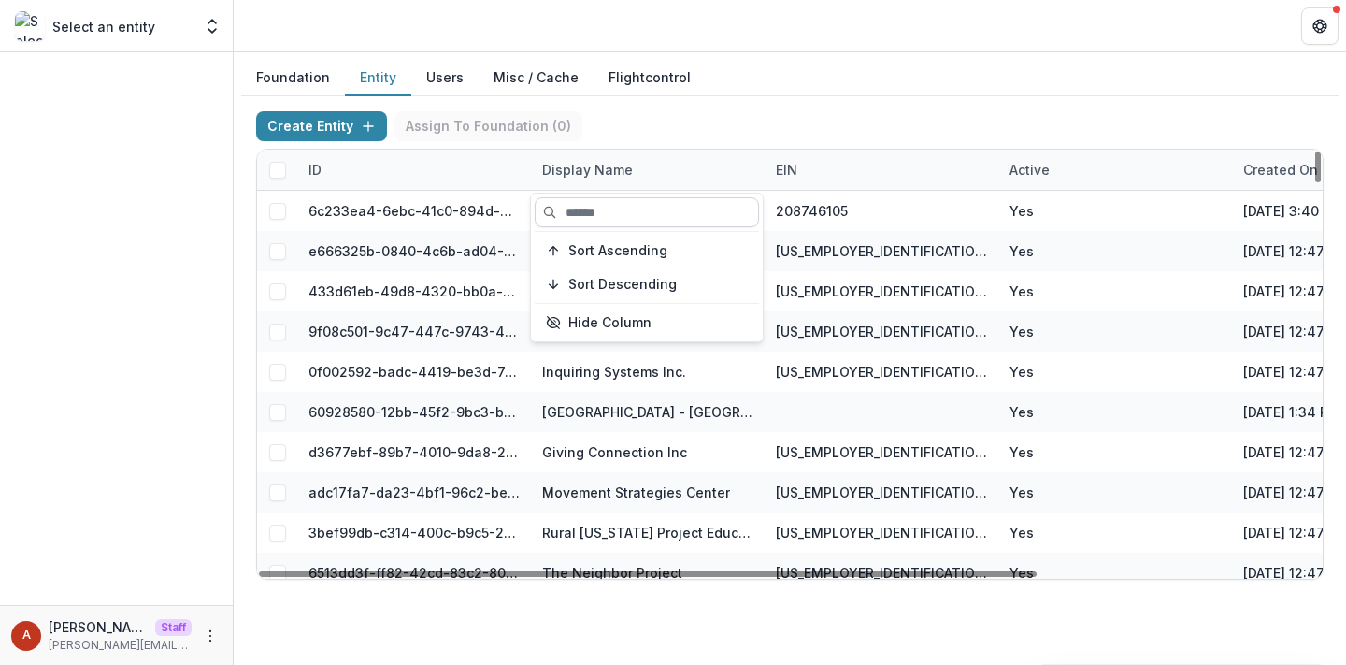
click at [605, 204] on input at bounding box center [647, 212] width 224 height 30
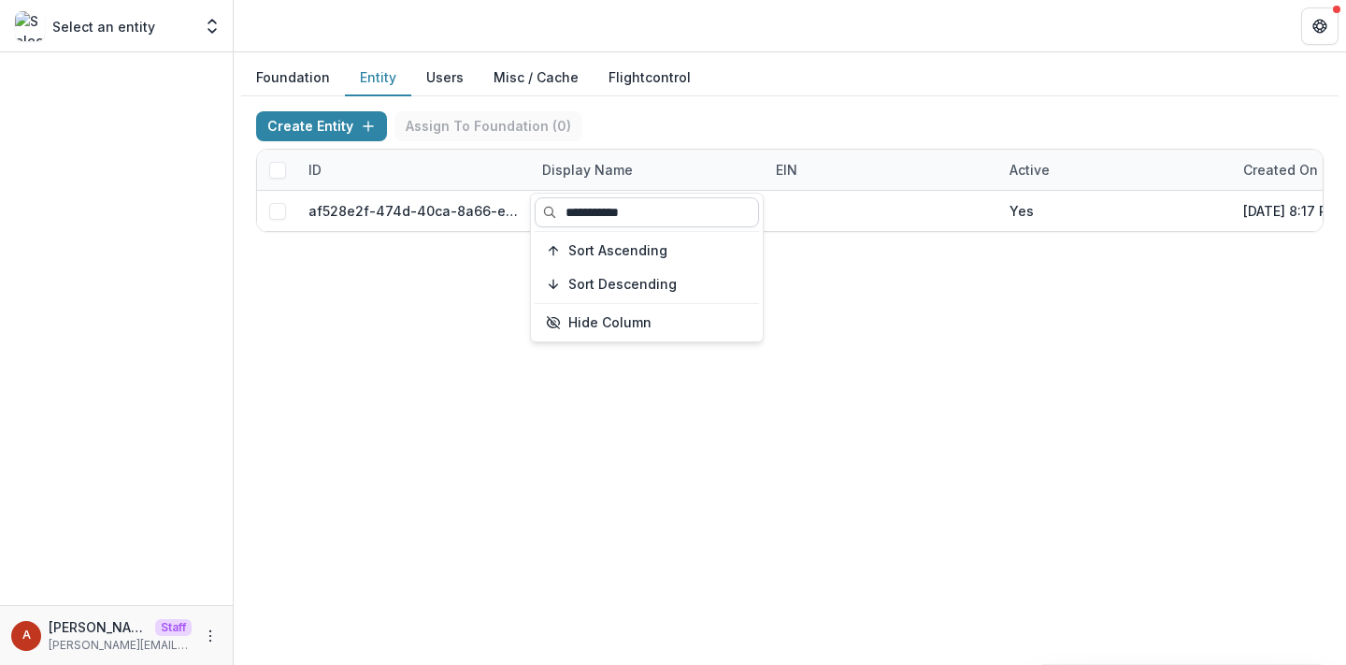
type input "**********"
click at [782, 50] on header at bounding box center [790, 25] width 1112 height 51
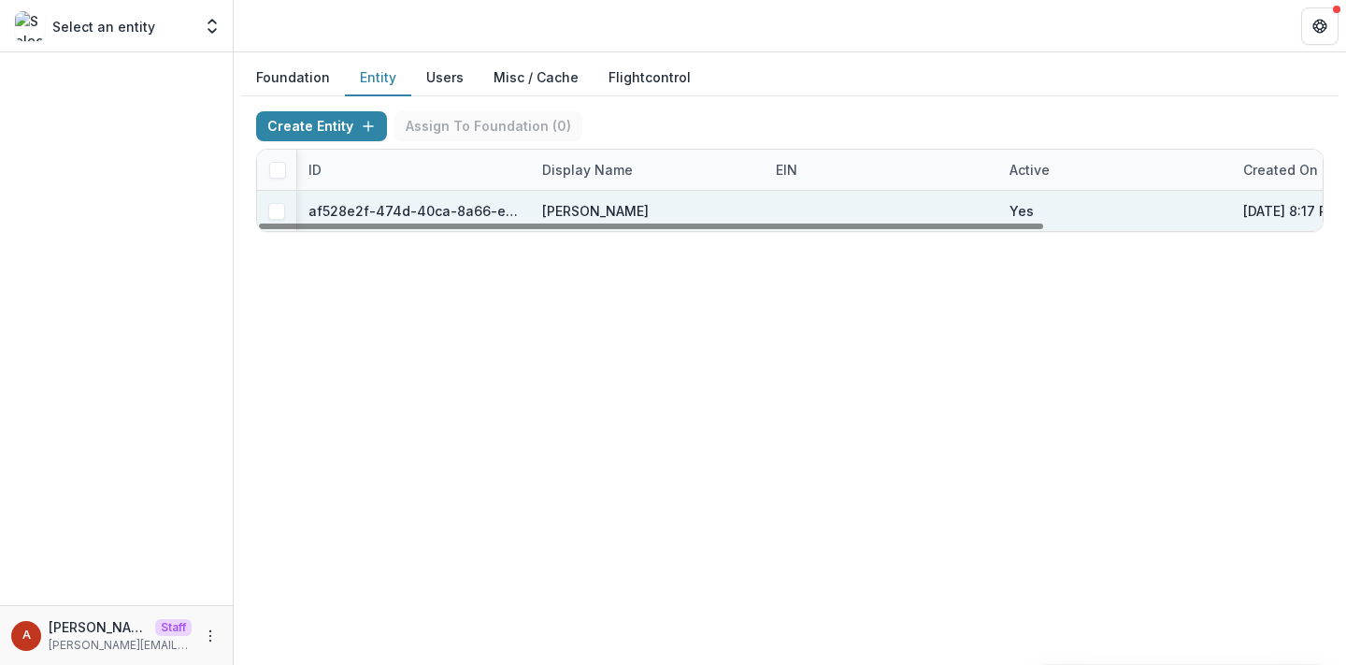
scroll to position [0, 377]
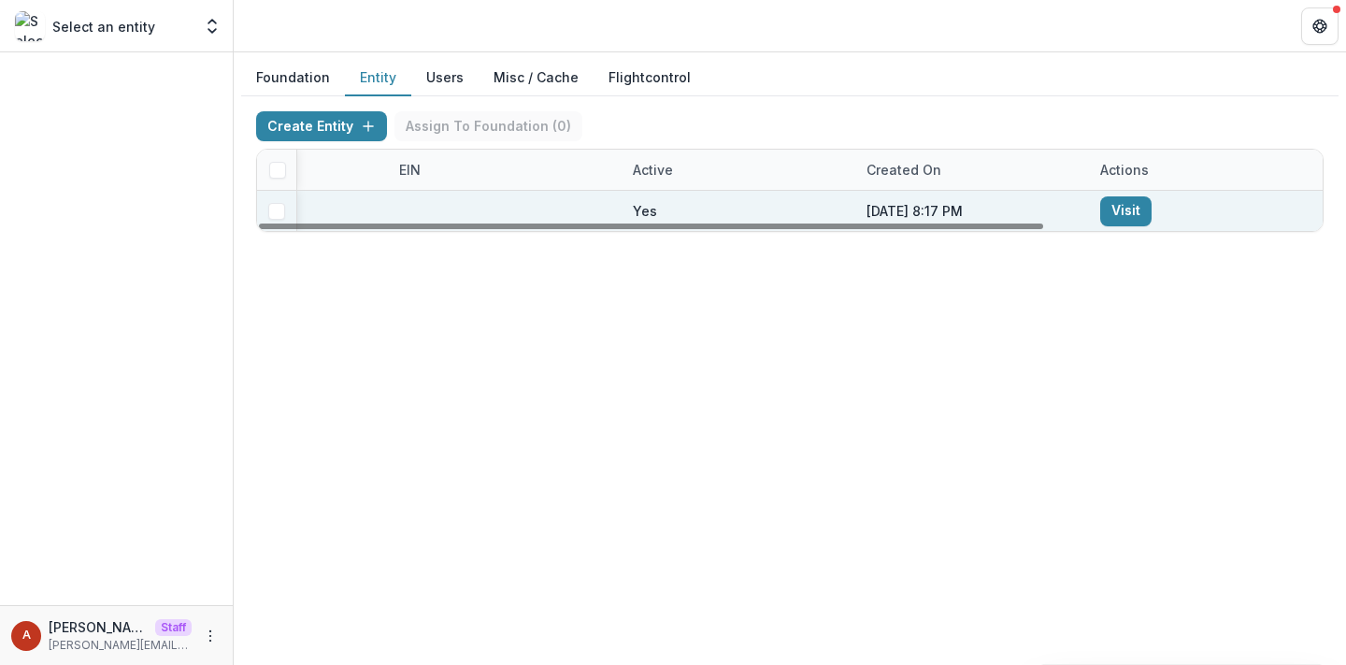
click at [1110, 208] on link "Visit" at bounding box center [1125, 211] width 51 height 30
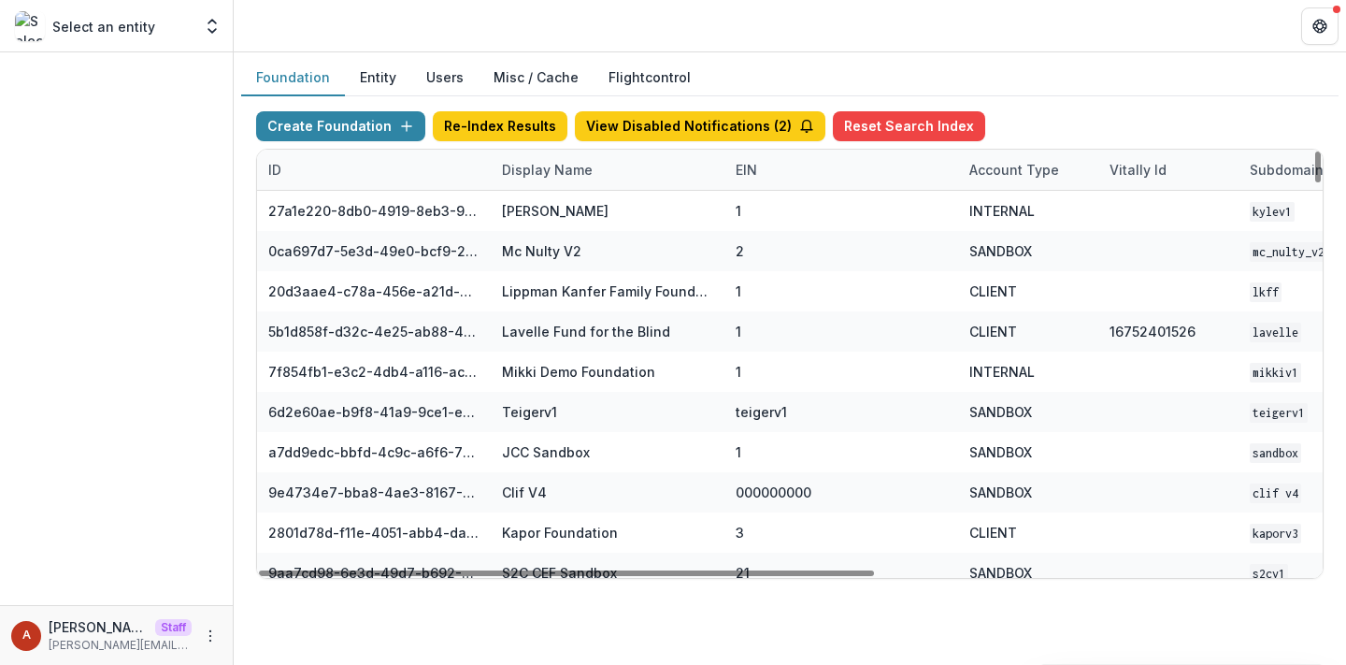
click at [537, 173] on div "Display Name" at bounding box center [547, 170] width 113 height 20
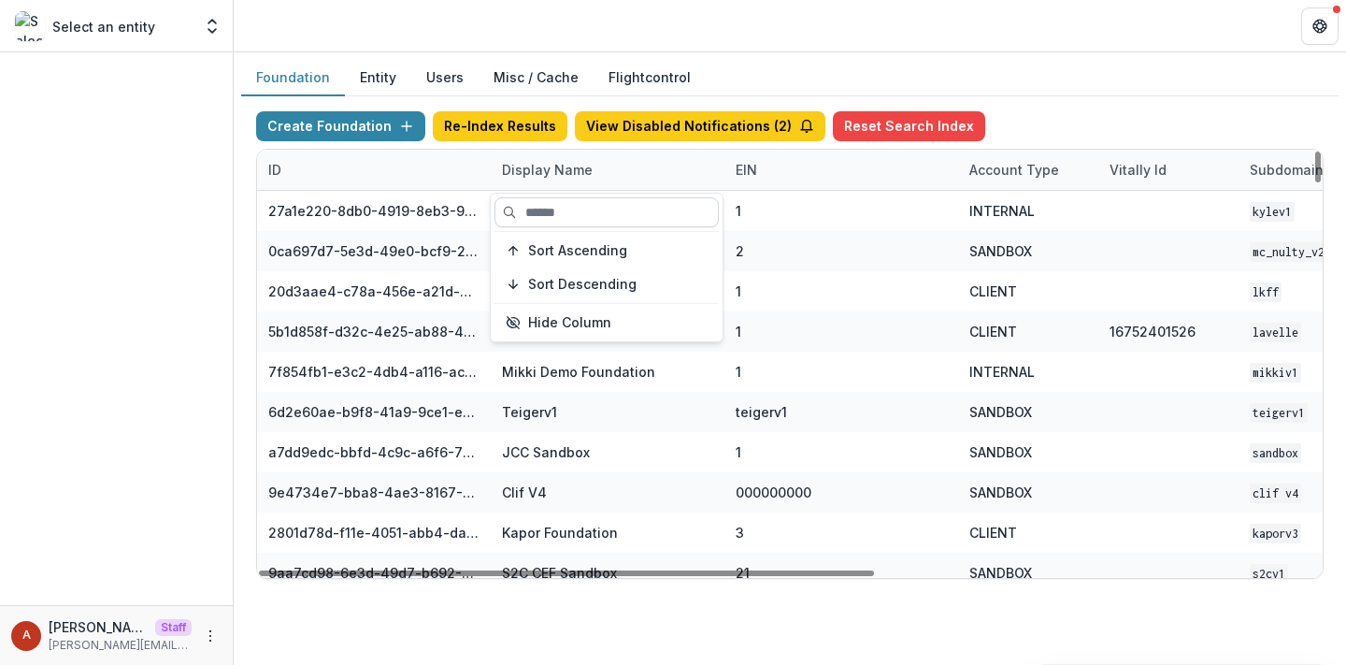
click at [542, 203] on input at bounding box center [607, 212] width 224 height 30
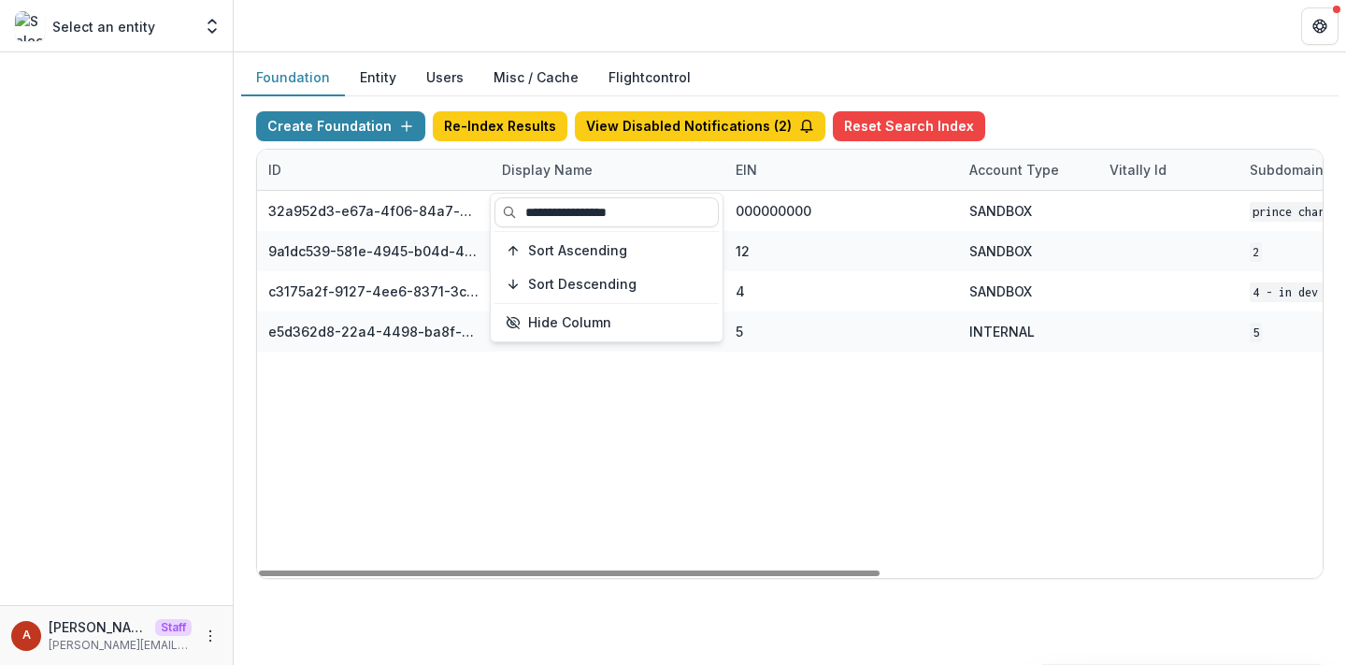
type input "**********"
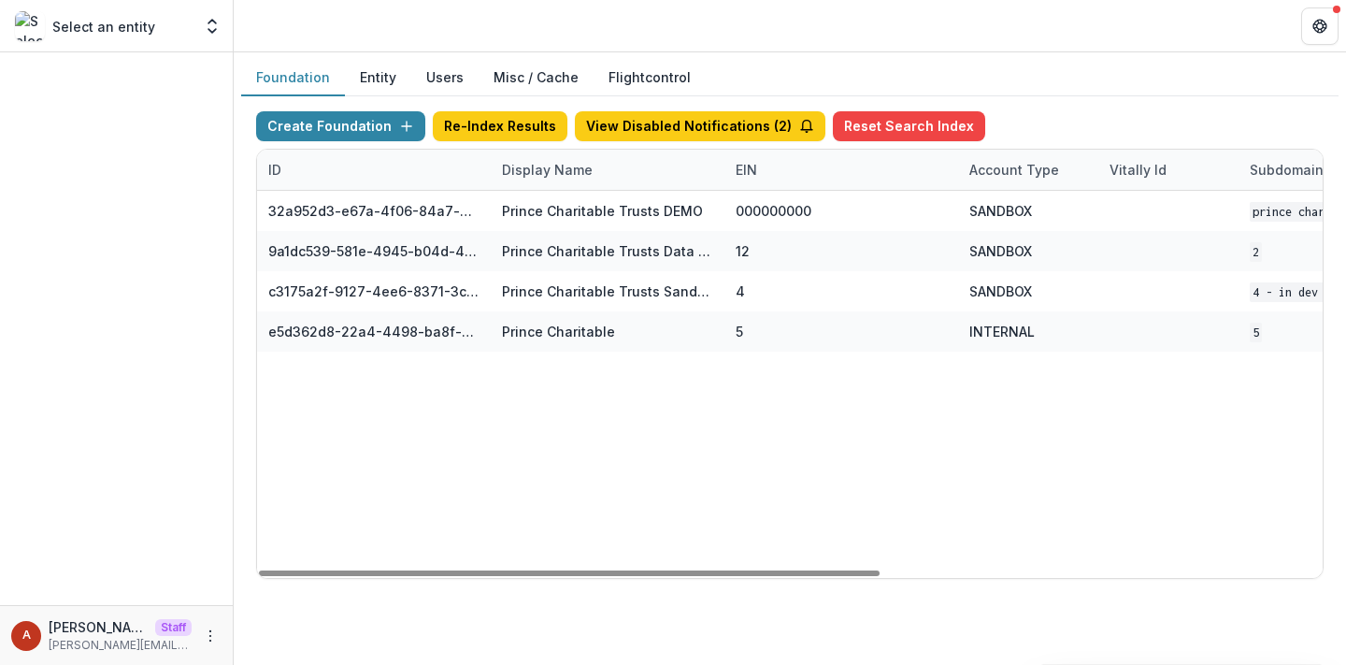
click at [632, 15] on header at bounding box center [790, 25] width 1112 height 51
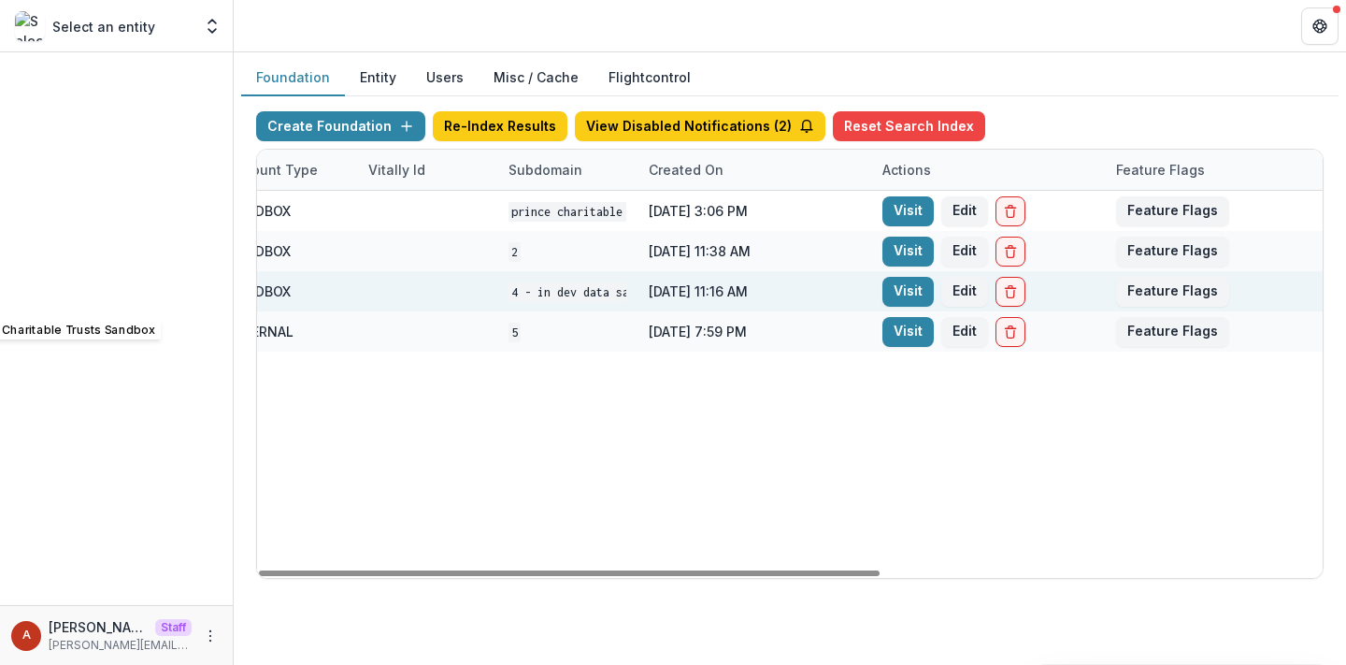
scroll to position [0, 757]
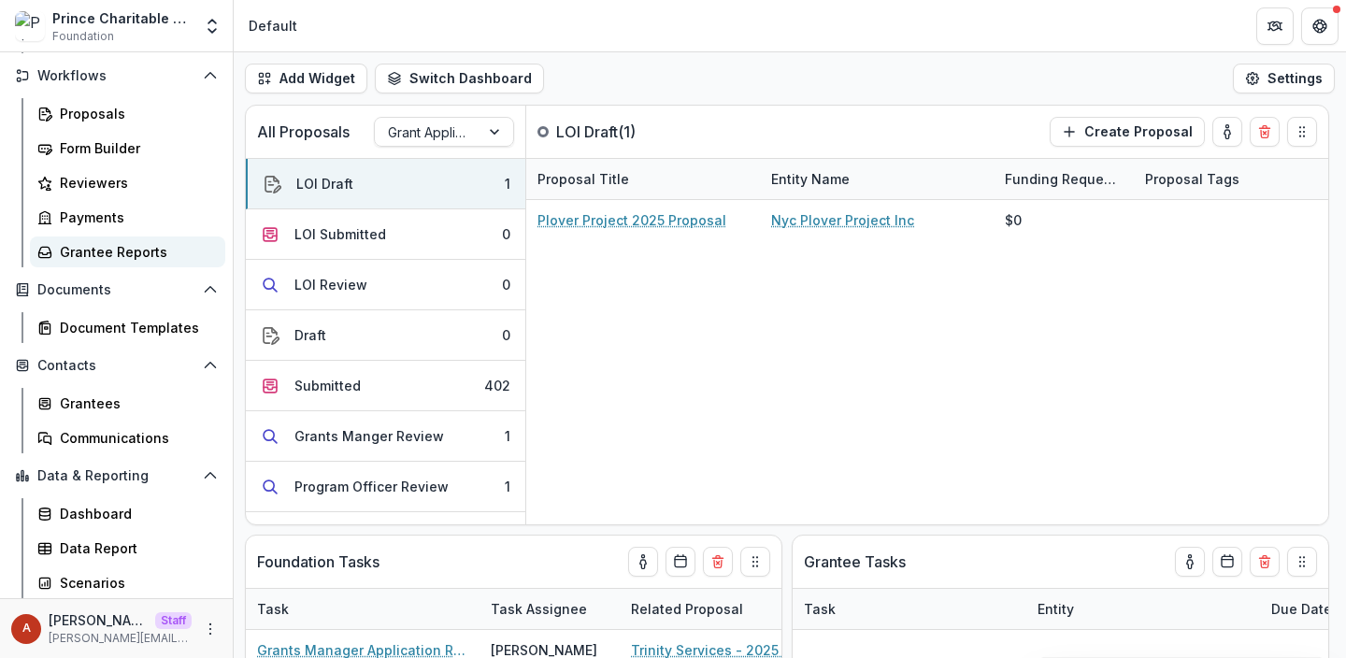
scroll to position [209, 0]
click at [107, 396] on div "Grantees" at bounding box center [135, 404] width 151 height 20
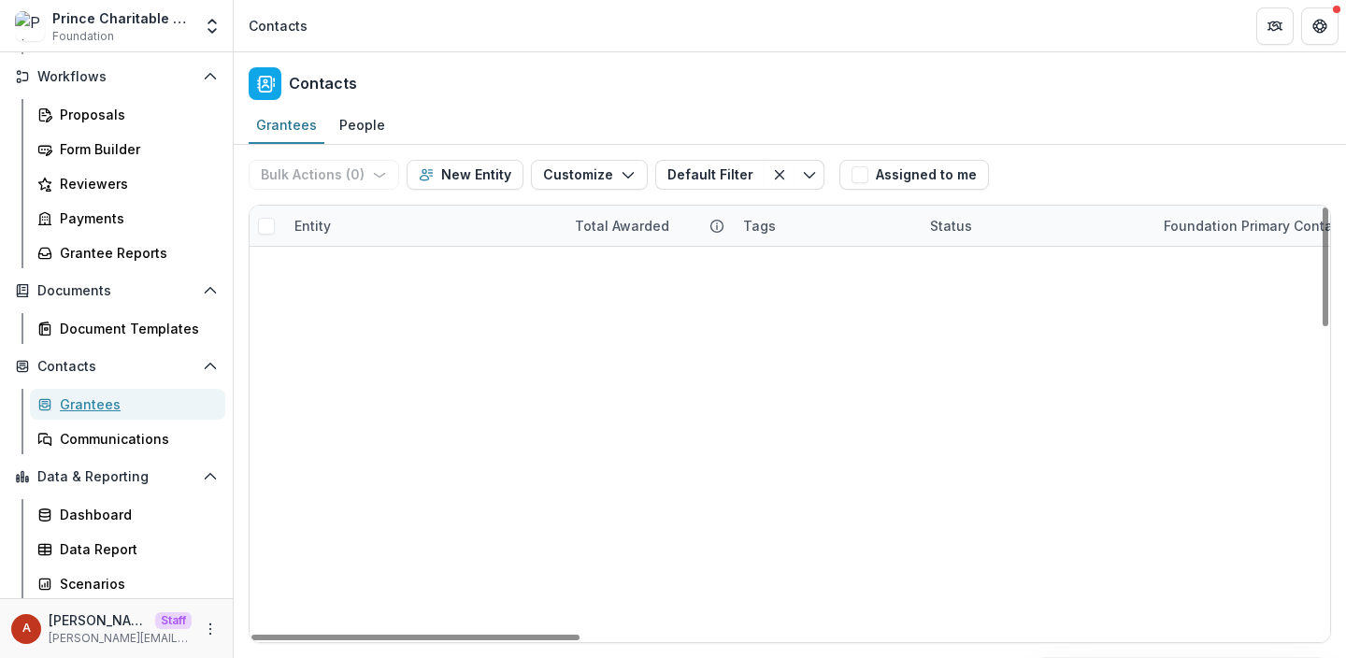
scroll to position [1119, 0]
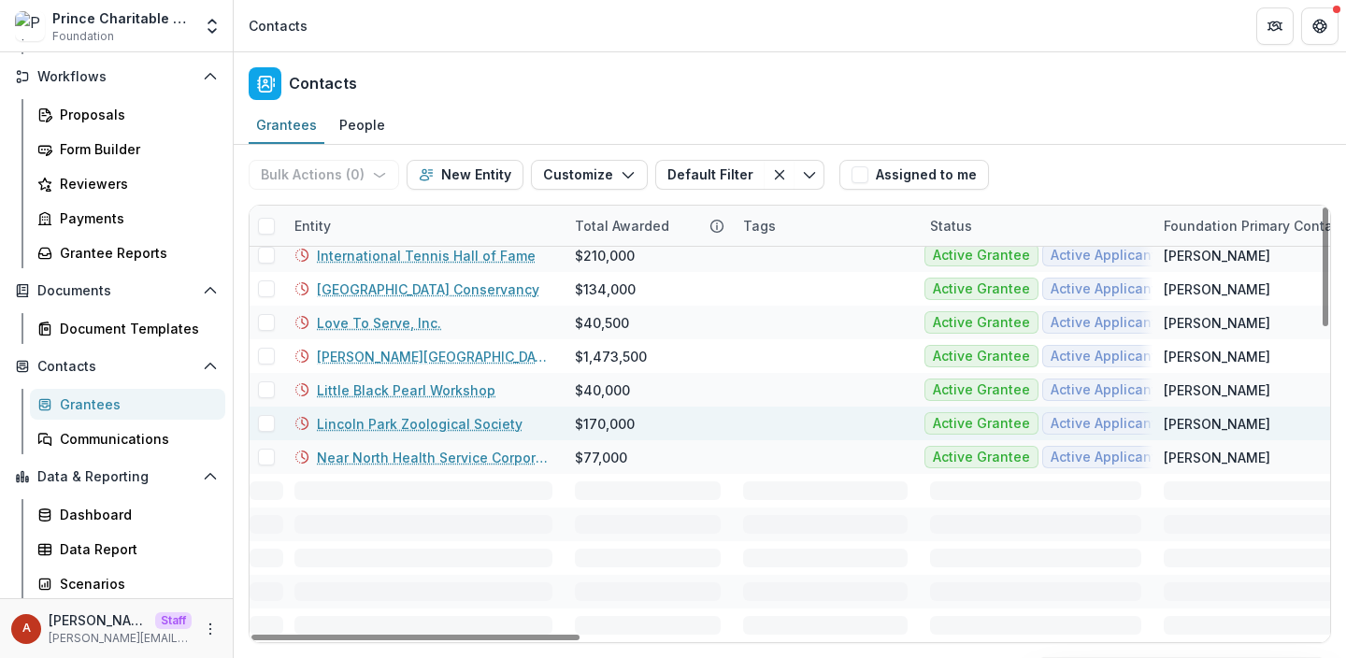
click at [382, 426] on link "Lincoln Park Zoological Society" at bounding box center [420, 424] width 206 height 20
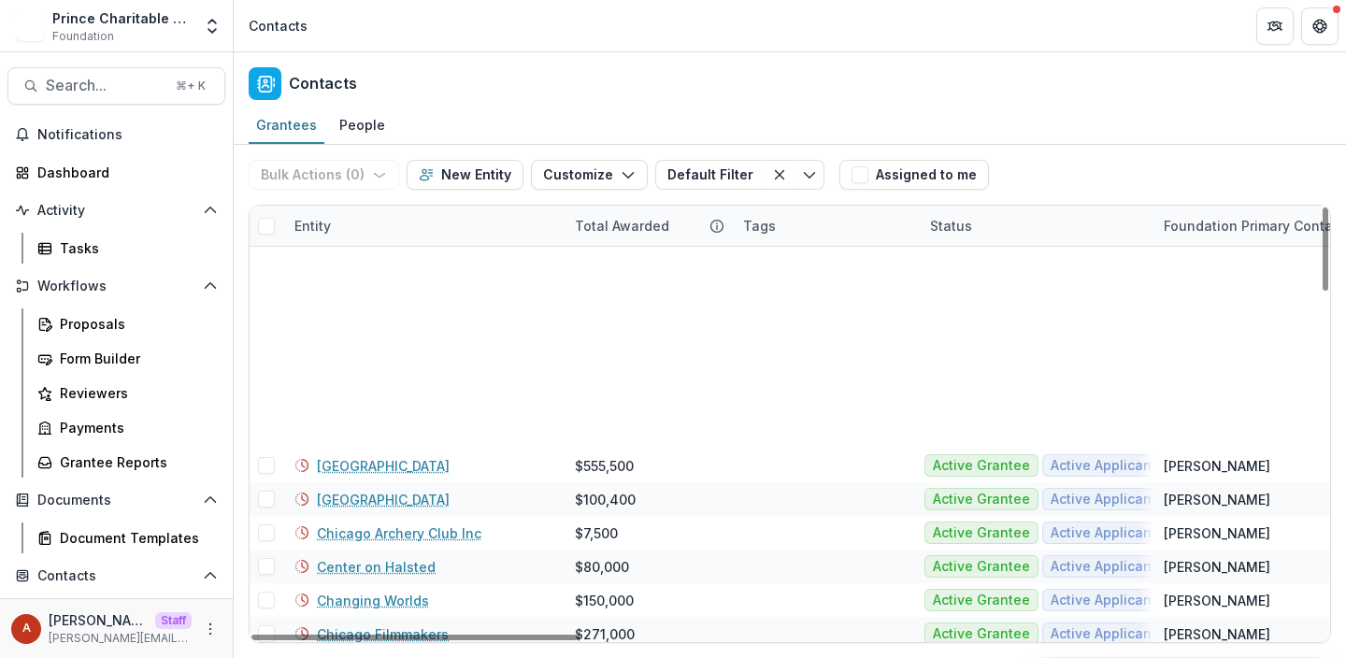
scroll to position [1792, 0]
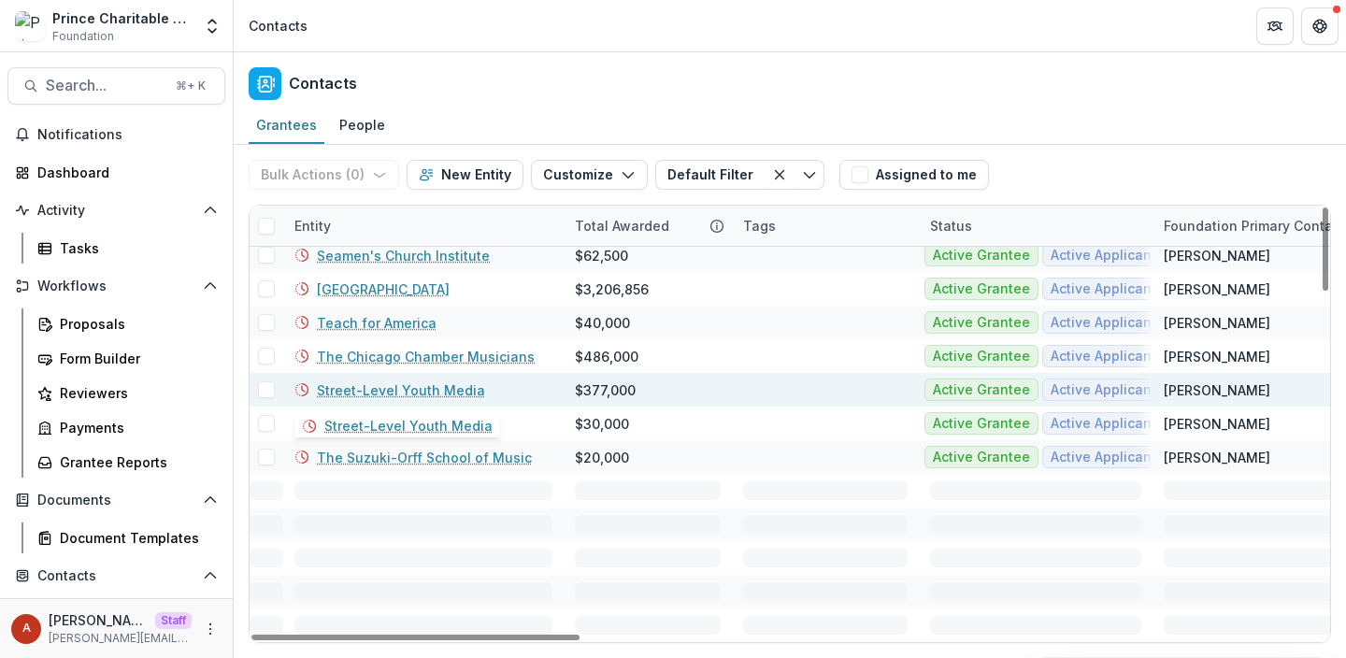
click at [393, 391] on link "Street-Level Youth Media" at bounding box center [401, 390] width 168 height 20
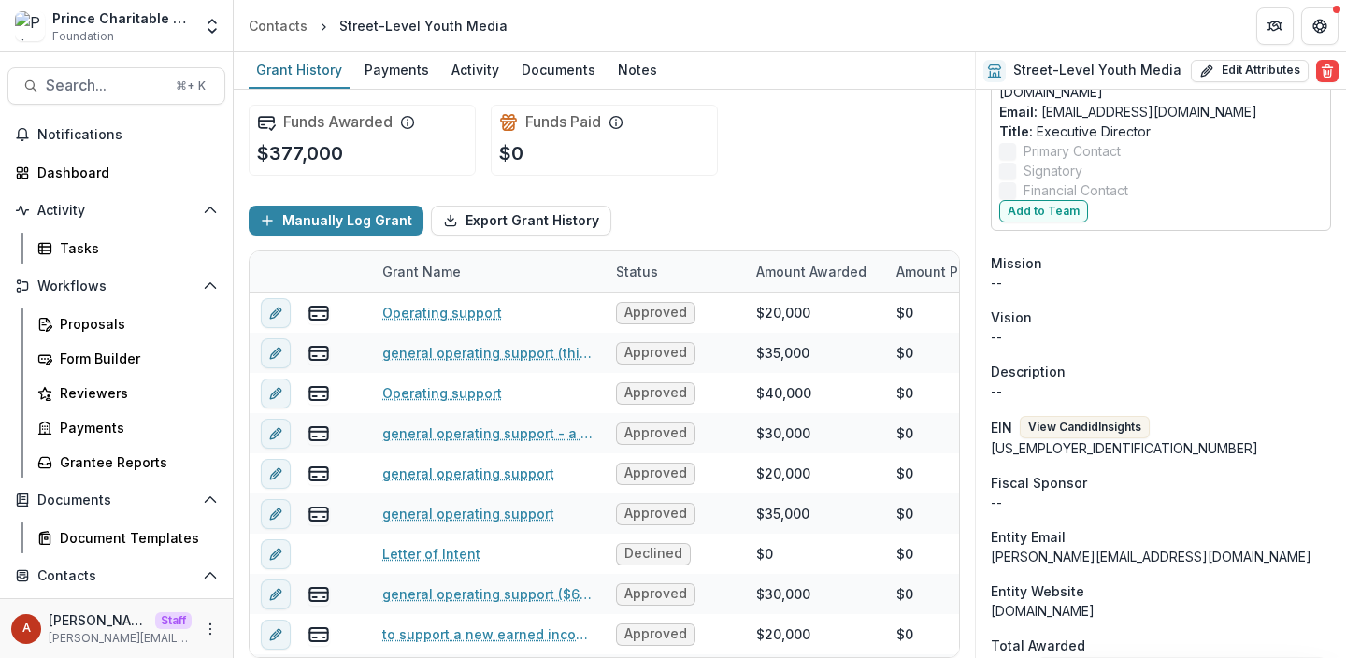
scroll to position [505, 0]
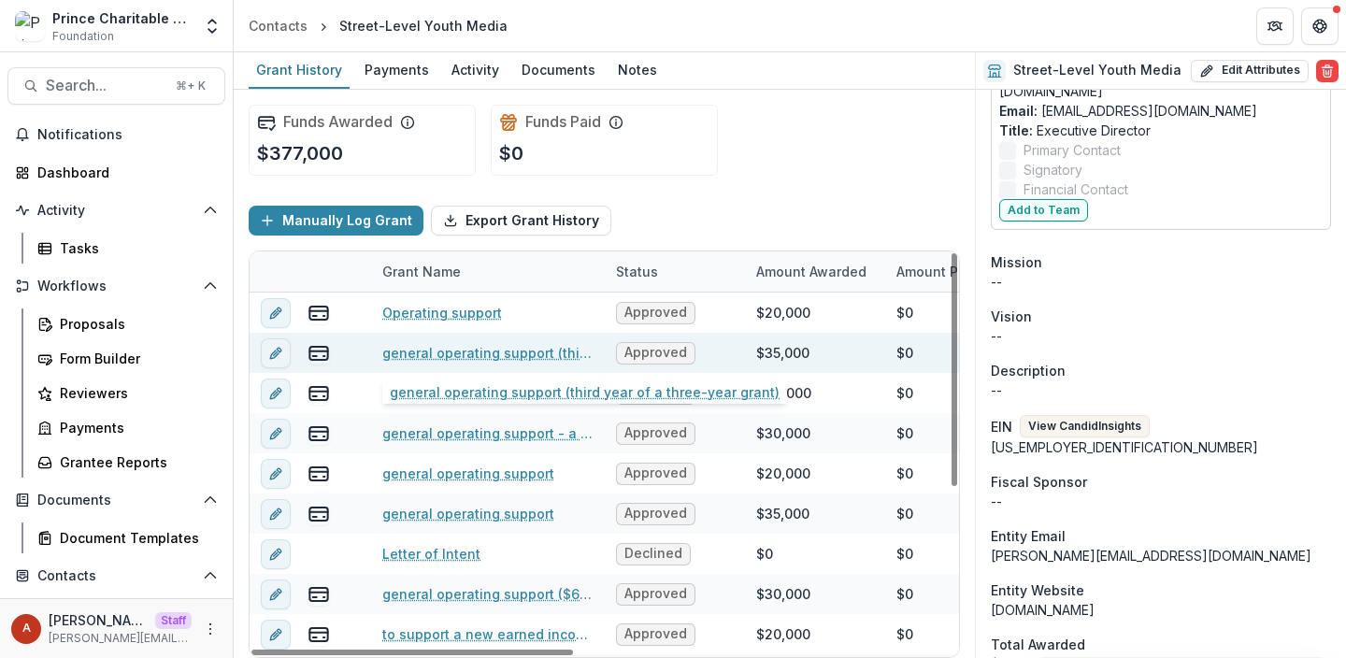
click at [460, 359] on link "general operating support (third year of a three-year grant)" at bounding box center [487, 353] width 211 height 20
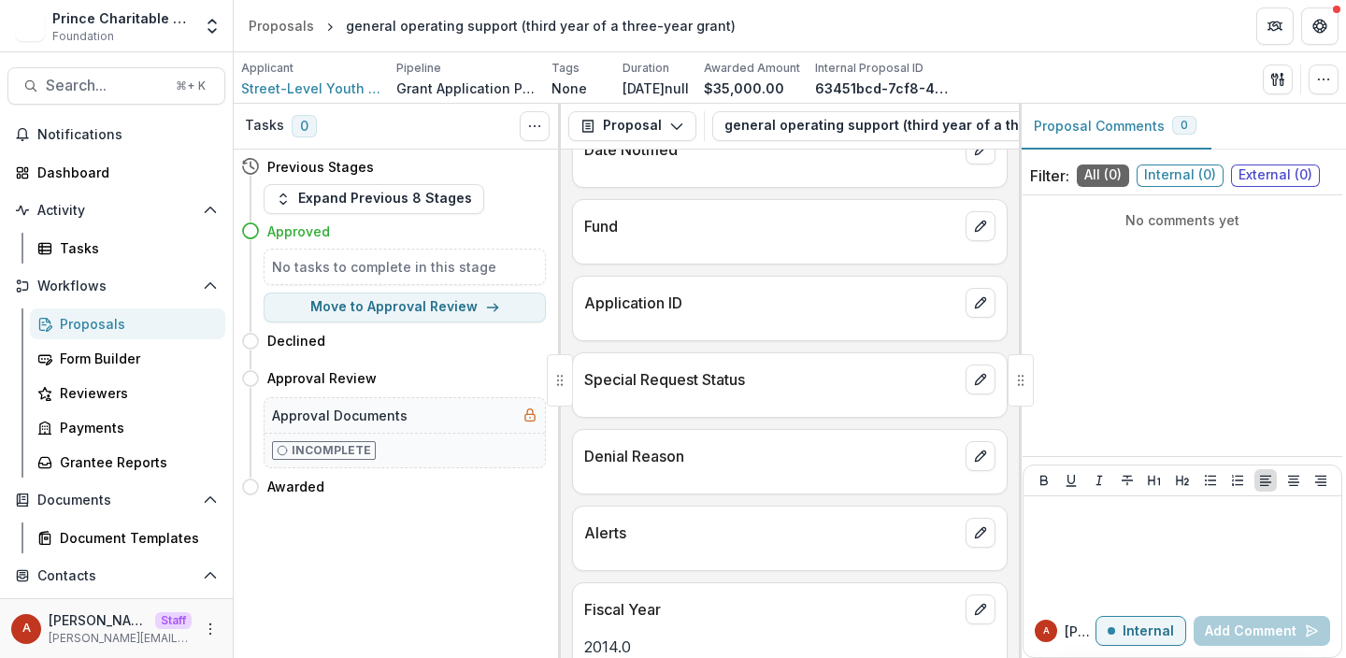
scroll to position [744, 0]
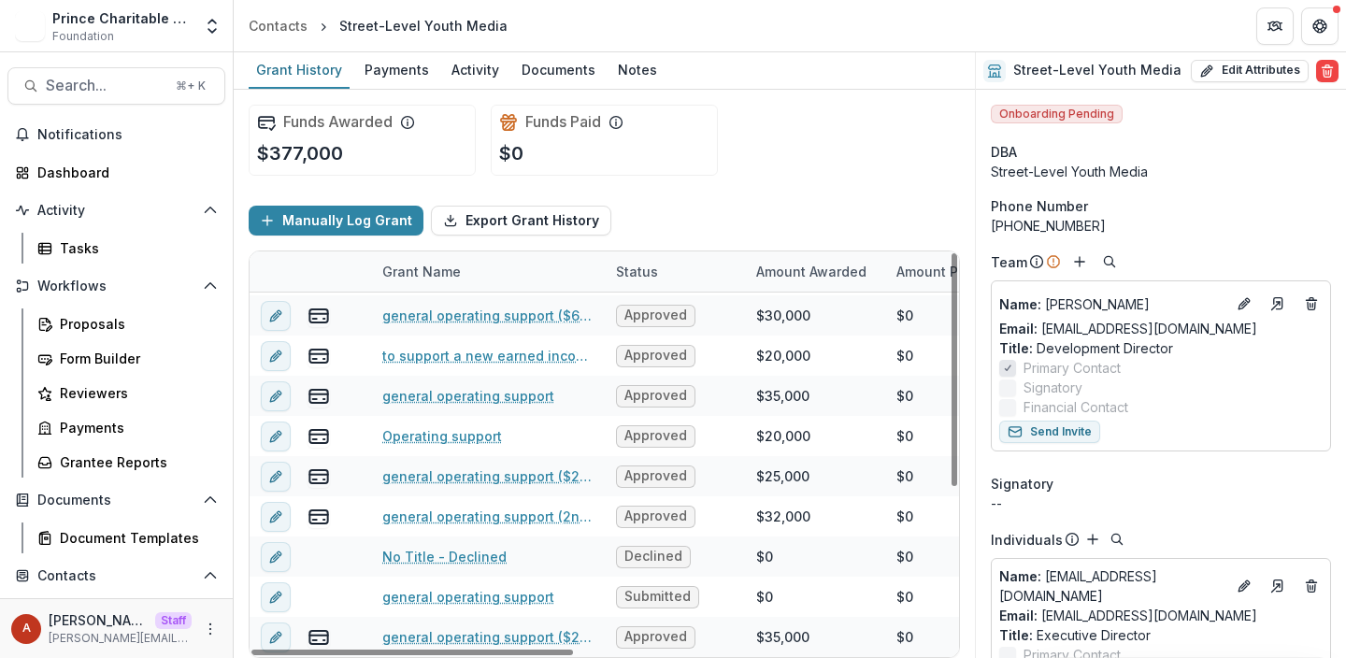
scroll to position [278, 0]
click at [445, 474] on link "general operating support ($25,000/yr. for 2 yrs.)" at bounding box center [487, 477] width 211 height 20
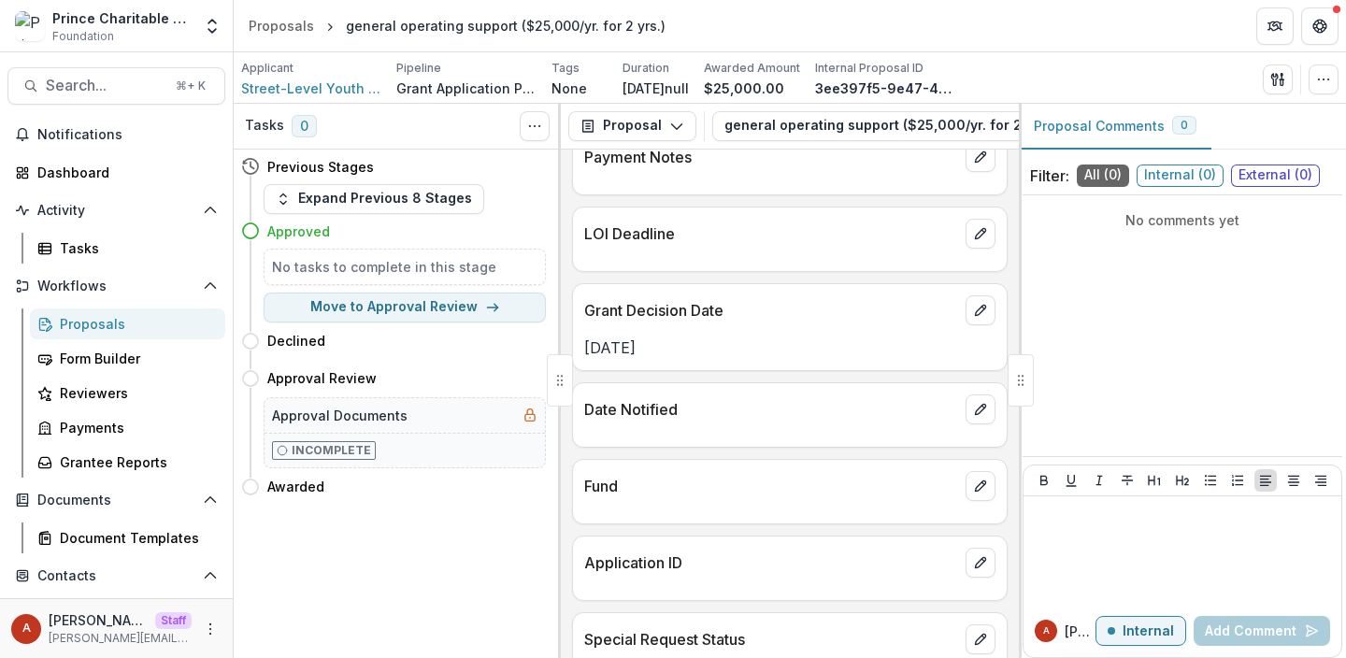
scroll to position [700, 0]
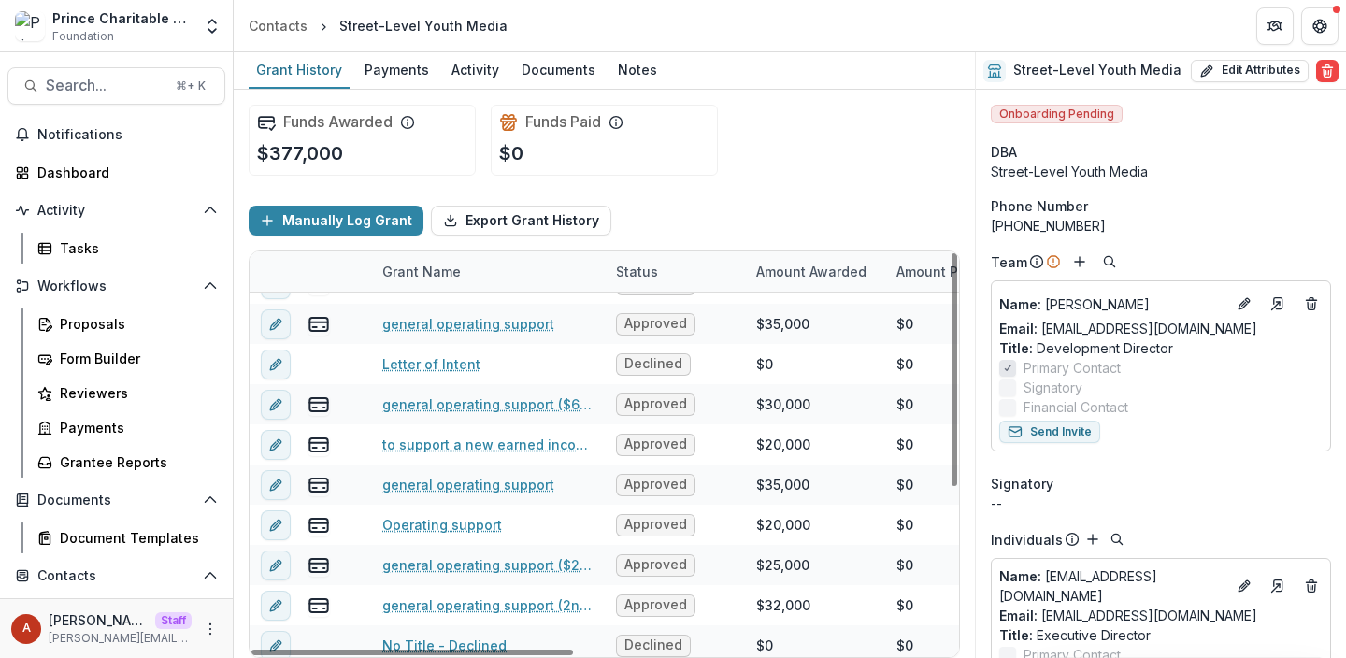
scroll to position [224, 0]
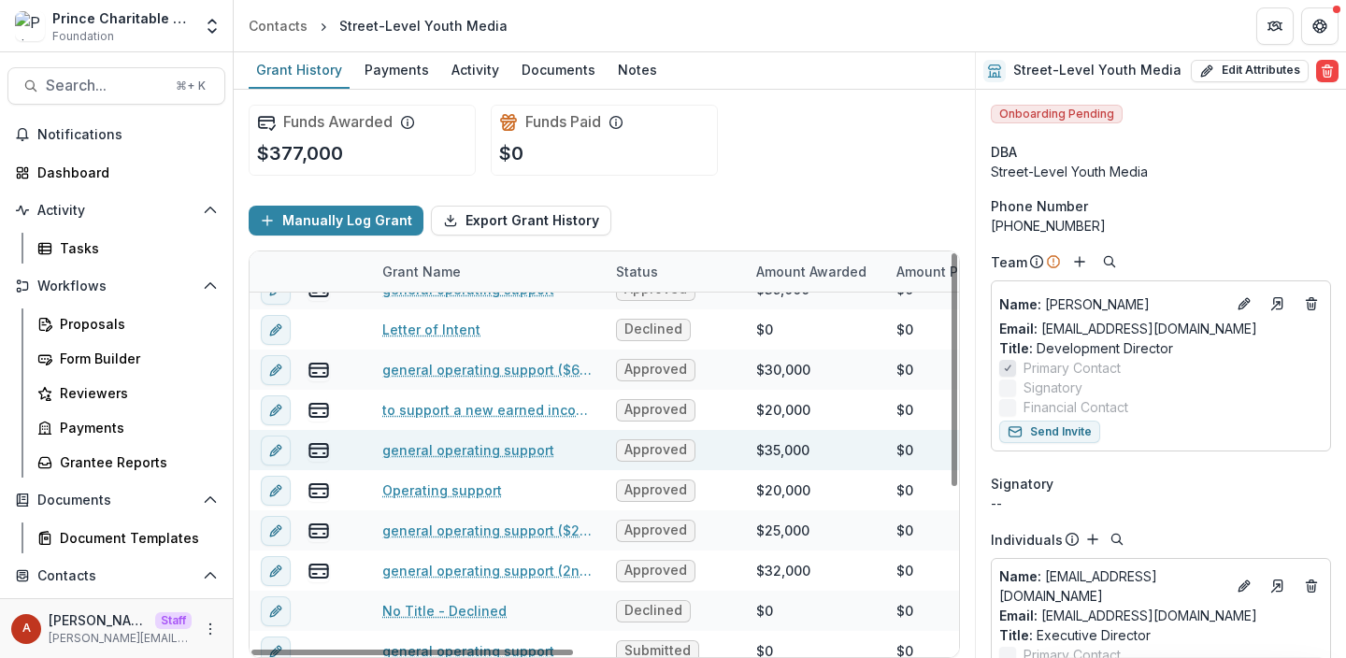
click at [453, 449] on link "general operating support" at bounding box center [468, 450] width 172 height 20
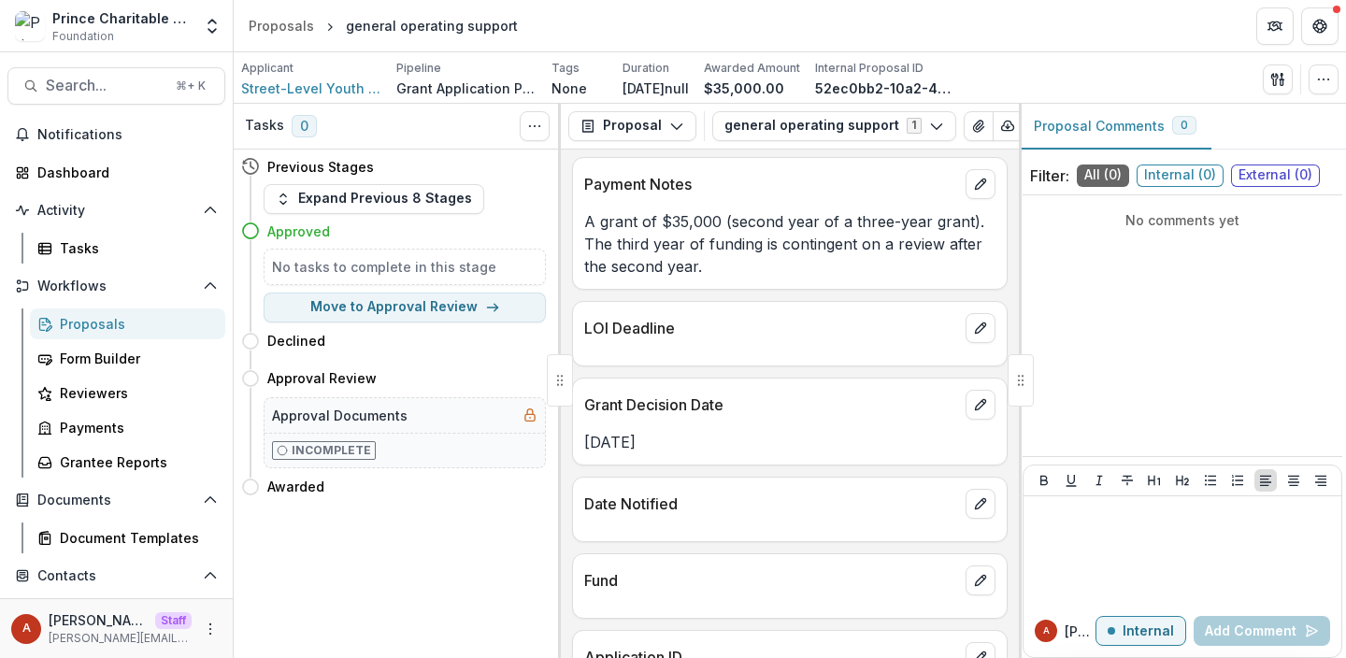
scroll to position [627, 0]
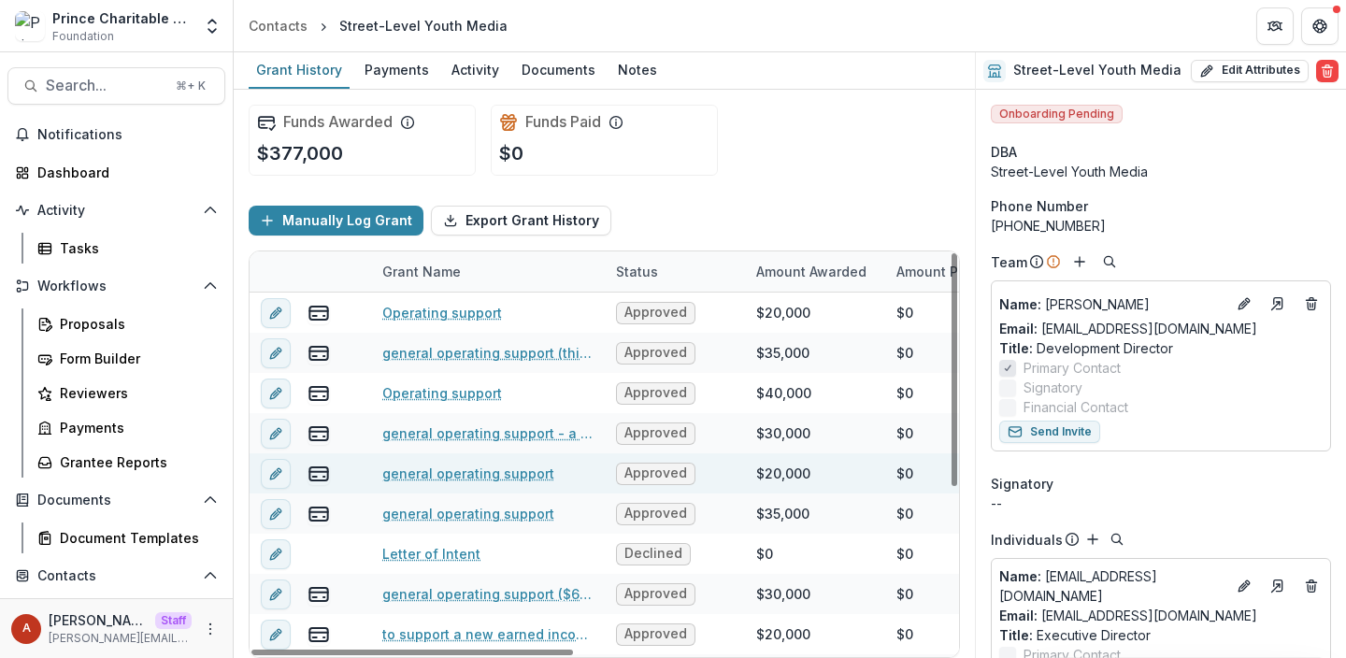
scroll to position [279, 0]
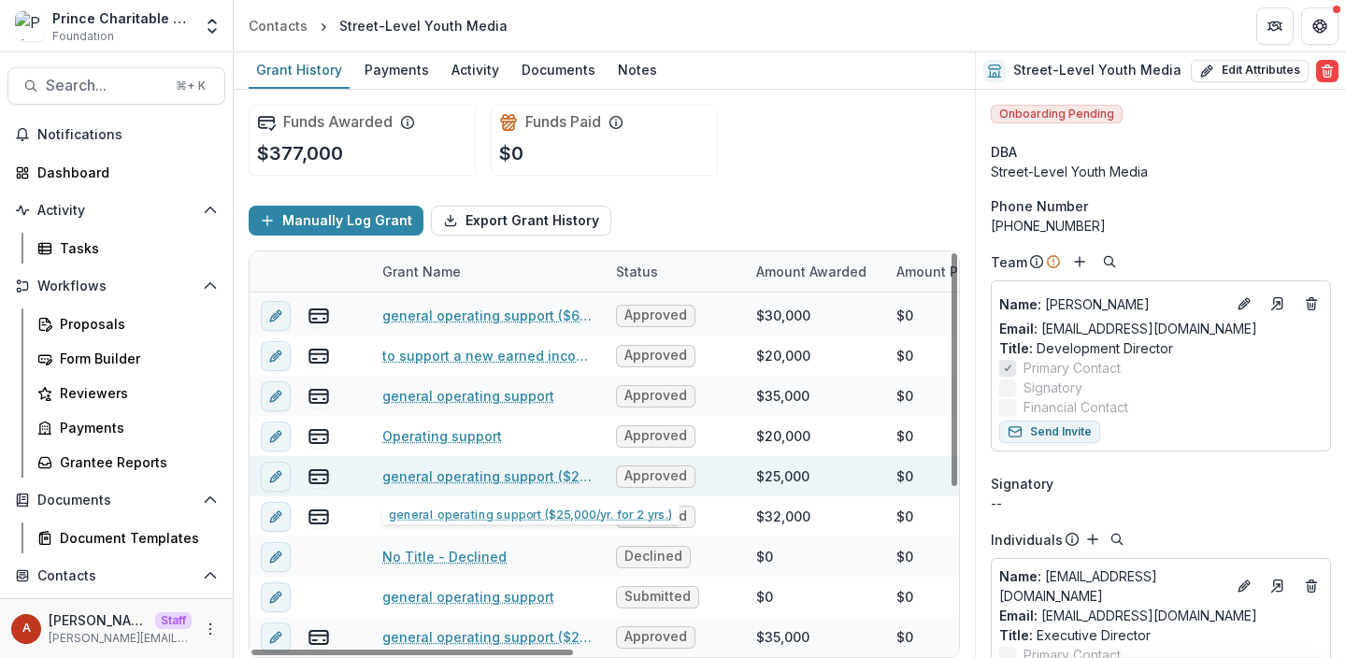
click at [466, 475] on link "general operating support ($25,000/yr. for 2 yrs.)" at bounding box center [487, 476] width 211 height 20
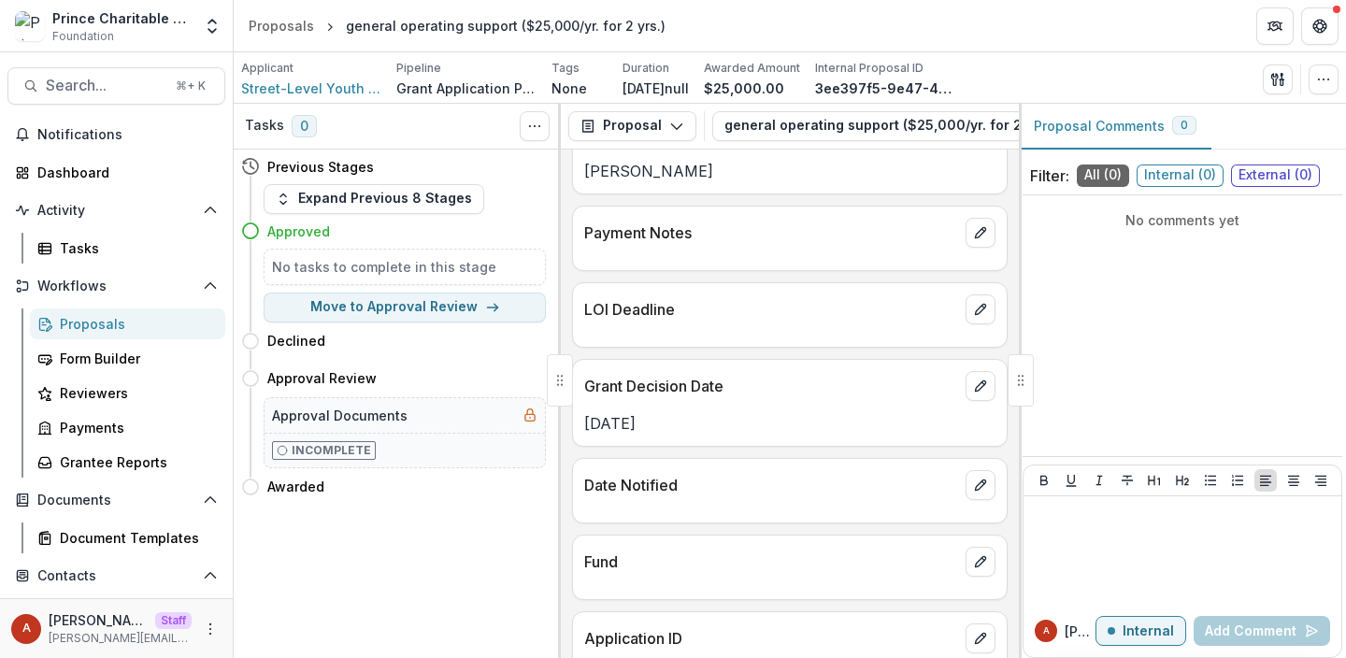
scroll to position [625, 0]
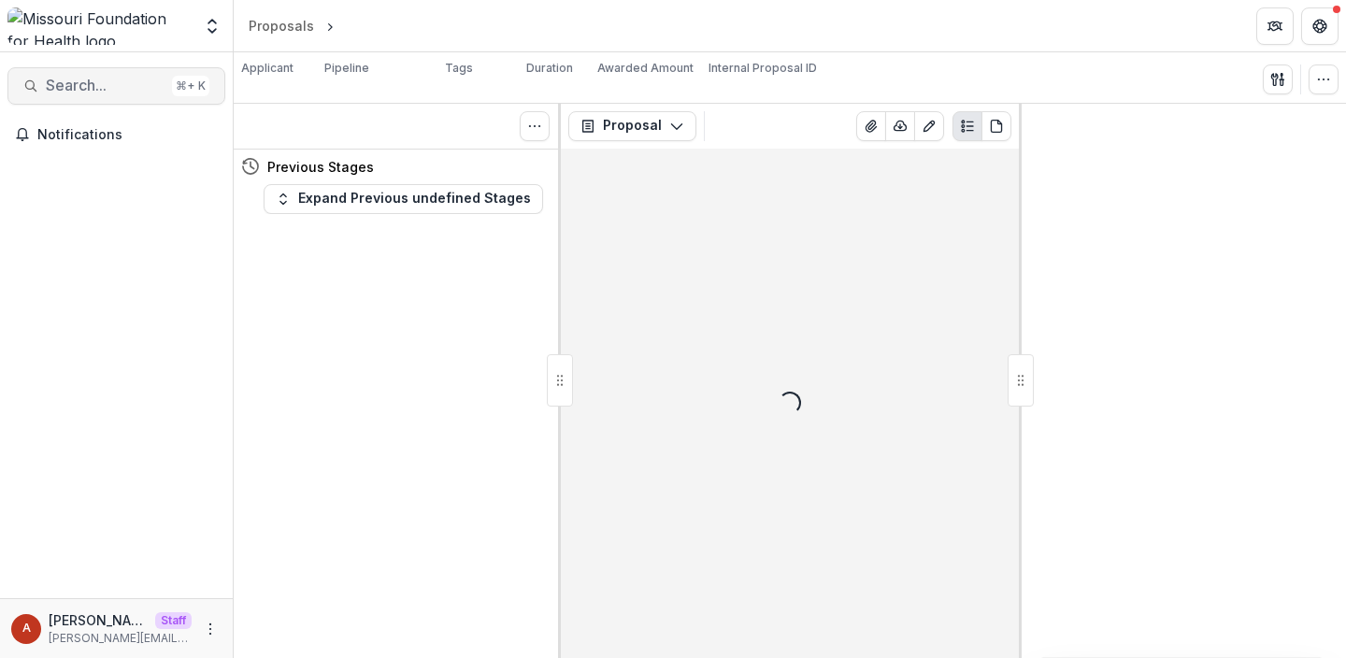
click at [91, 85] on span "Search..." at bounding box center [105, 86] width 119 height 18
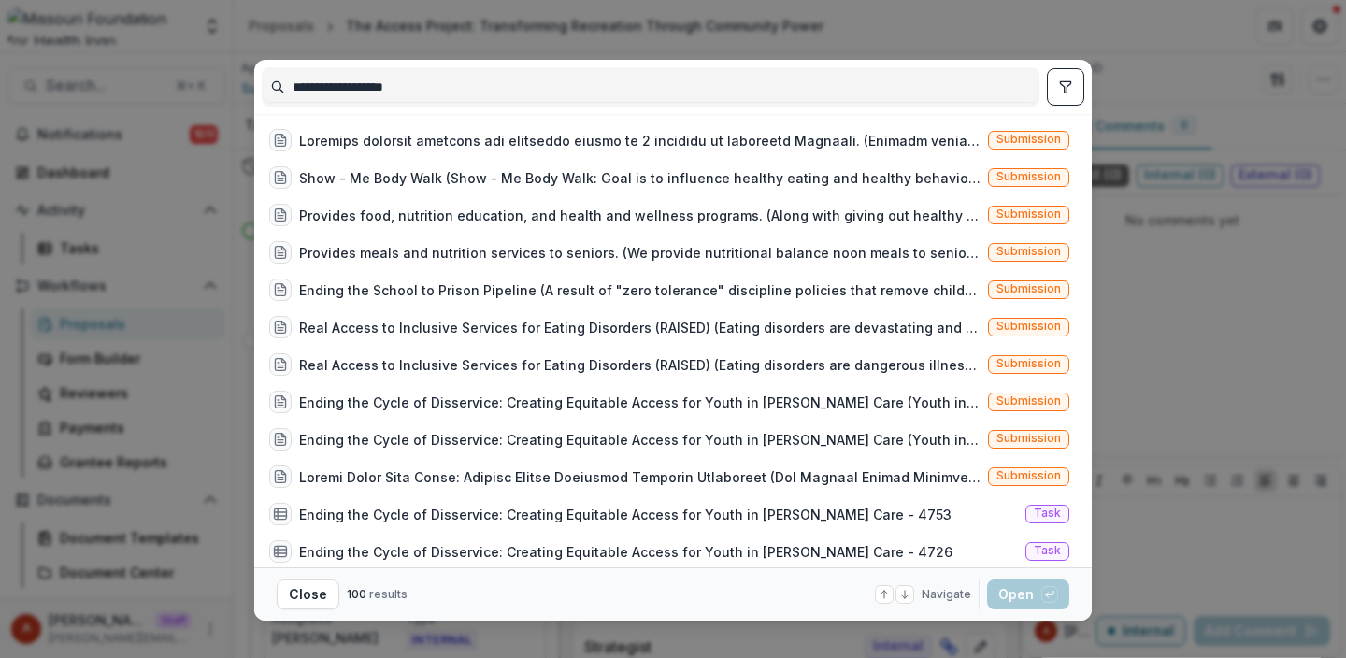
click at [292, 84] on input "**********" at bounding box center [651, 87] width 776 height 30
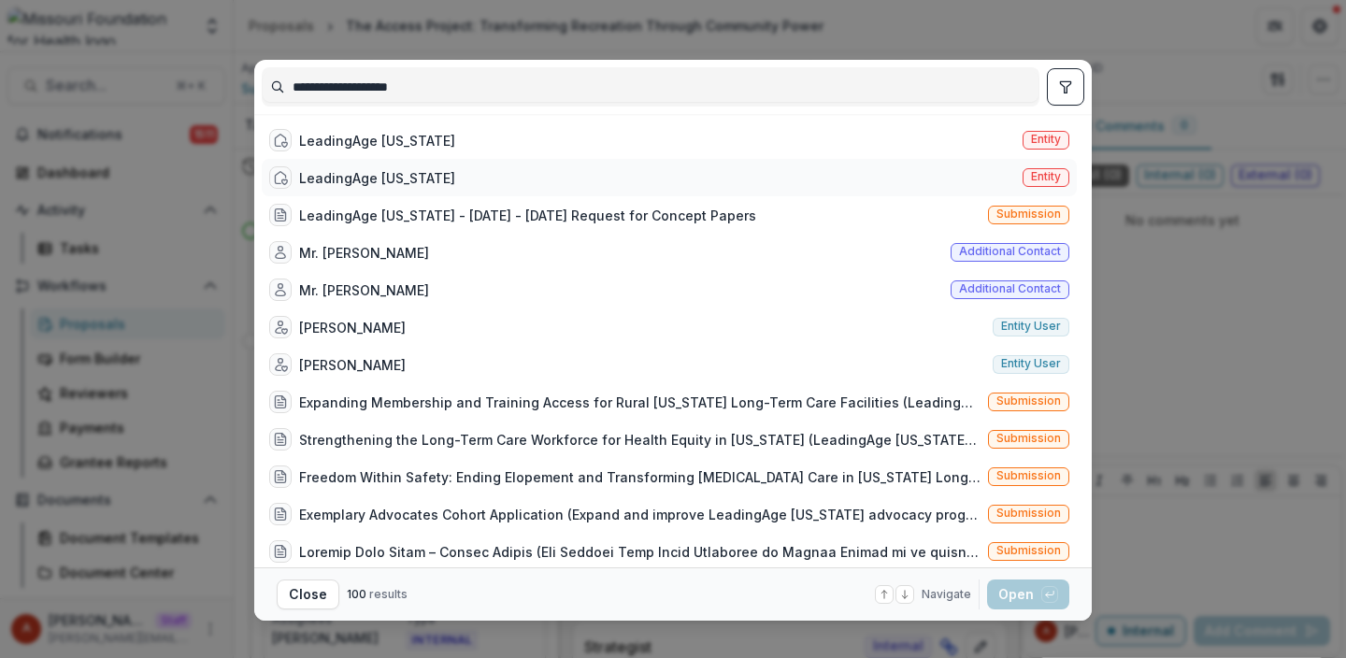
type input "**********"
click at [349, 174] on div "LeadingAge [US_STATE]" at bounding box center [377, 178] width 156 height 20
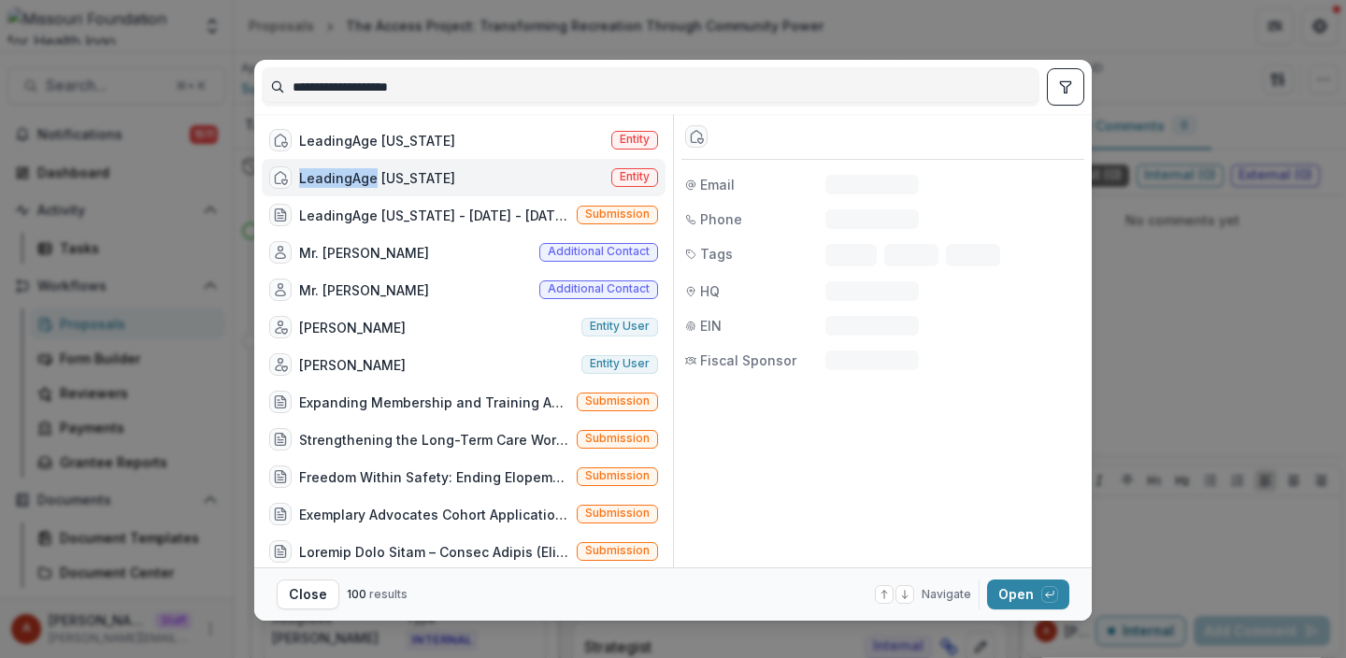
click at [349, 174] on div "LeadingAge [US_STATE]" at bounding box center [377, 178] width 156 height 20
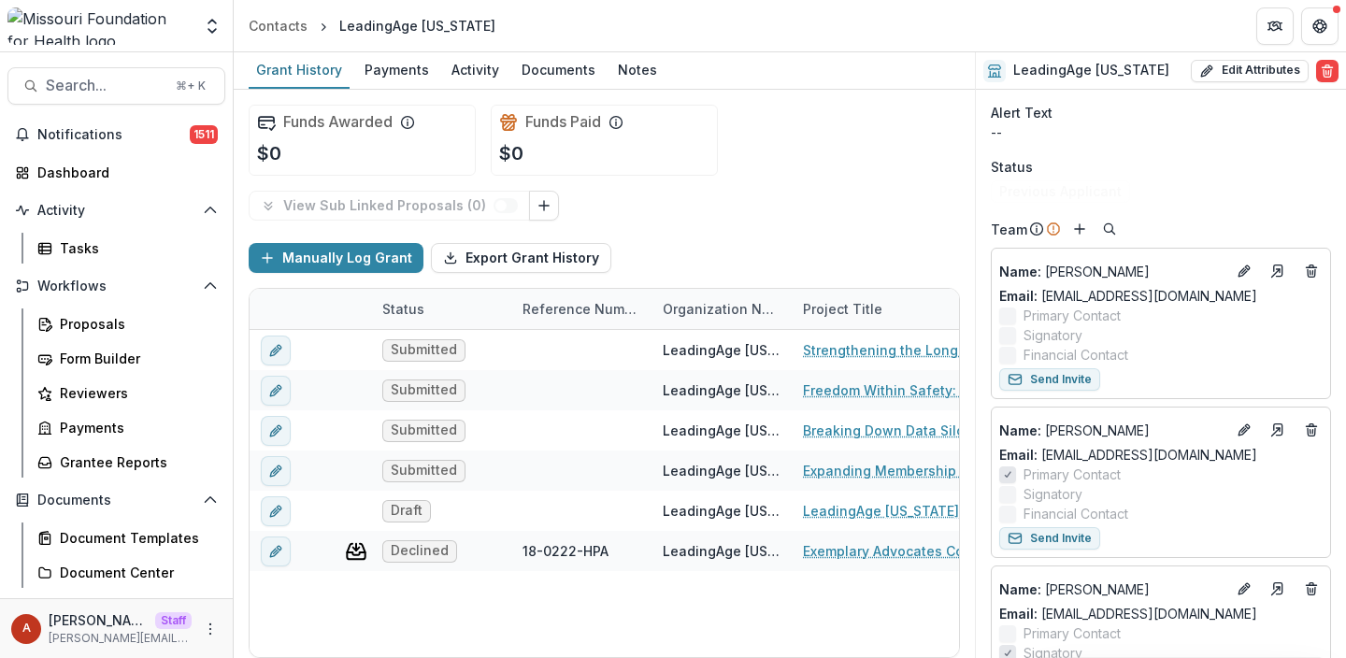
scroll to position [761, 0]
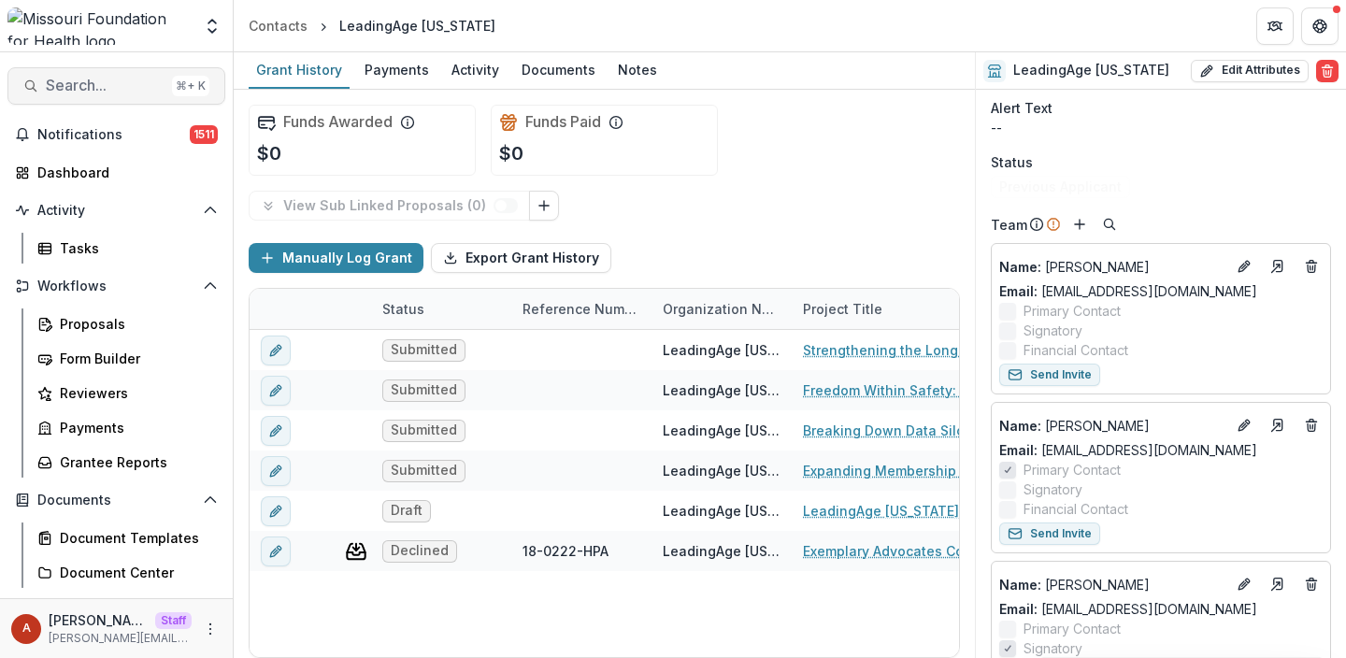
click at [109, 79] on span "Search..." at bounding box center [105, 86] width 119 height 18
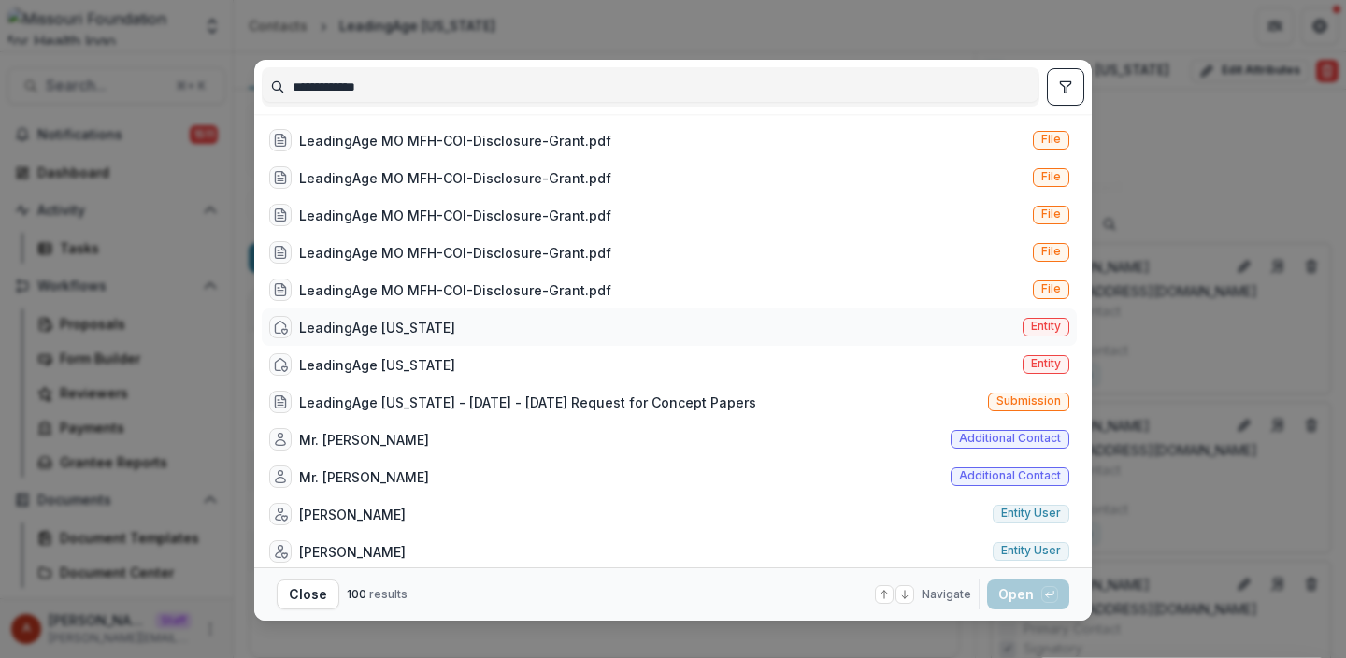
type input "**********"
click at [361, 310] on div "LeadingAge Missouri Entity" at bounding box center [669, 326] width 815 height 37
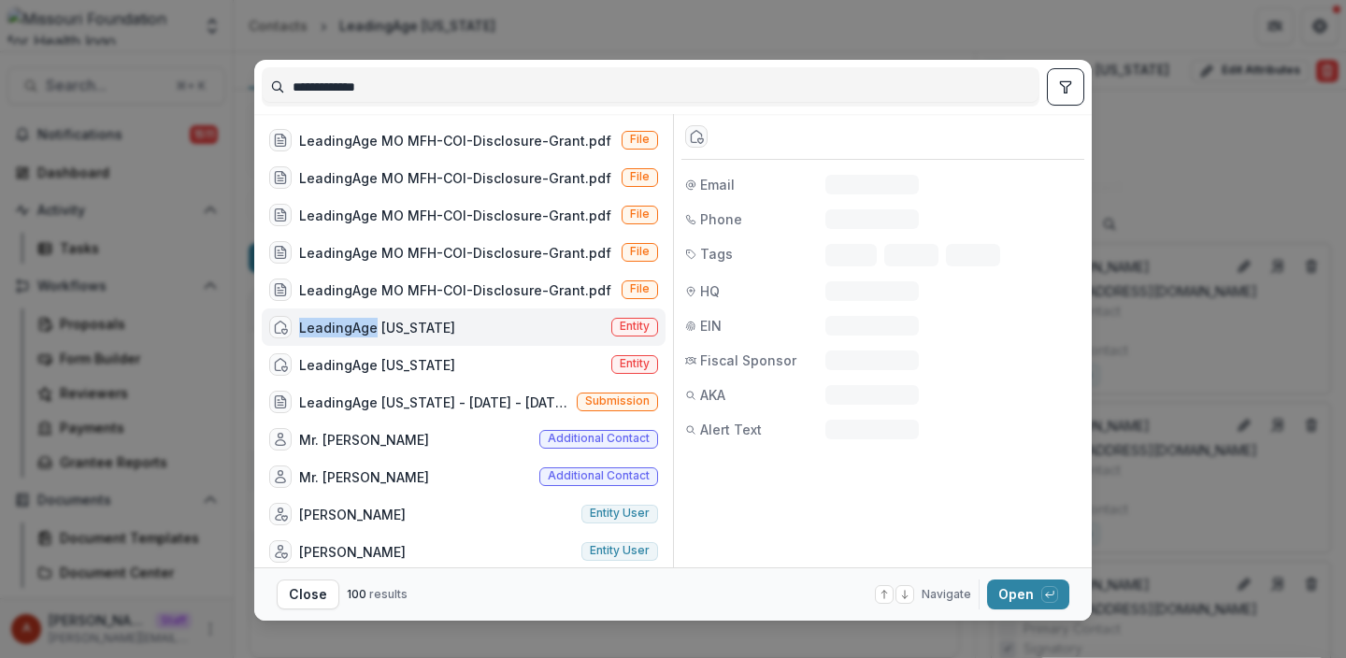
click at [361, 310] on div "LeadingAge Missouri Entity" at bounding box center [464, 326] width 404 height 37
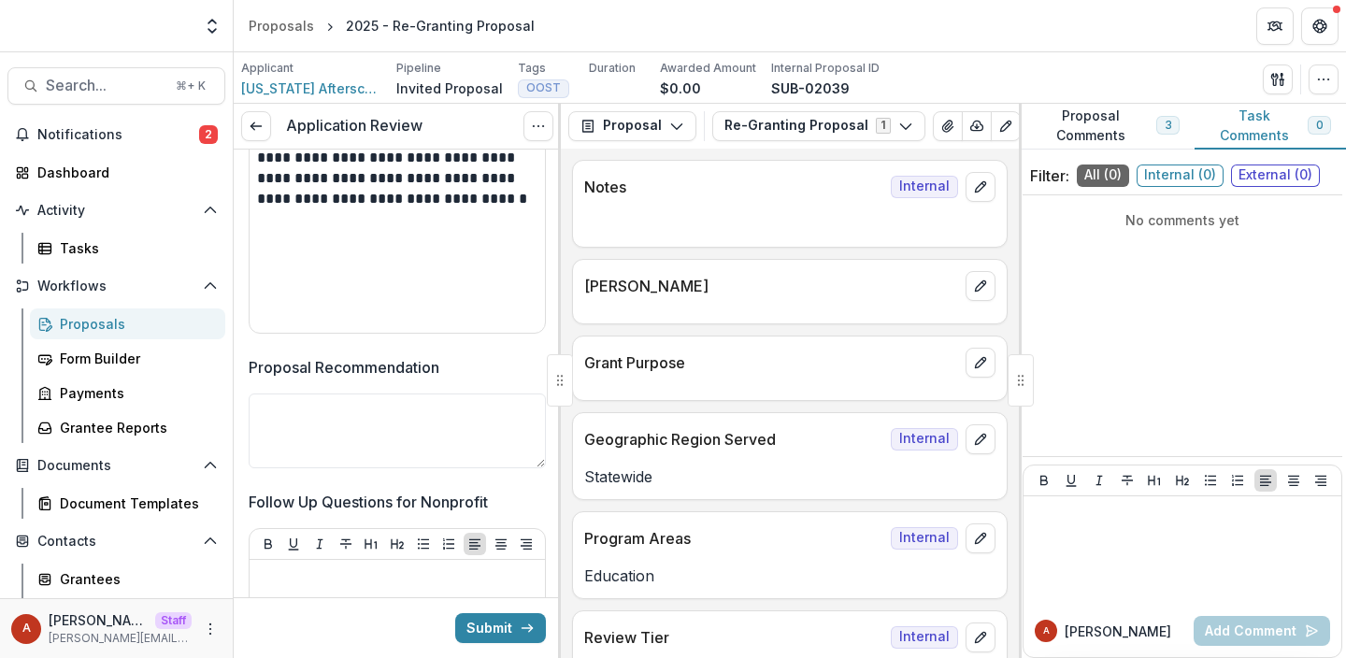
scroll to position [2030, 0]
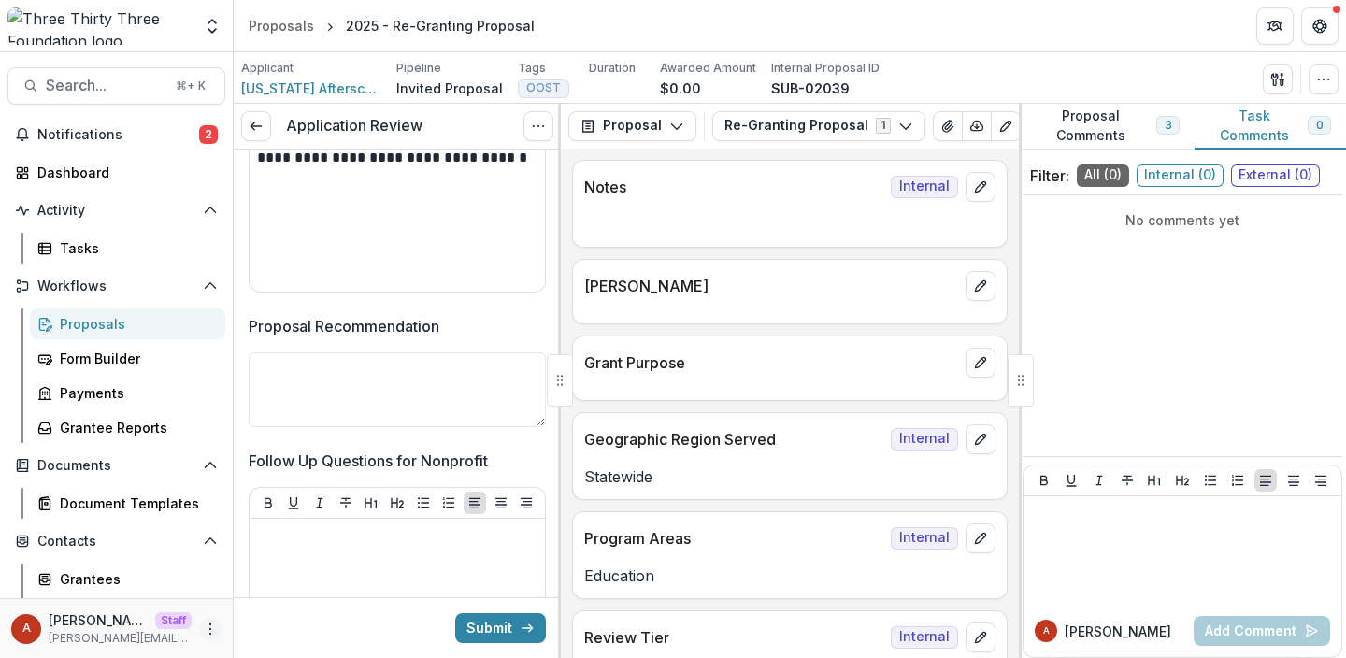
click at [204, 627] on icon "More" at bounding box center [210, 629] width 15 height 15
click at [284, 585] on link "User Settings" at bounding box center [328, 589] width 200 height 31
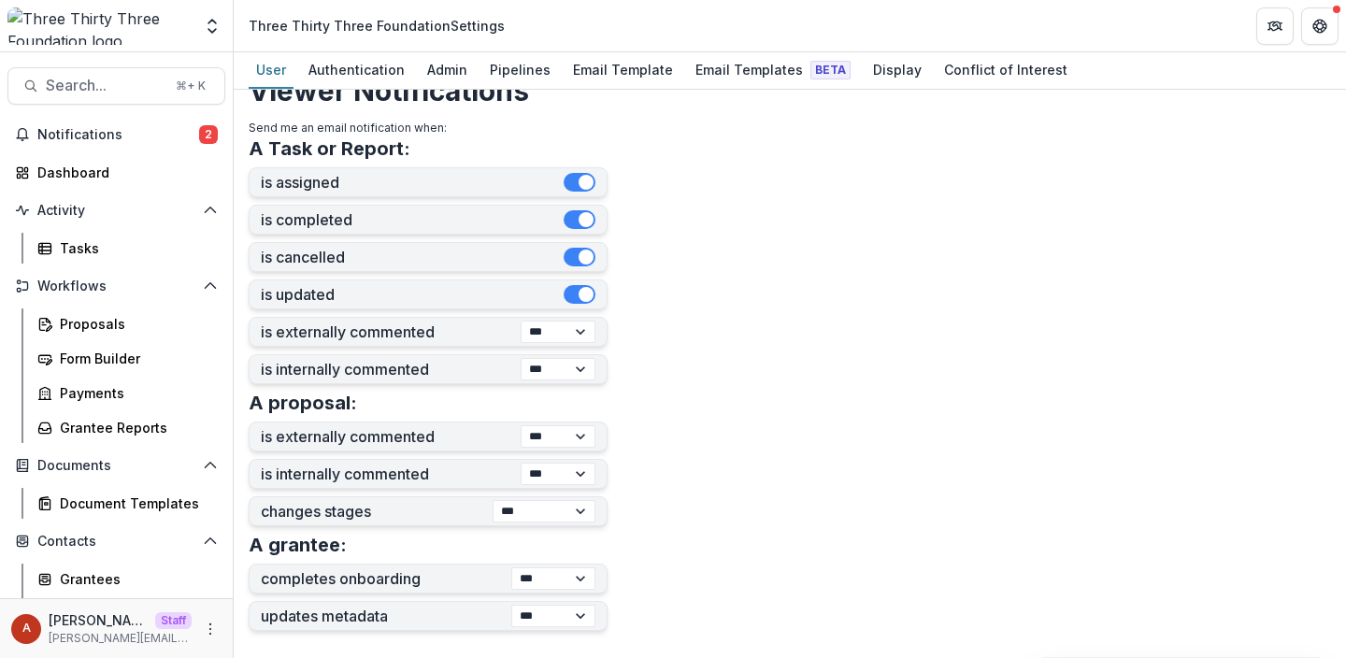
scroll to position [437, 0]
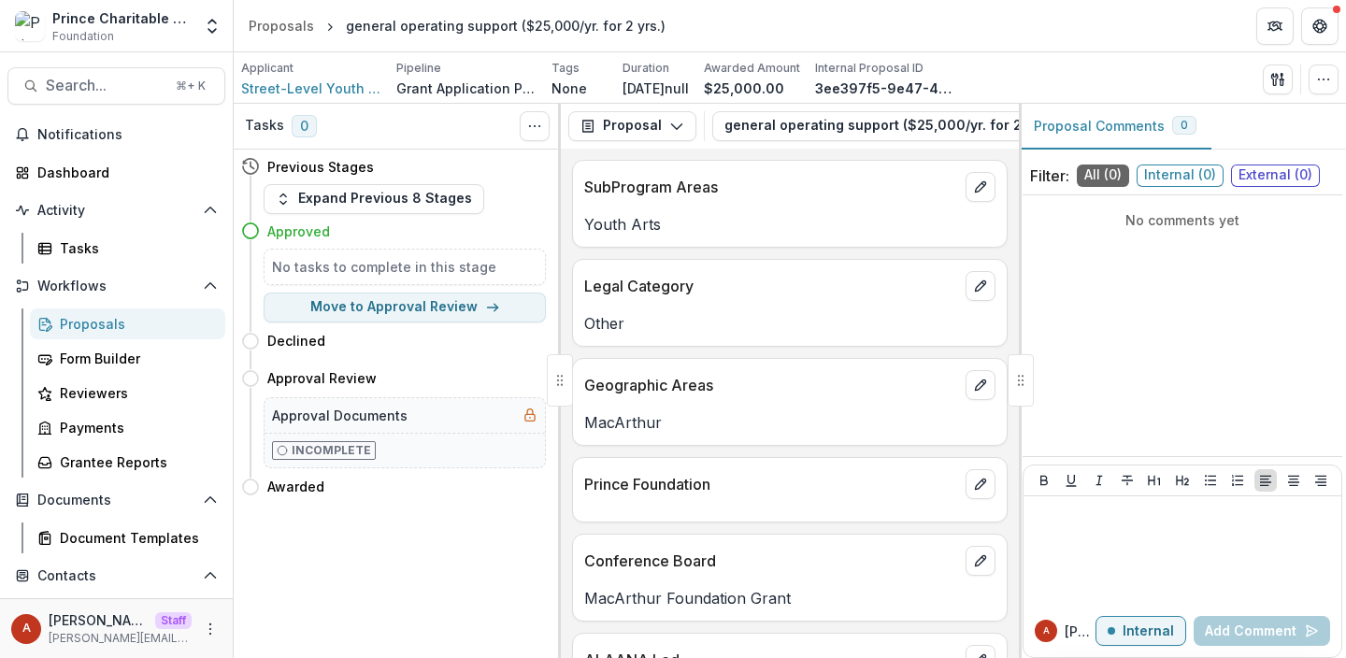
scroll to position [625, 0]
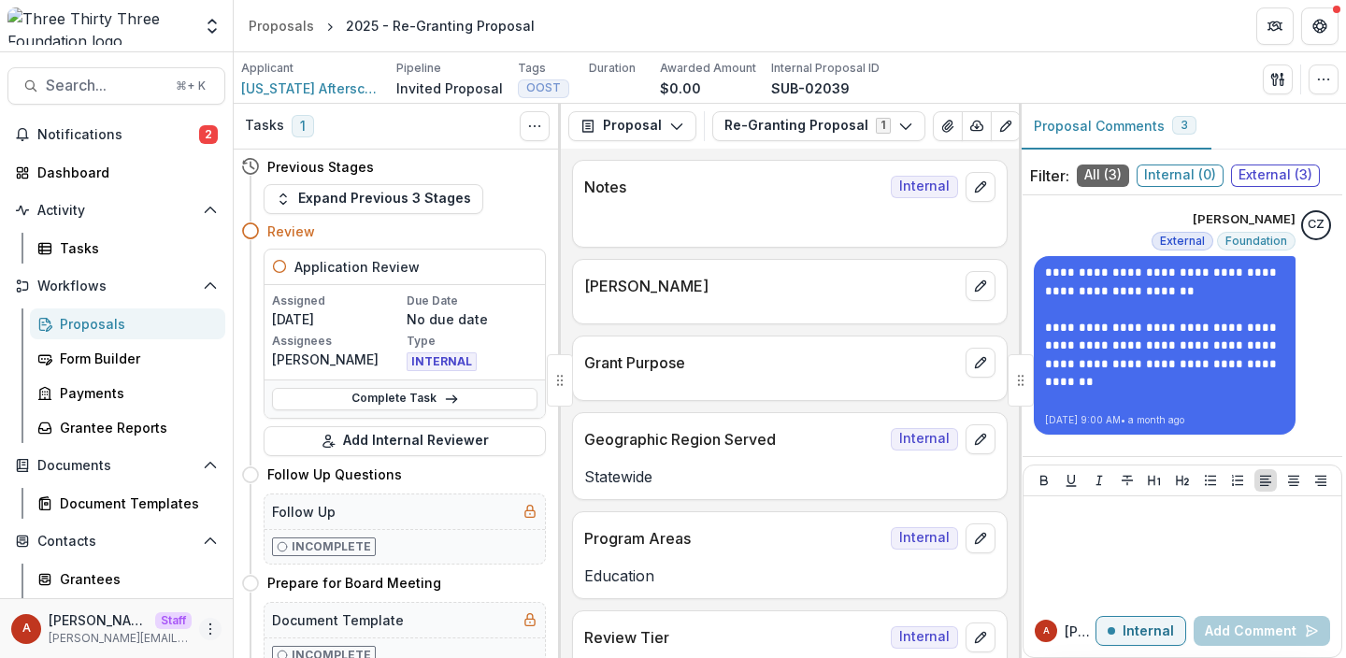
click at [204, 628] on icon "More" at bounding box center [210, 629] width 15 height 15
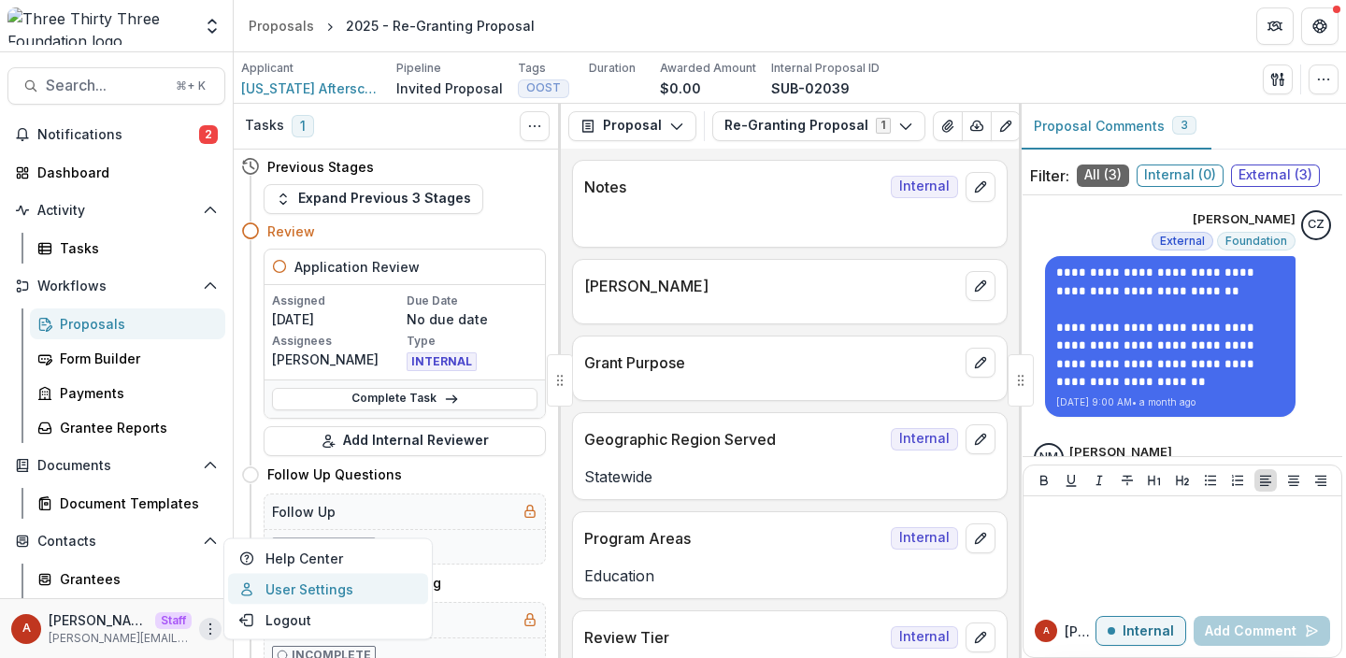
click at [251, 595] on icon at bounding box center [246, 588] width 15 height 15
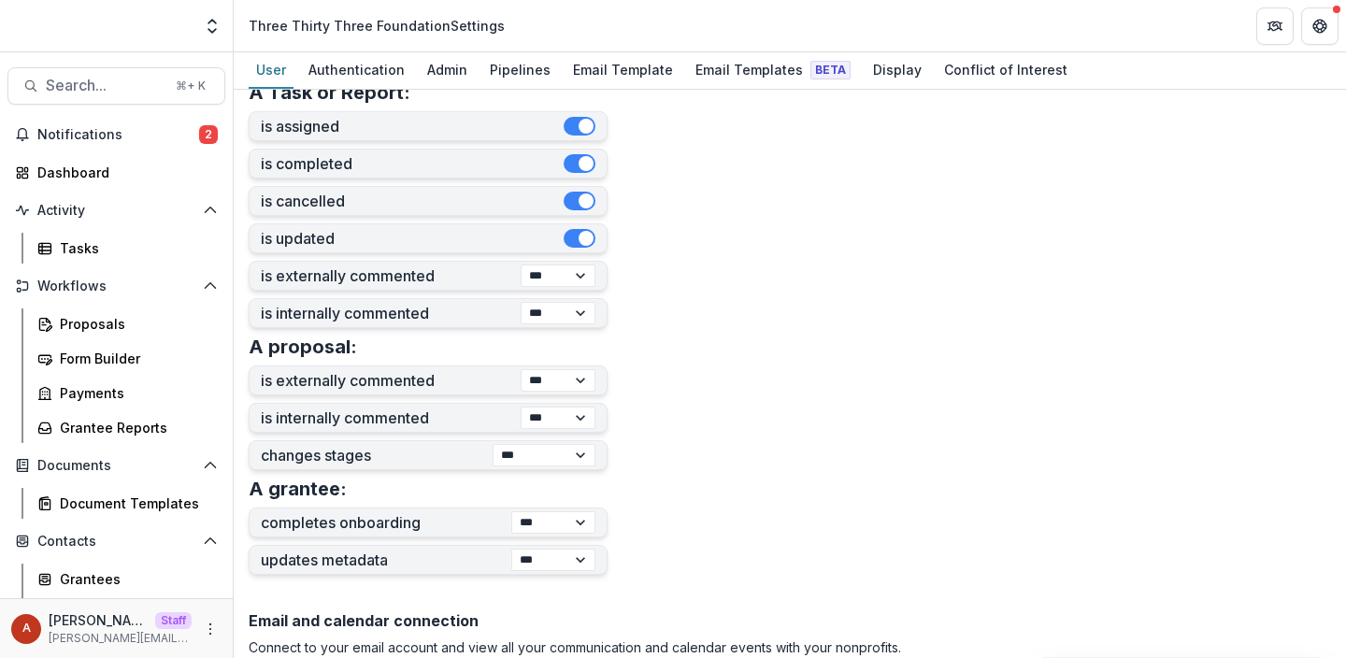
scroll to position [765, 0]
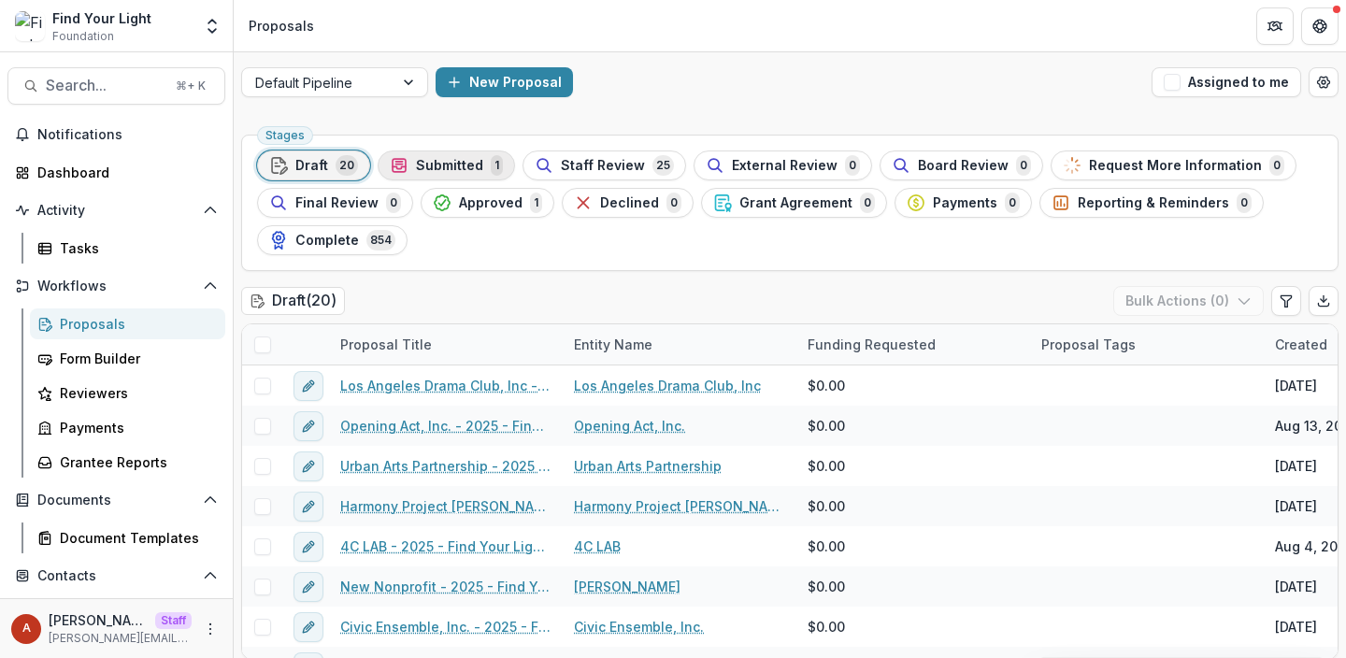
click at [426, 169] on span "Submitted" at bounding box center [449, 166] width 67 height 16
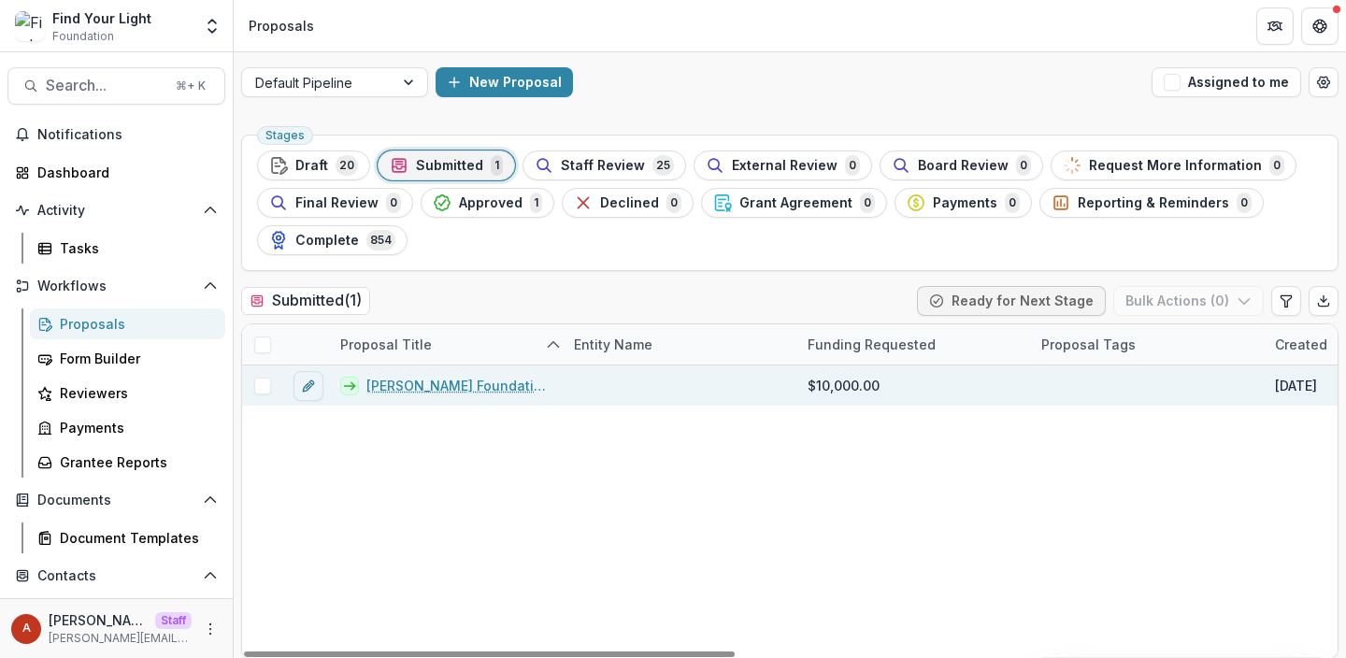
click at [414, 385] on link "[PERSON_NAME] Foundation - 2024 - FYL General Grant Application" at bounding box center [458, 386] width 185 height 20
click at [265, 386] on span at bounding box center [262, 386] width 17 height 17
click at [1248, 293] on button "Bulk Actions ( 1 )" at bounding box center [1190, 301] width 147 height 30
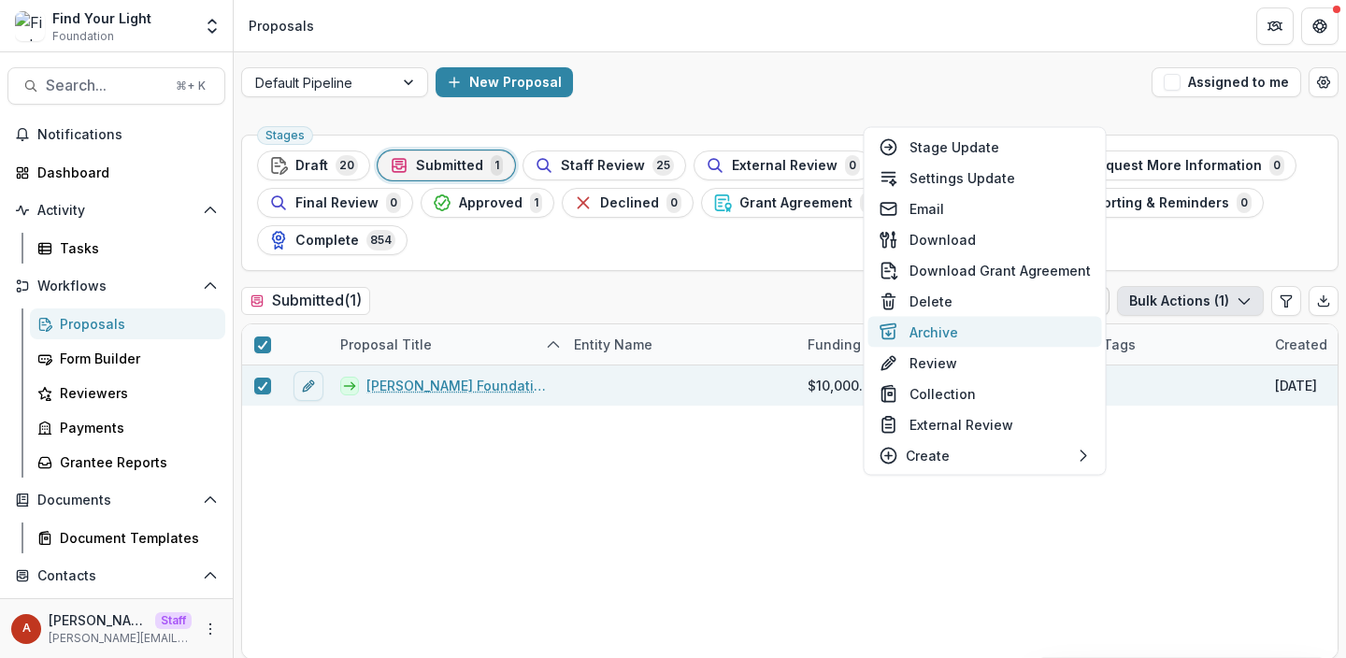
click at [971, 336] on button "Archive" at bounding box center [985, 332] width 234 height 31
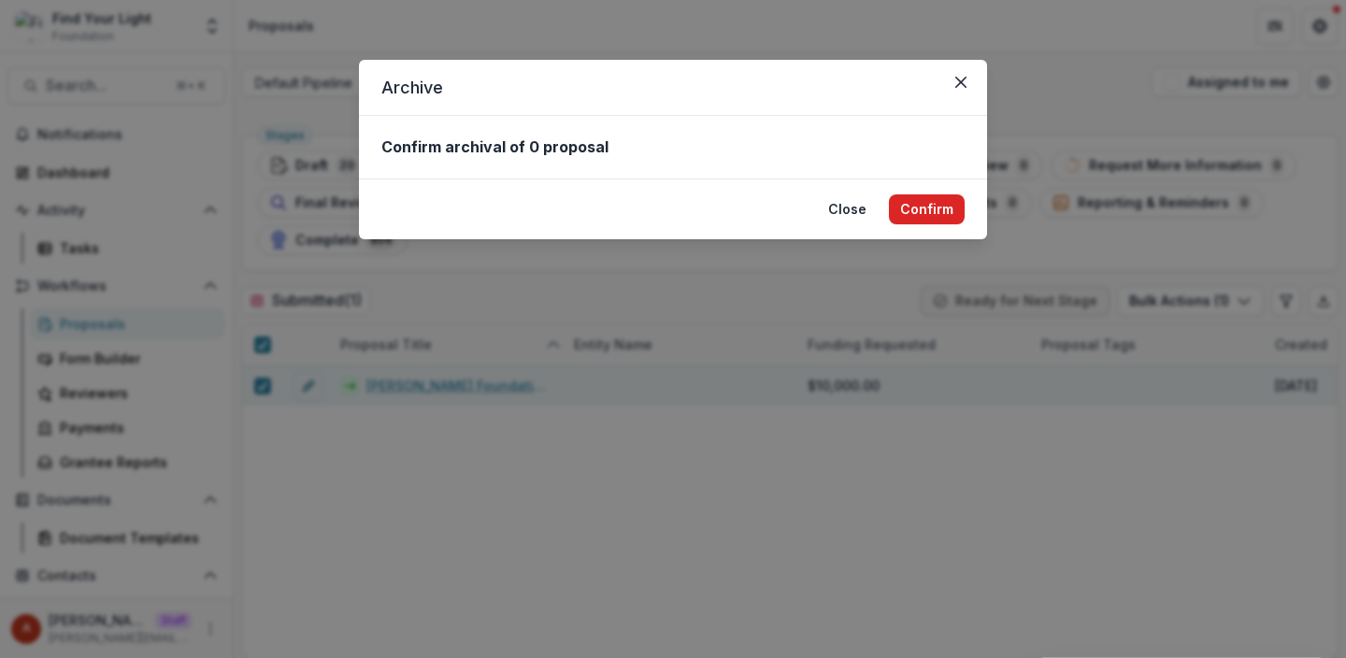
click at [945, 198] on button "Confirm" at bounding box center [927, 209] width 76 height 30
